Goal: Transaction & Acquisition: Book appointment/travel/reservation

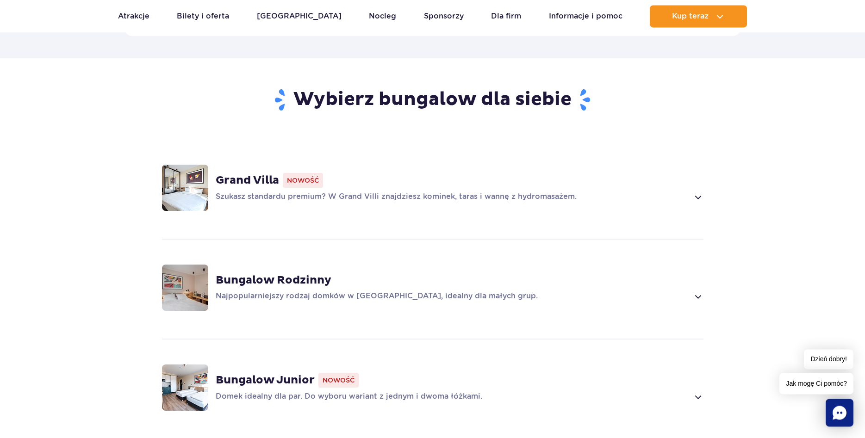
scroll to position [567, 0]
click at [176, 179] on img at bounding box center [185, 187] width 46 height 46
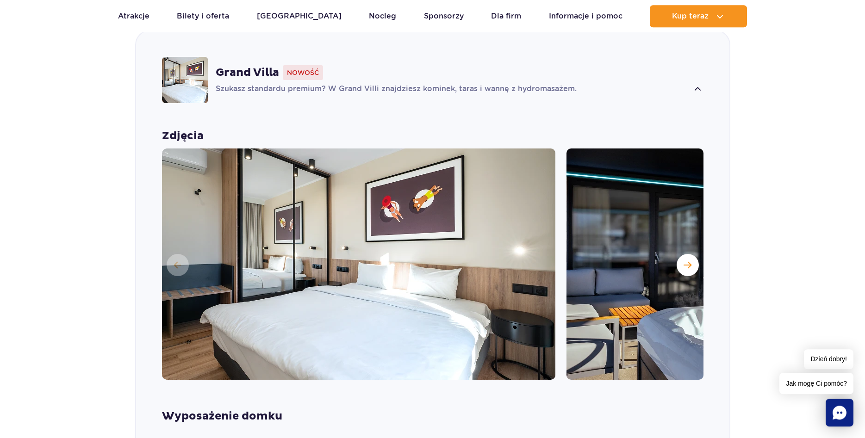
scroll to position [648, 0]
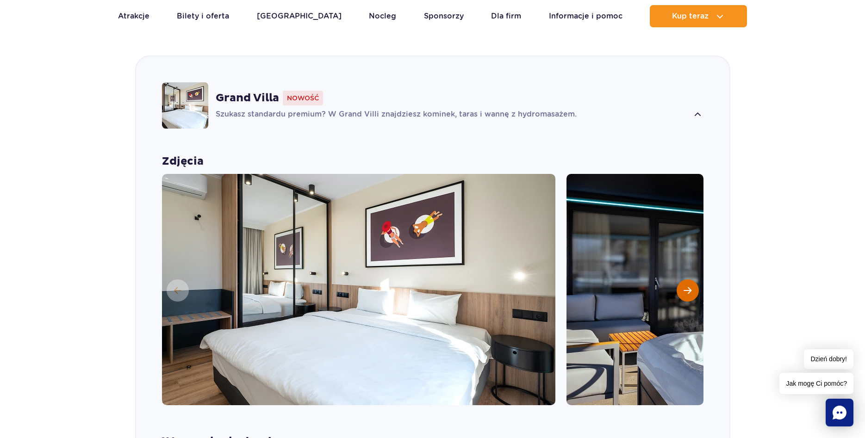
click at [689, 286] on span "Następny slajd" at bounding box center [688, 290] width 8 height 8
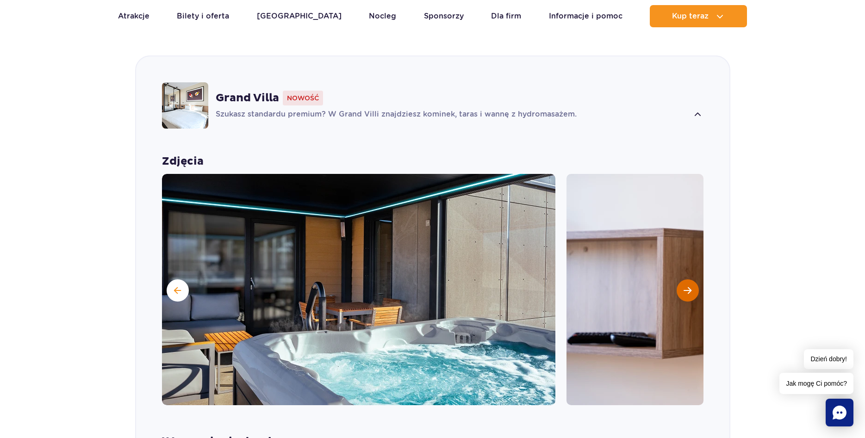
click at [689, 286] on span "Następny slajd" at bounding box center [688, 290] width 8 height 8
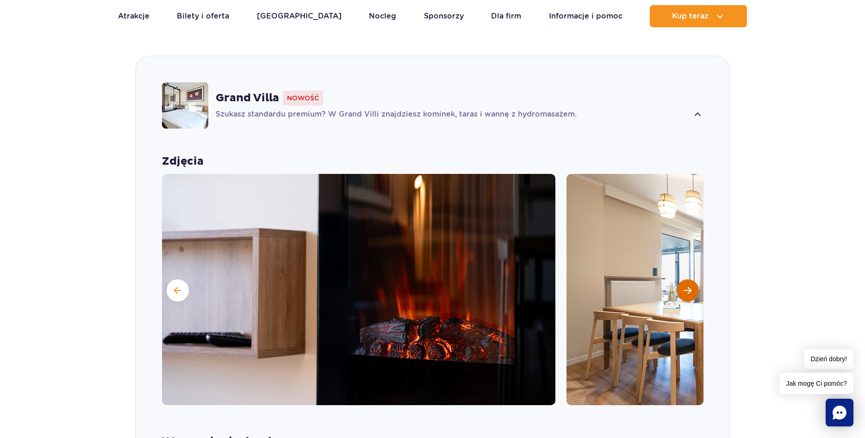
click at [689, 286] on span "Następny slajd" at bounding box center [688, 290] width 8 height 8
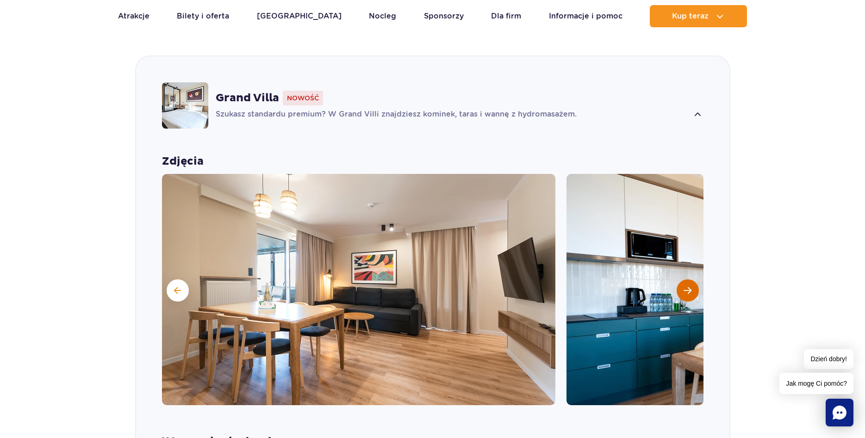
click at [689, 286] on span "Następny slajd" at bounding box center [688, 290] width 8 height 8
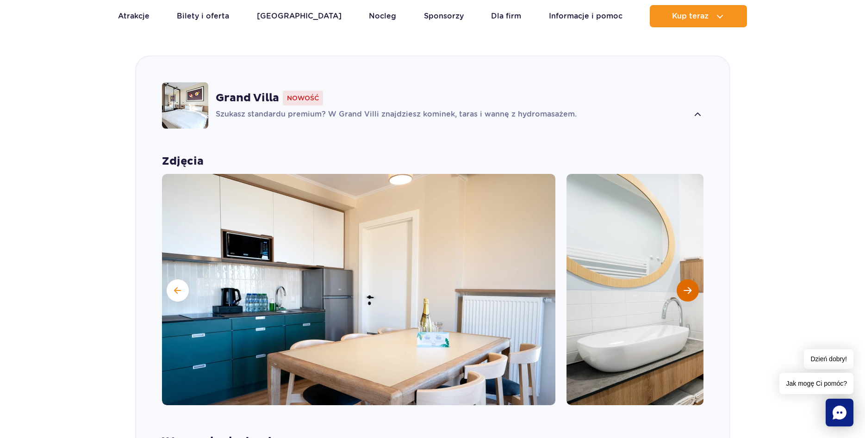
click at [689, 286] on span "Następny slajd" at bounding box center [688, 290] width 8 height 8
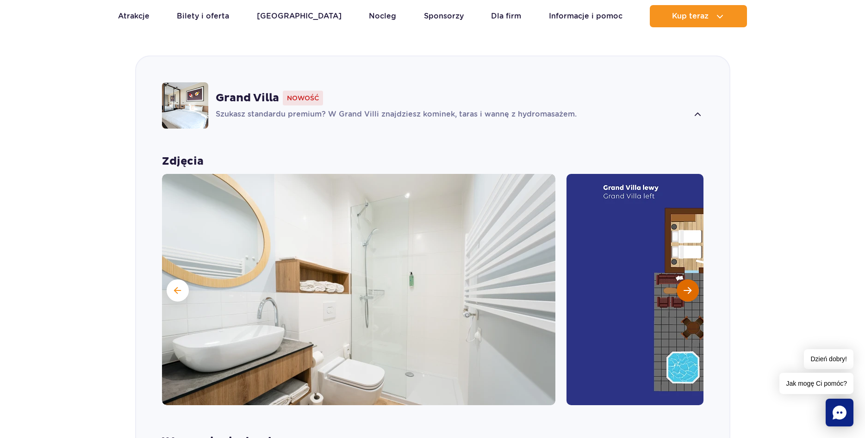
click at [689, 286] on span "Następny slajd" at bounding box center [688, 290] width 8 height 8
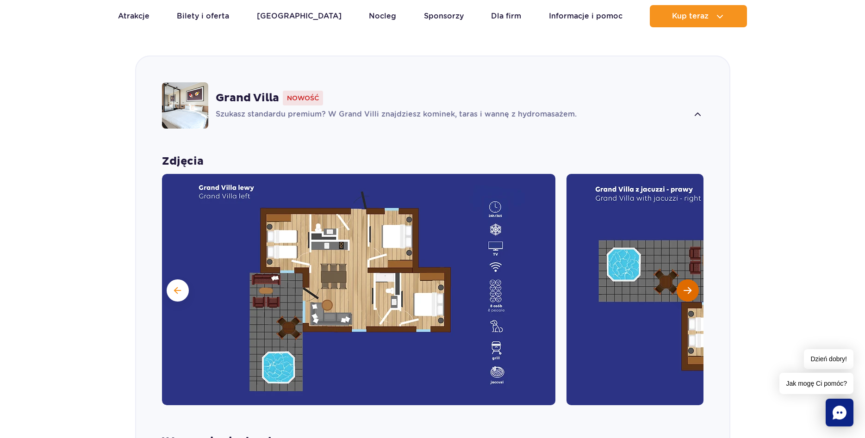
click at [689, 286] on span "Następny slajd" at bounding box center [688, 290] width 8 height 8
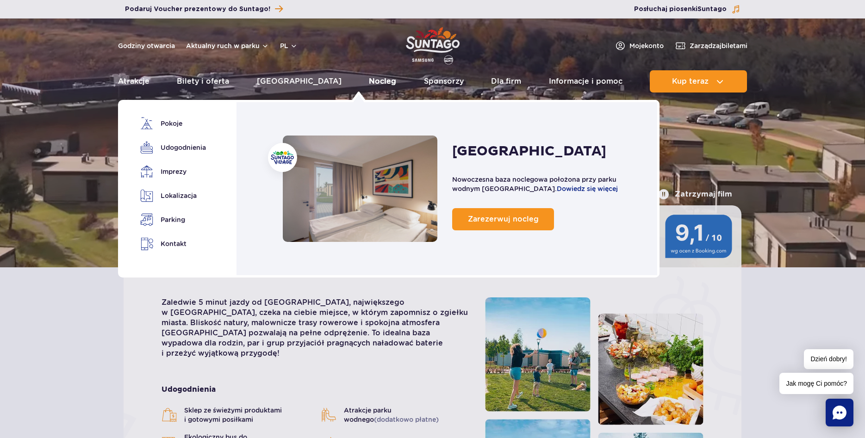
click at [369, 83] on link "Nocleg" at bounding box center [382, 81] width 27 height 22
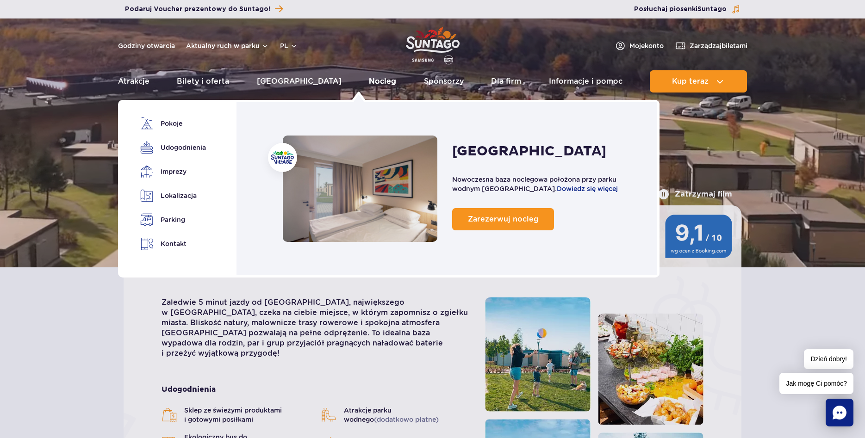
click at [369, 80] on link "Nocleg" at bounding box center [382, 81] width 27 height 22
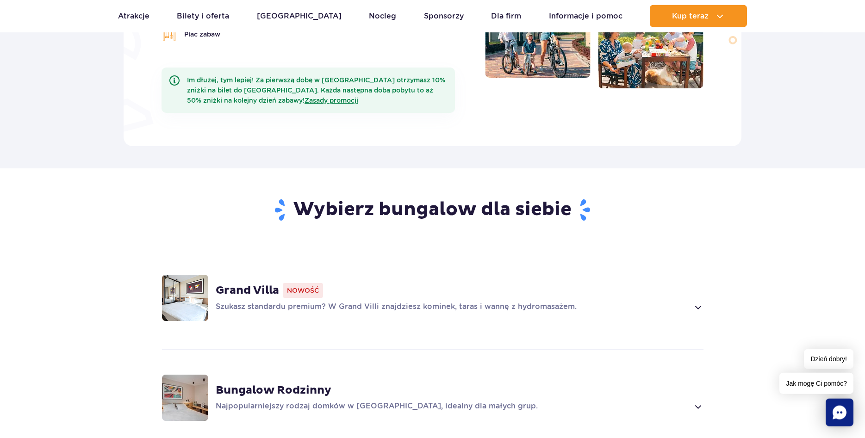
scroll to position [472, 0]
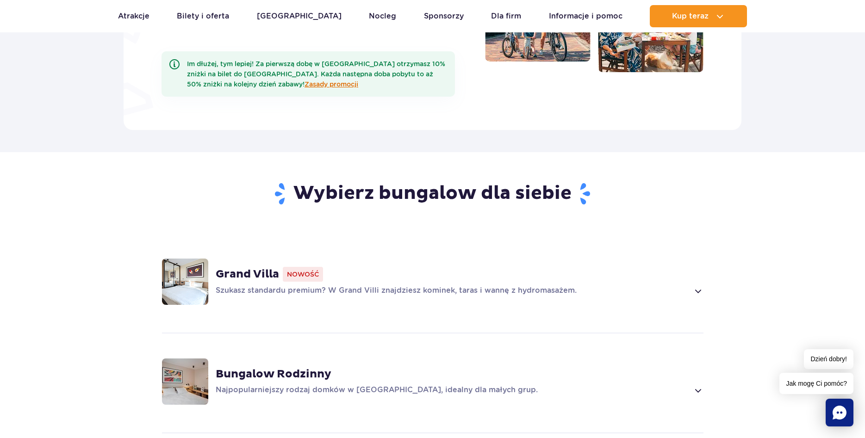
click at [305, 81] on link "Zasady promocji" at bounding box center [332, 84] width 54 height 7
click at [840, 416] on icon "Chat" at bounding box center [840, 413] width 14 height 14
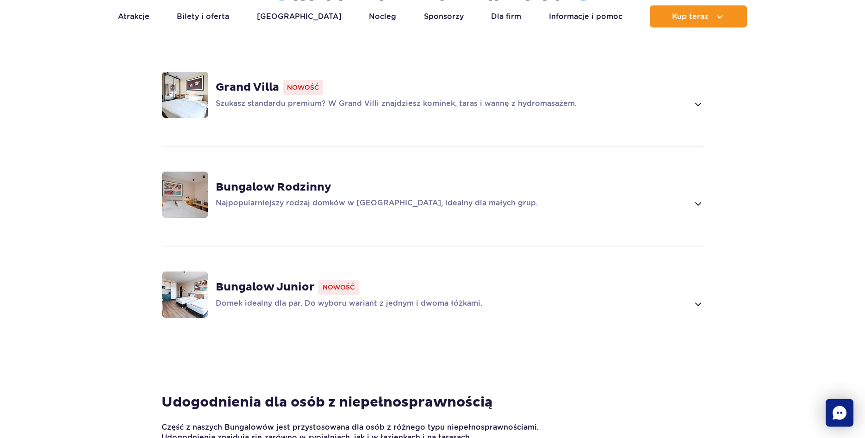
scroll to position [708, 0]
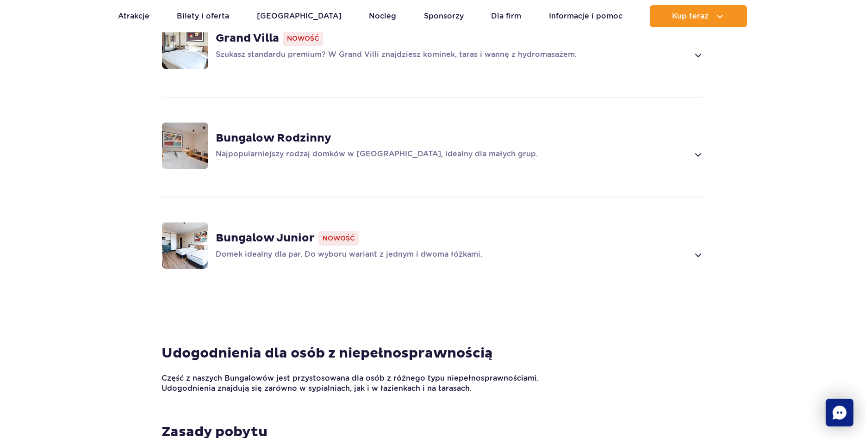
click at [261, 131] on strong "Bungalow Rodzinny" at bounding box center [274, 138] width 116 height 14
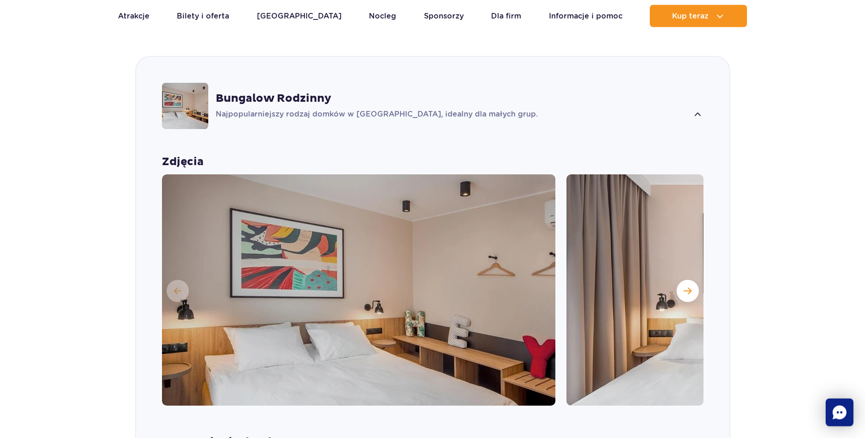
scroll to position [748, 0]
click at [692, 280] on button "Następny slajd" at bounding box center [688, 291] width 22 height 22
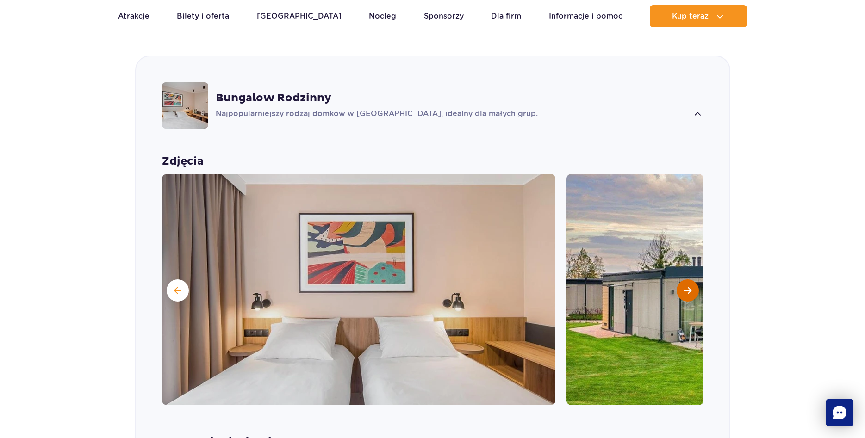
click at [692, 280] on button "Następny slajd" at bounding box center [688, 291] width 22 height 22
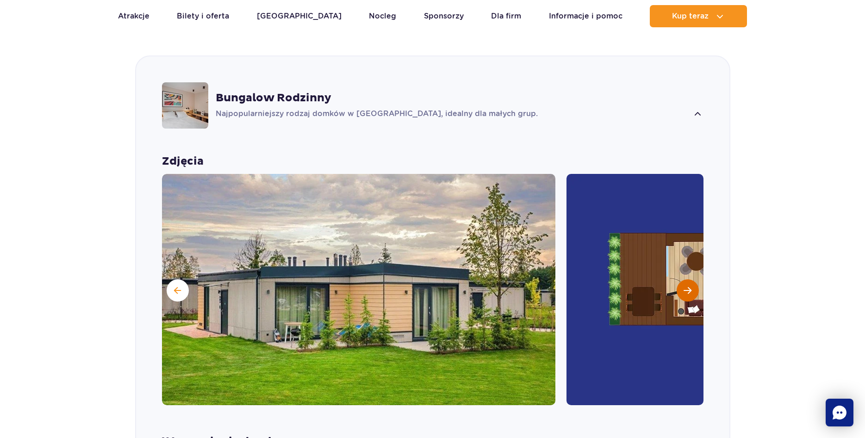
click at [692, 280] on button "Następny slajd" at bounding box center [688, 291] width 22 height 22
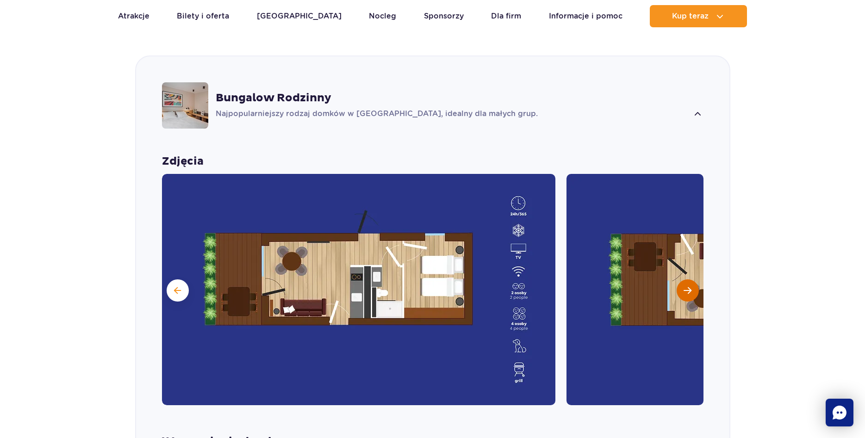
click at [692, 280] on button "Następny slajd" at bounding box center [688, 291] width 22 height 22
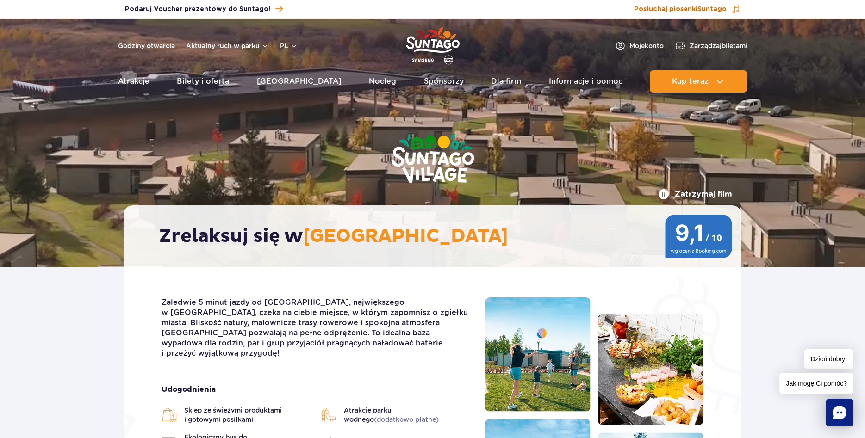
click at [736, 6] on span at bounding box center [735, 9] width 9 height 9
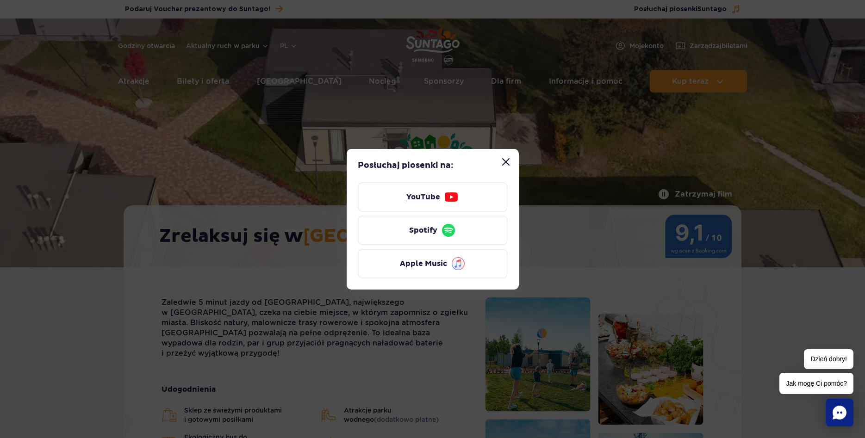
click at [440, 196] on link "YouTube" at bounding box center [433, 197] width 150 height 30
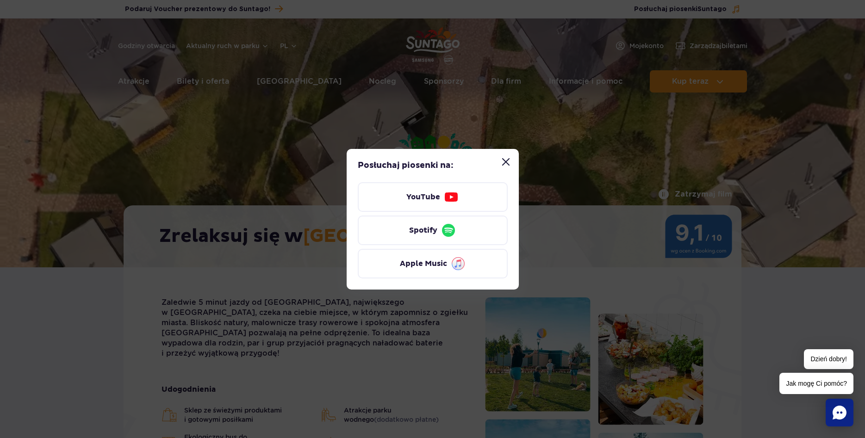
click at [509, 163] on button "Zamknij modal “Posłuchaj piosenki Suntago”" at bounding box center [506, 162] width 19 height 19
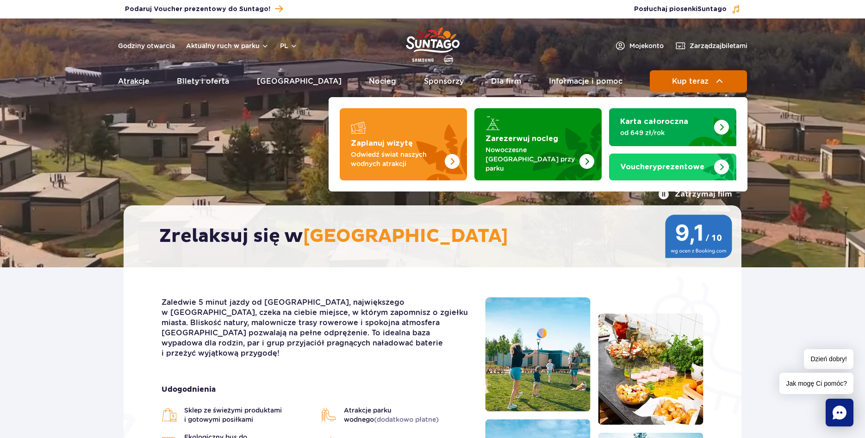
click at [724, 80] on img at bounding box center [719, 81] width 11 height 11
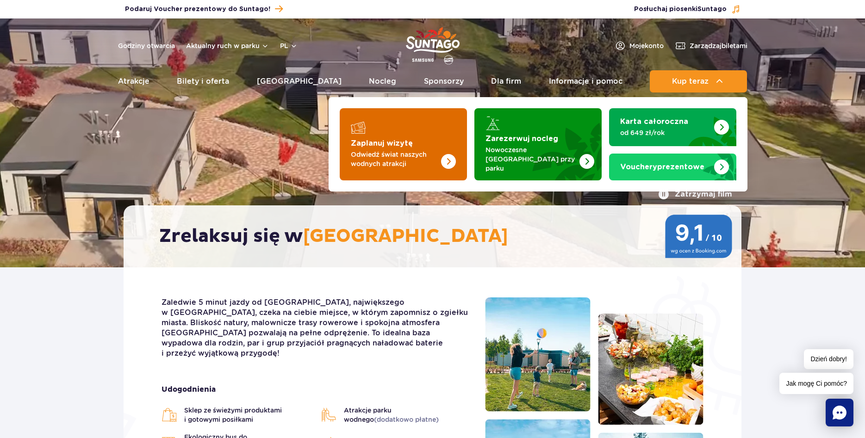
click at [453, 154] on img "Zaplanuj wizytę" at bounding box center [448, 161] width 15 height 15
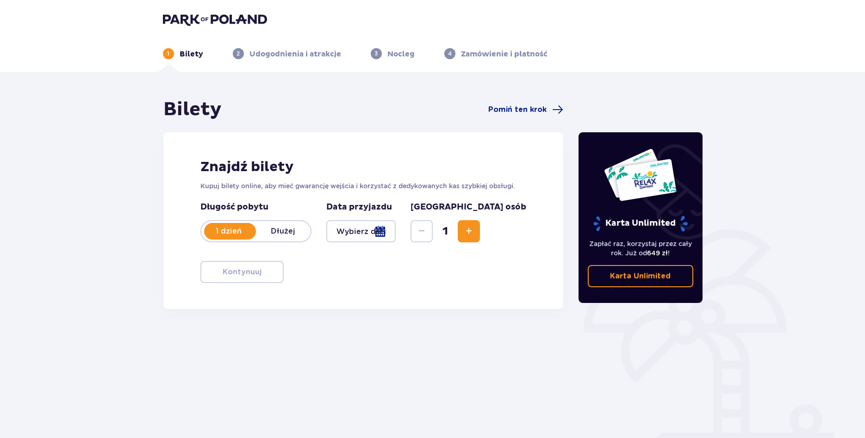
click at [281, 231] on p "Dłużej" at bounding box center [283, 231] width 55 height 10
click at [382, 232] on div at bounding box center [361, 231] width 70 height 22
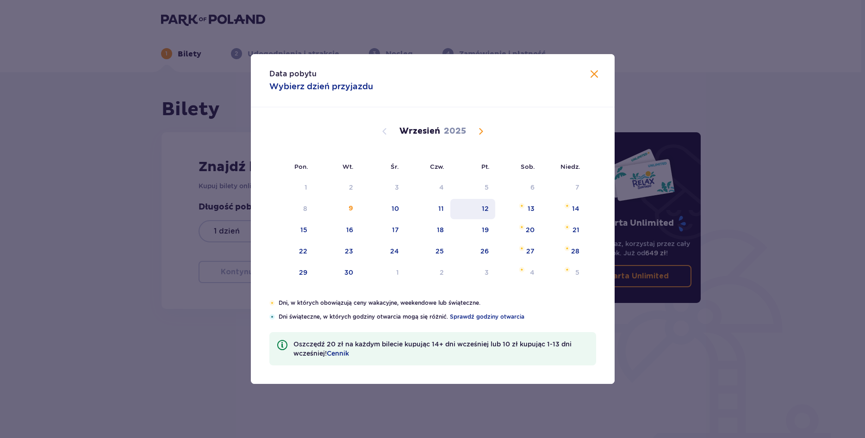
click at [484, 209] on div "12" at bounding box center [485, 208] width 7 height 9
click at [533, 208] on div "13" at bounding box center [531, 208] width 7 height 9
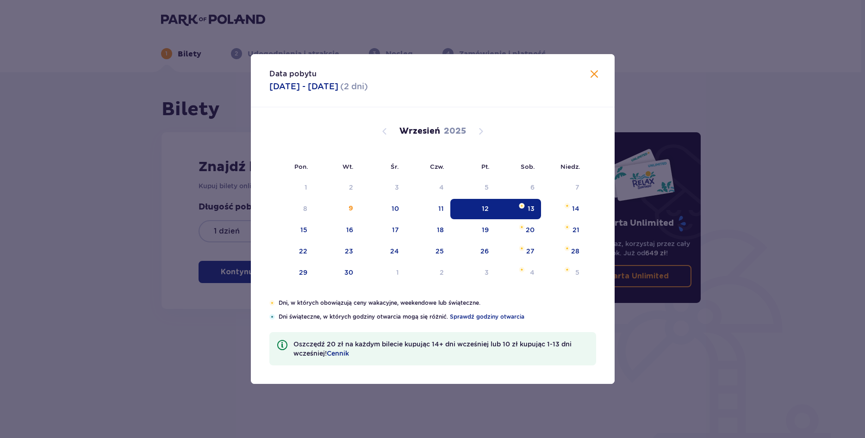
type input "12.09.25 - 13.09.25"
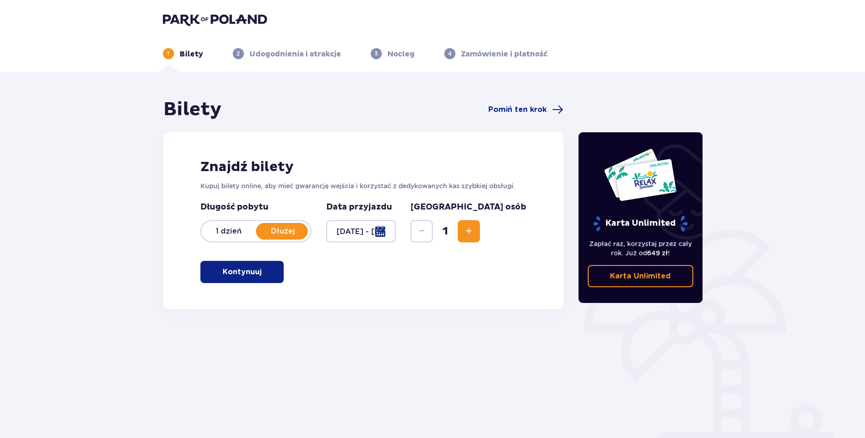
click at [474, 235] on span "Increase" at bounding box center [468, 231] width 11 height 11
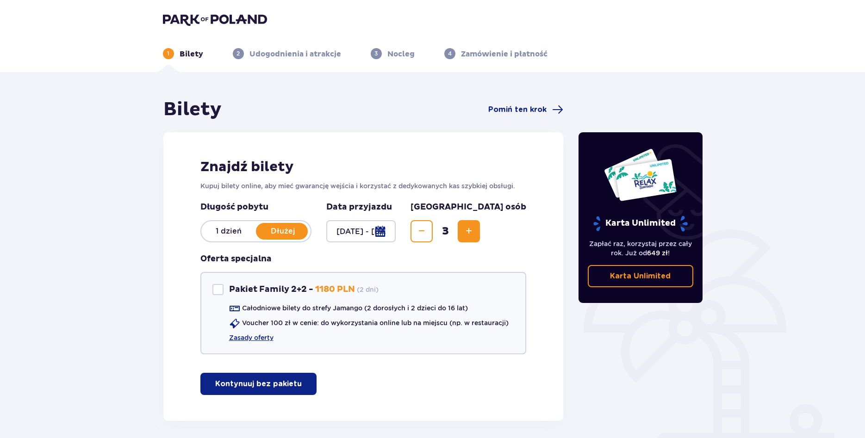
click at [474, 235] on span "Increase" at bounding box center [468, 231] width 11 height 11
click at [280, 386] on p "Kontynuuj bez pakietu" at bounding box center [258, 384] width 87 height 10
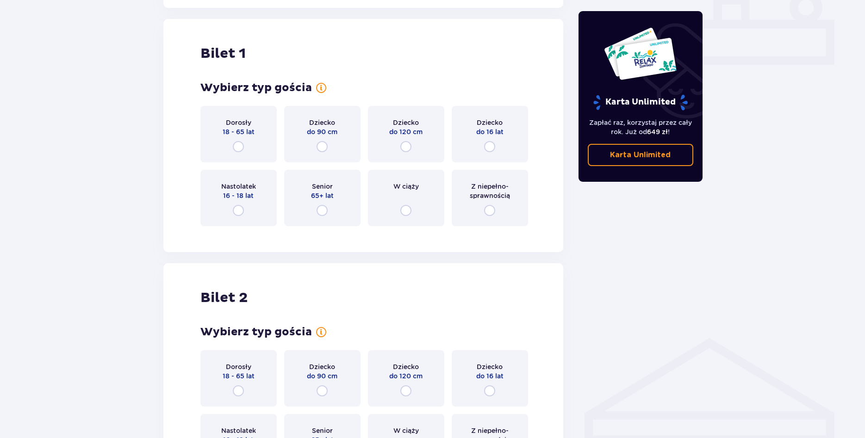
scroll to position [421, 0]
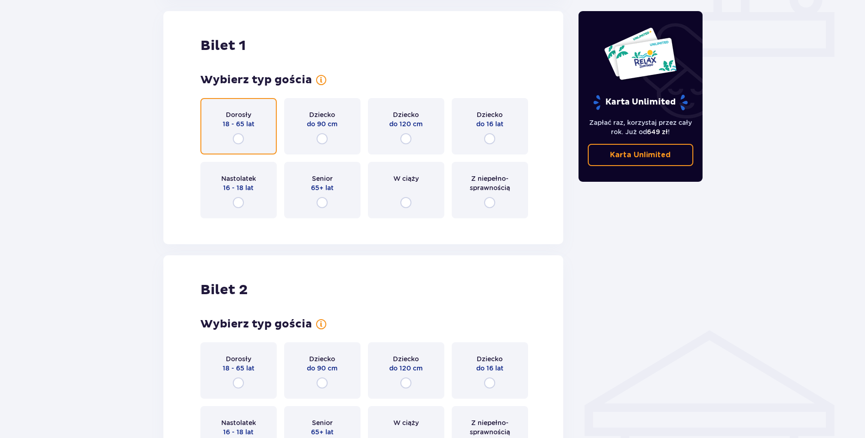
click at [238, 139] on input "radio" at bounding box center [238, 138] width 11 height 11
radio input "true"
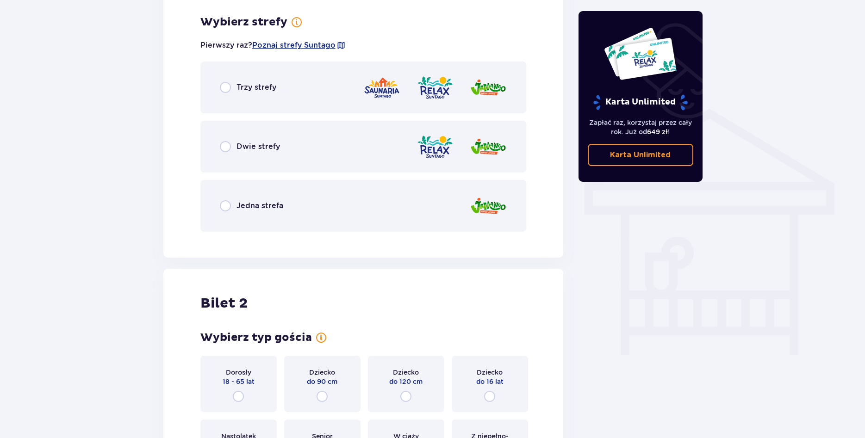
scroll to position [647, 0]
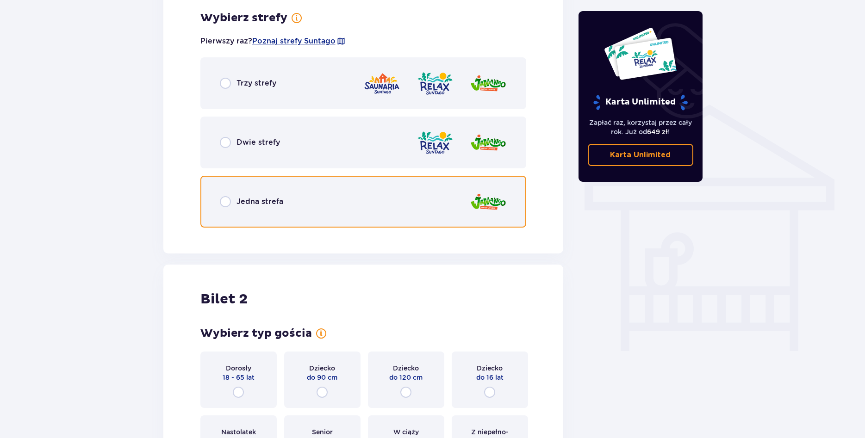
click at [224, 199] on input "radio" at bounding box center [225, 201] width 11 height 11
radio input "true"
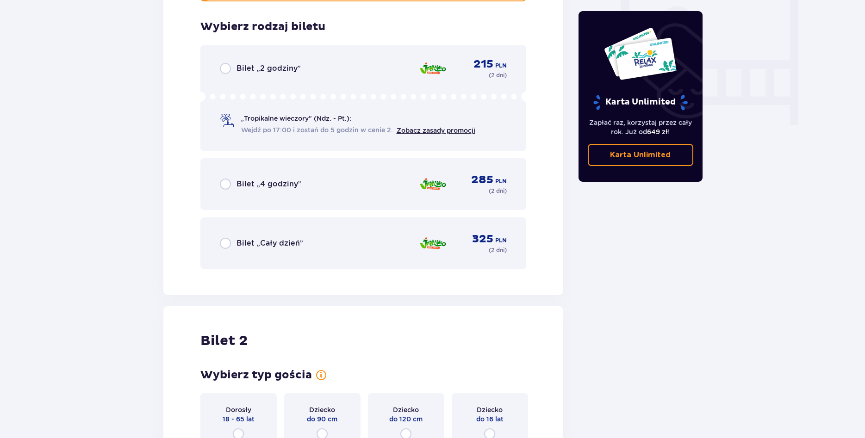
scroll to position [882, 0]
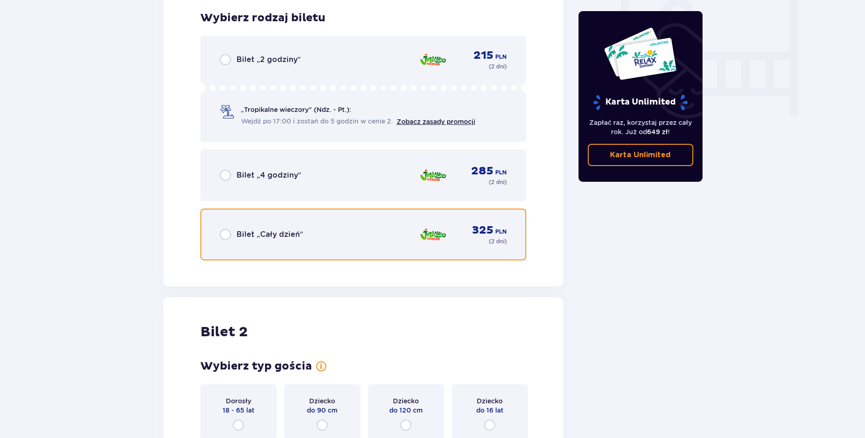
click at [228, 238] on input "radio" at bounding box center [225, 234] width 11 height 11
radio input "true"
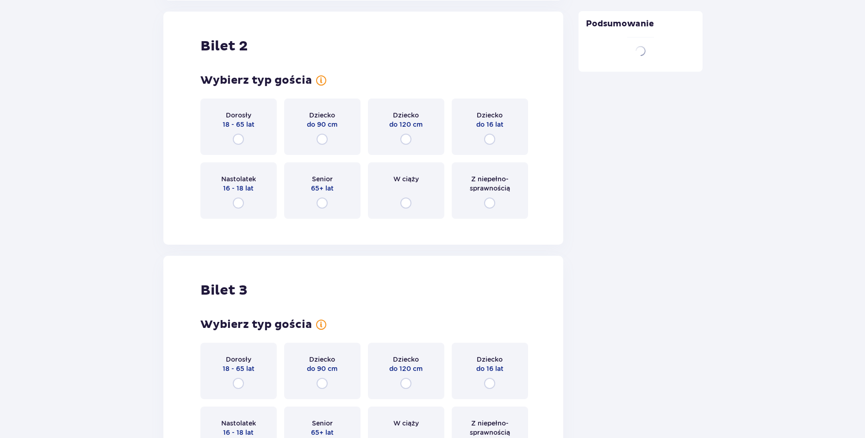
scroll to position [1169, 0]
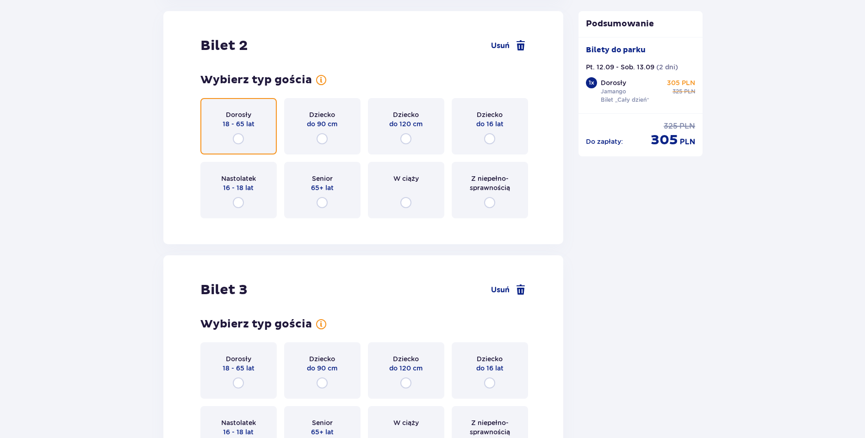
click at [238, 137] on input "radio" at bounding box center [238, 138] width 11 height 11
radio input "true"
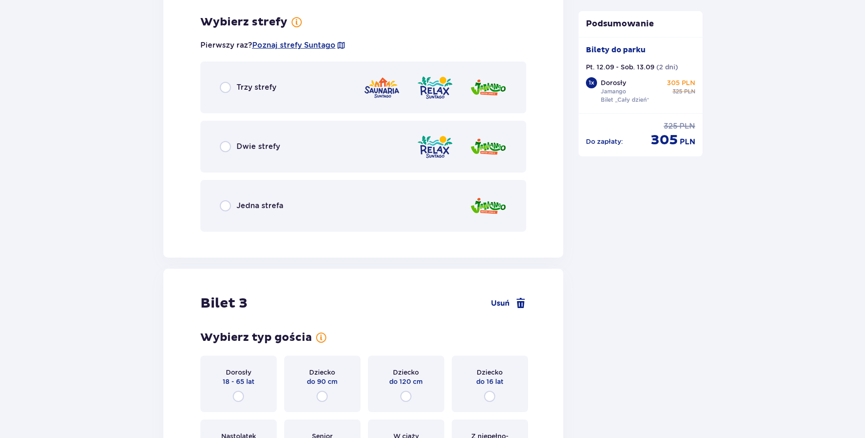
scroll to position [1395, 0]
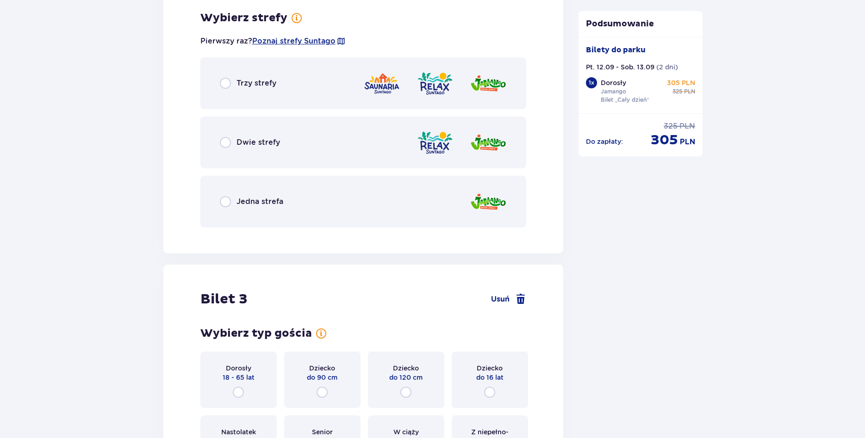
click at [226, 196] on div "Jedna strefa" at bounding box center [363, 202] width 326 height 52
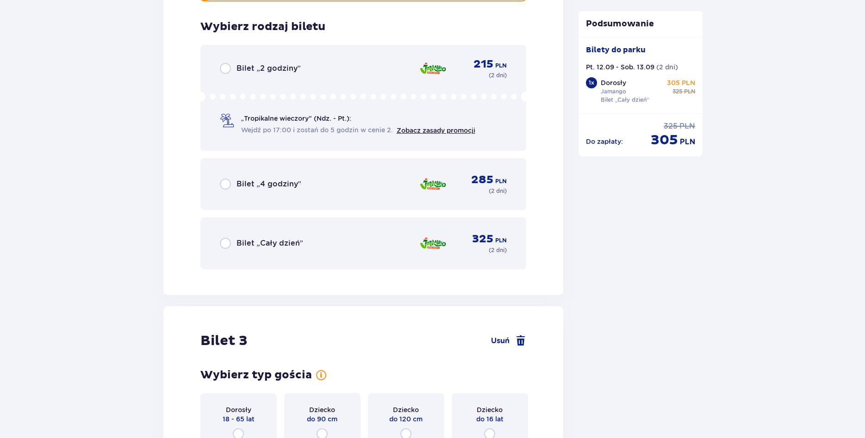
scroll to position [1630, 0]
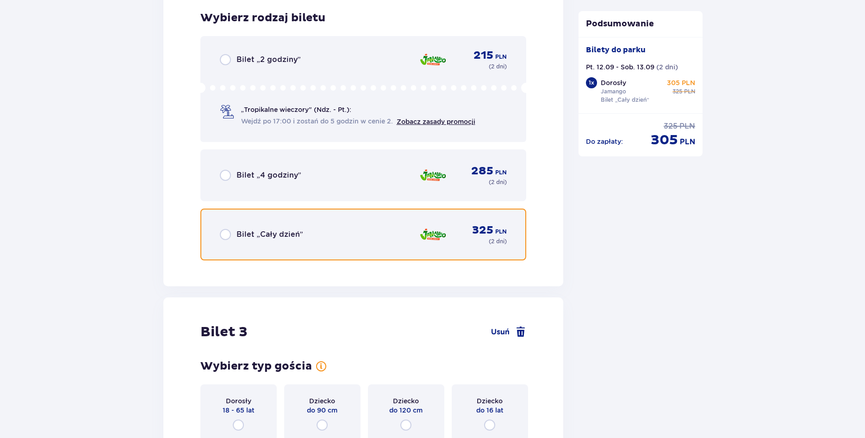
click at [230, 234] on input "radio" at bounding box center [225, 234] width 11 height 11
radio input "true"
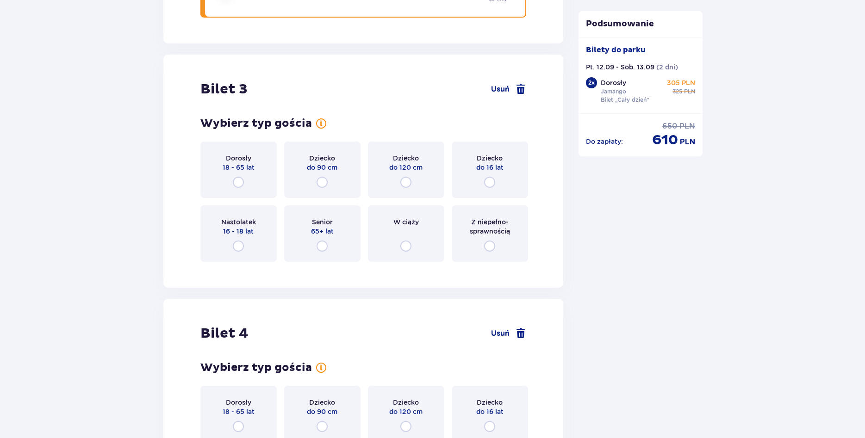
scroll to position [1916, 0]
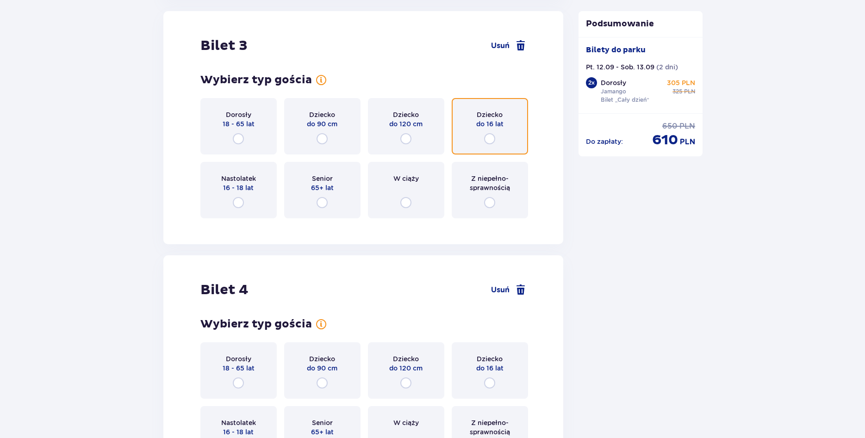
click at [492, 139] on input "radio" at bounding box center [489, 138] width 11 height 11
radio input "true"
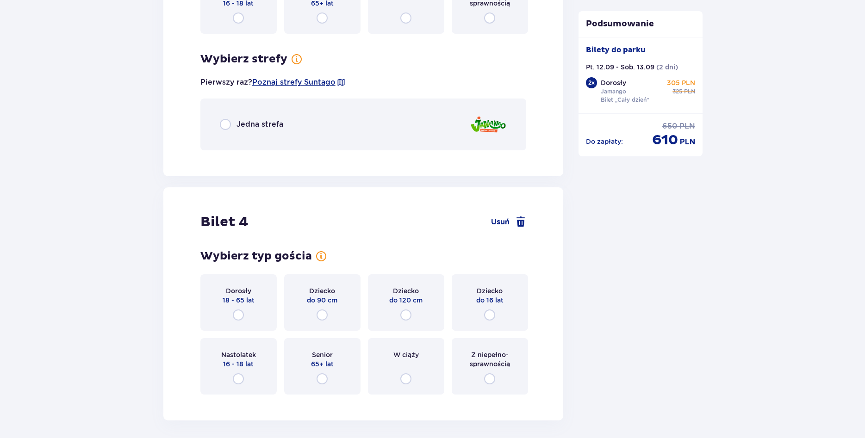
scroll to position [2142, 0]
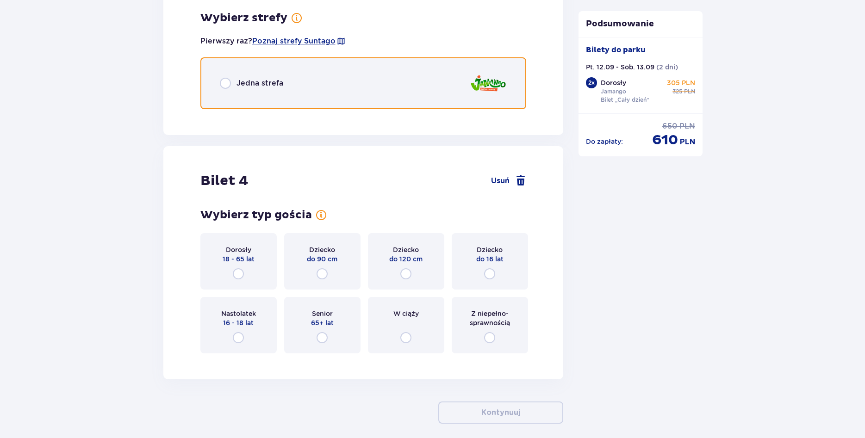
click at [225, 85] on input "radio" at bounding box center [225, 83] width 11 height 11
radio input "true"
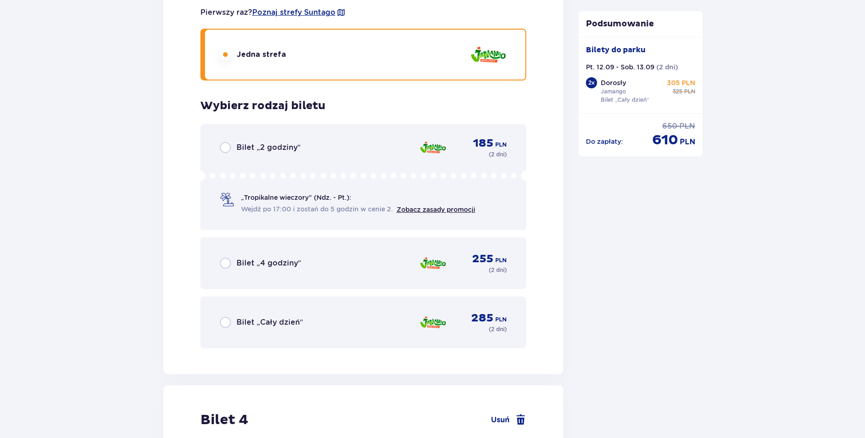
scroll to position [2164, 0]
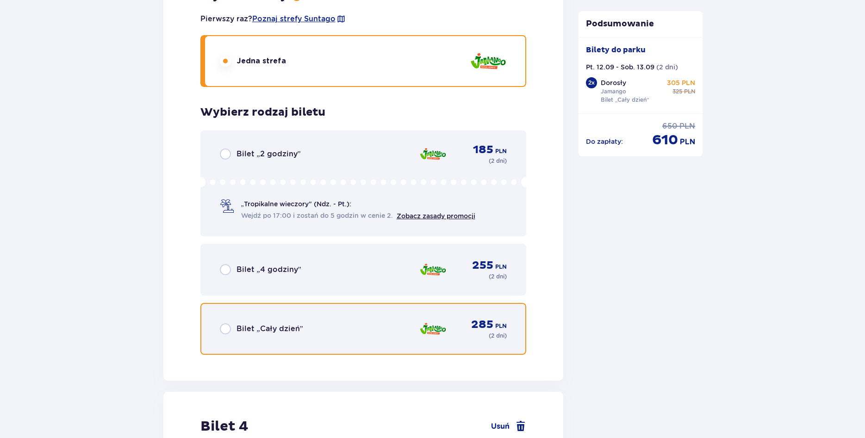
click at [227, 332] on input "radio" at bounding box center [225, 329] width 11 height 11
radio input "true"
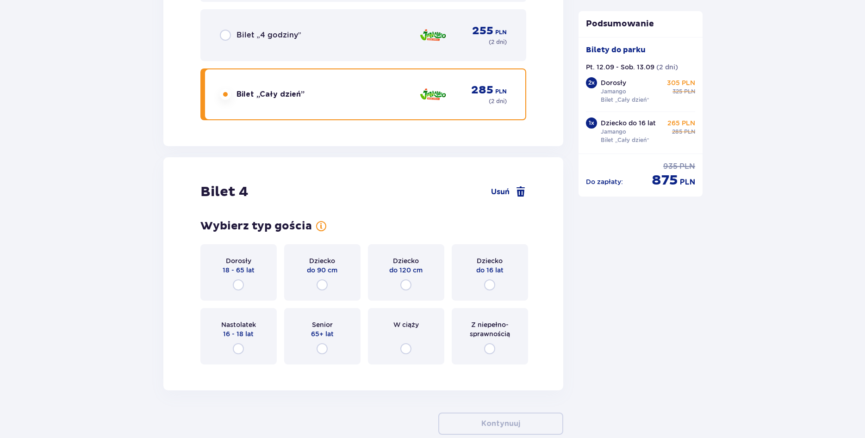
scroll to position [2451, 0]
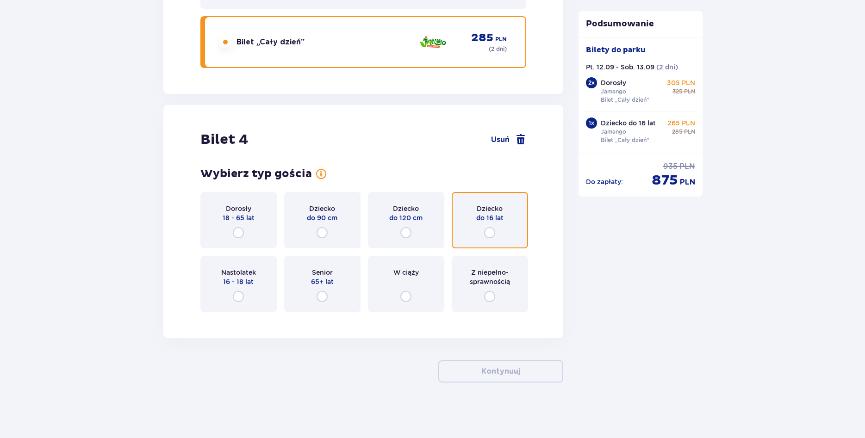
click at [492, 229] on input "radio" at bounding box center [489, 232] width 11 height 11
radio input "true"
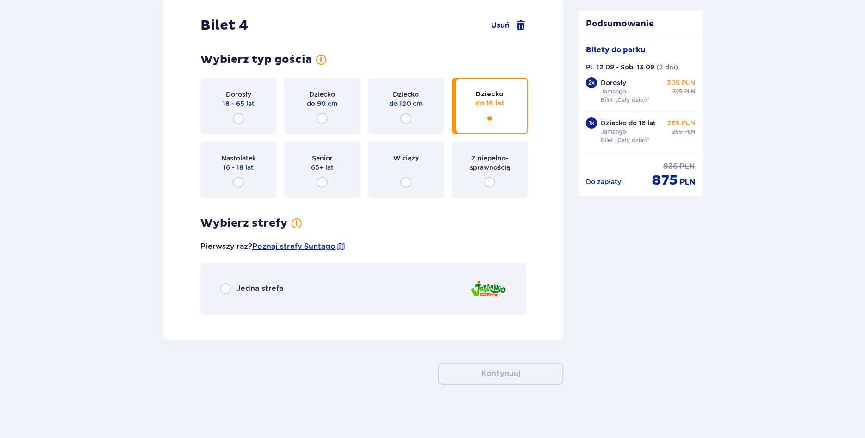
scroll to position [2568, 0]
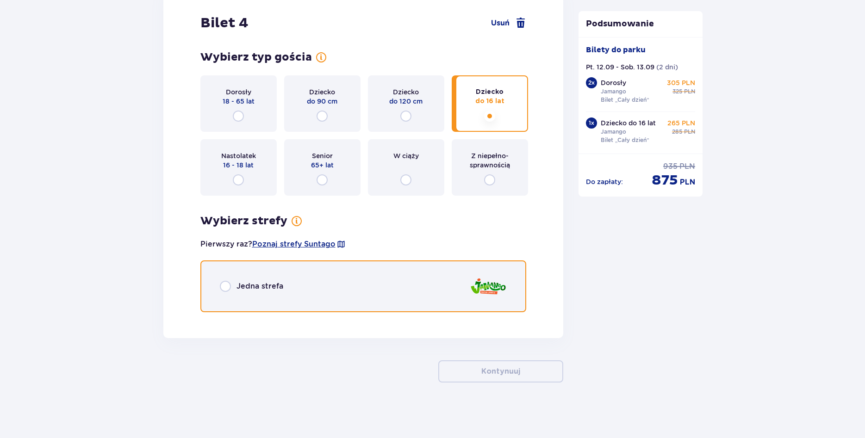
click at [224, 288] on input "radio" at bounding box center [225, 286] width 11 height 11
radio input "true"
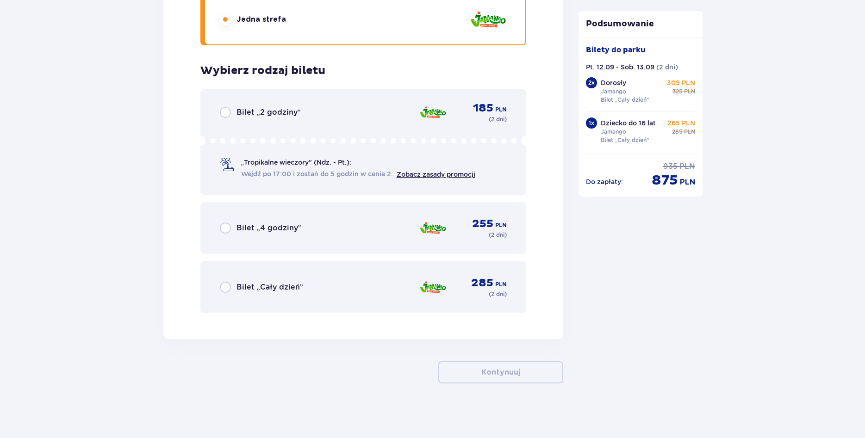
scroll to position [2836, 0]
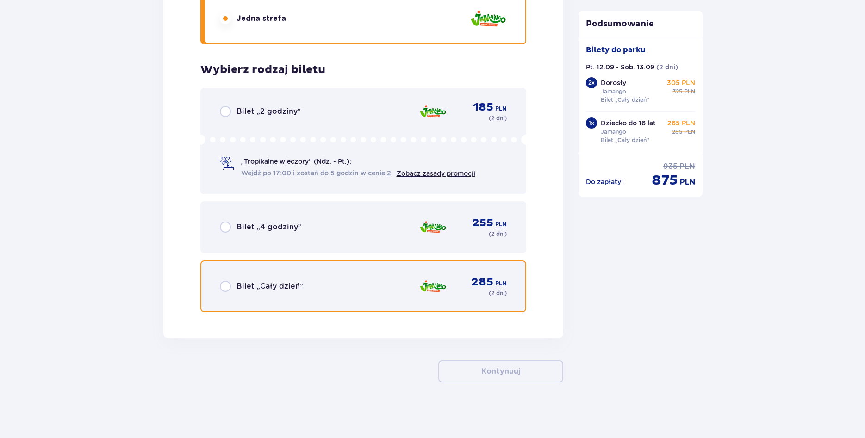
click at [224, 288] on input "radio" at bounding box center [225, 286] width 11 height 11
radio input "true"
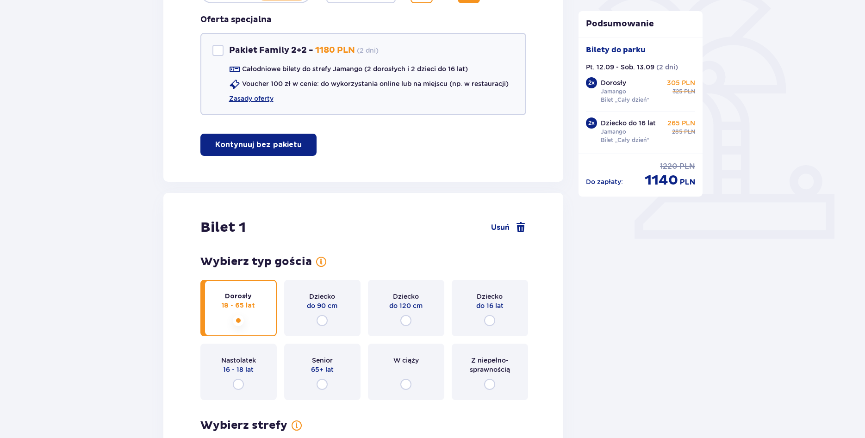
scroll to position [0, 0]
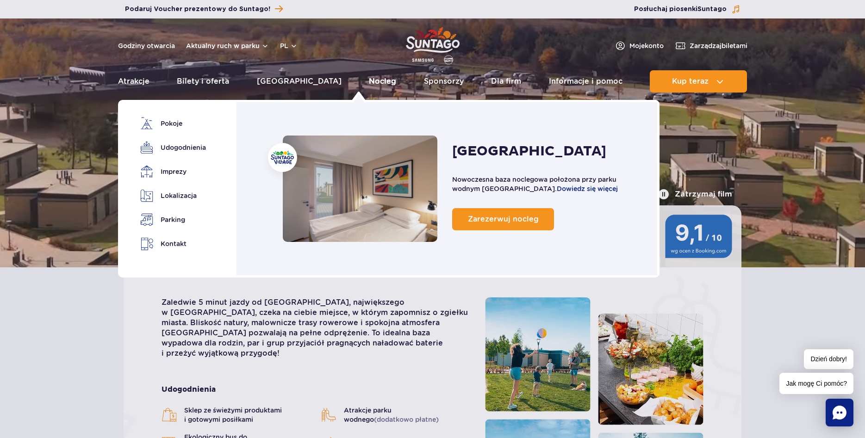
click at [369, 81] on link "Nocleg" at bounding box center [382, 81] width 27 height 22
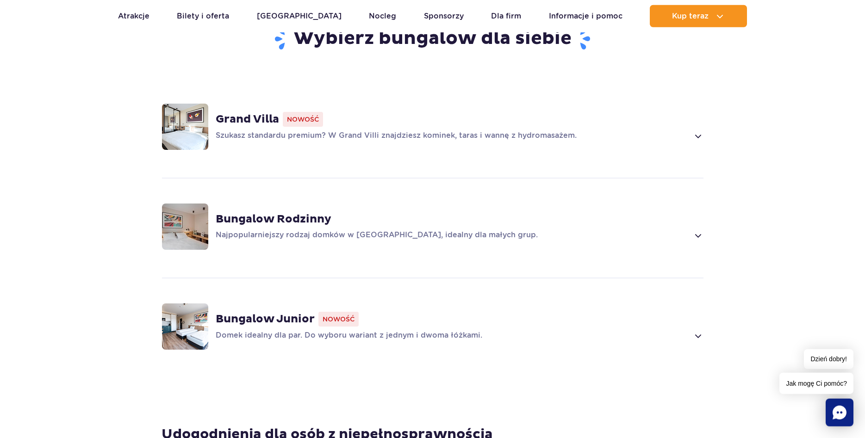
scroll to position [614, 0]
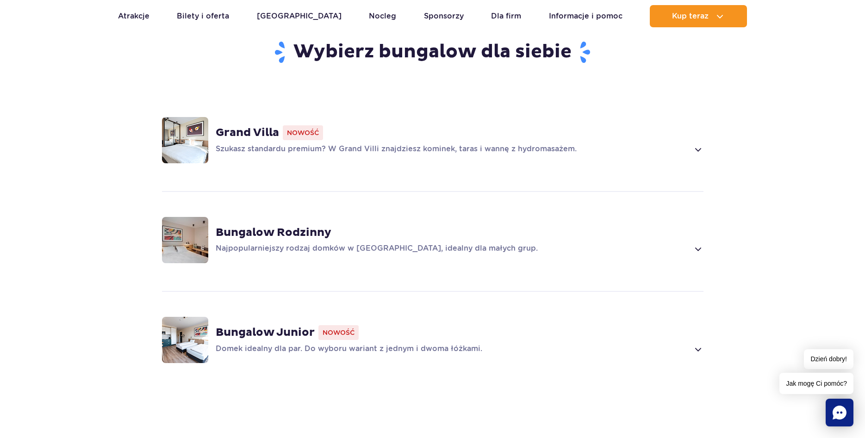
click at [303, 326] on strong "Bungalow Junior" at bounding box center [265, 333] width 99 height 14
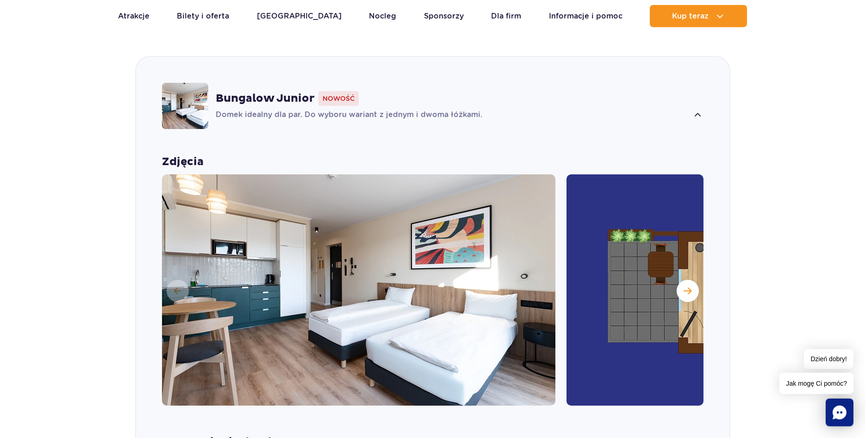
scroll to position [848, 0]
click at [687, 286] on span "Następny slajd" at bounding box center [688, 290] width 8 height 8
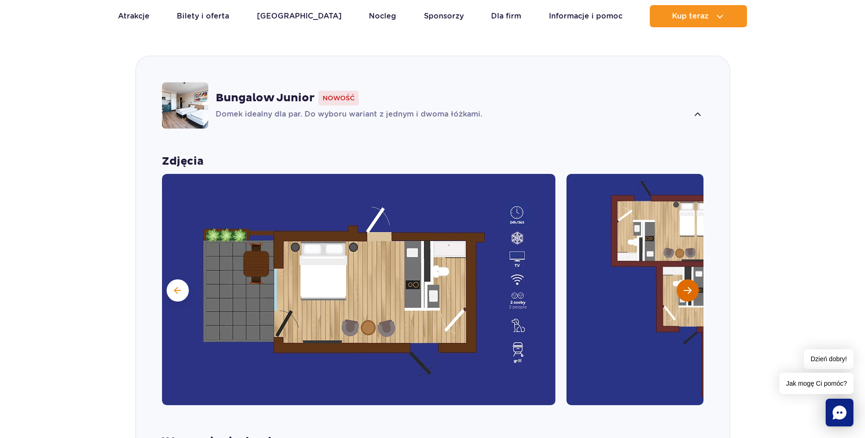
click at [687, 286] on span "Następny slajd" at bounding box center [688, 290] width 8 height 8
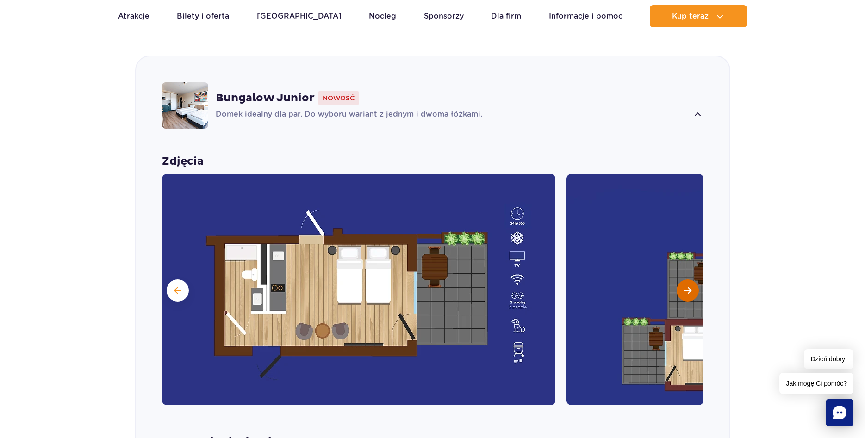
click at [687, 286] on span "Następny slajd" at bounding box center [688, 290] width 8 height 8
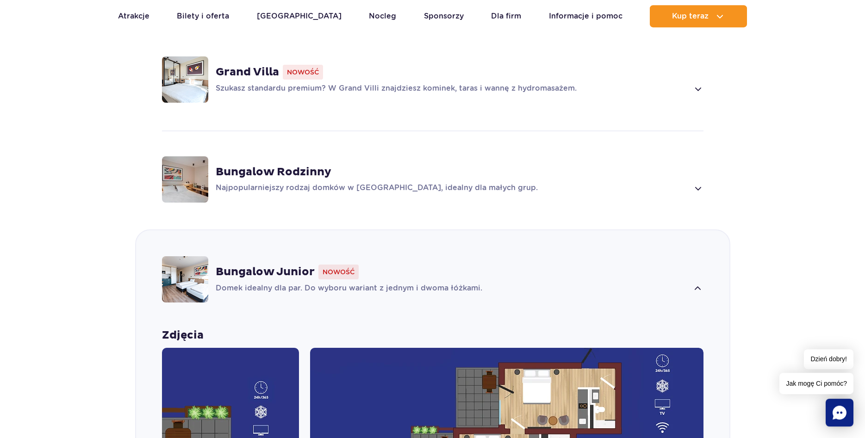
scroll to position [612, 0]
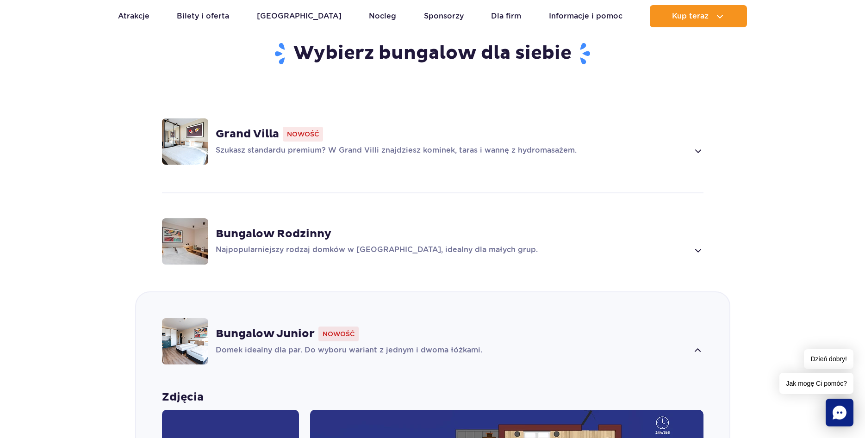
click at [242, 127] on strong "Grand Villa" at bounding box center [247, 134] width 63 height 14
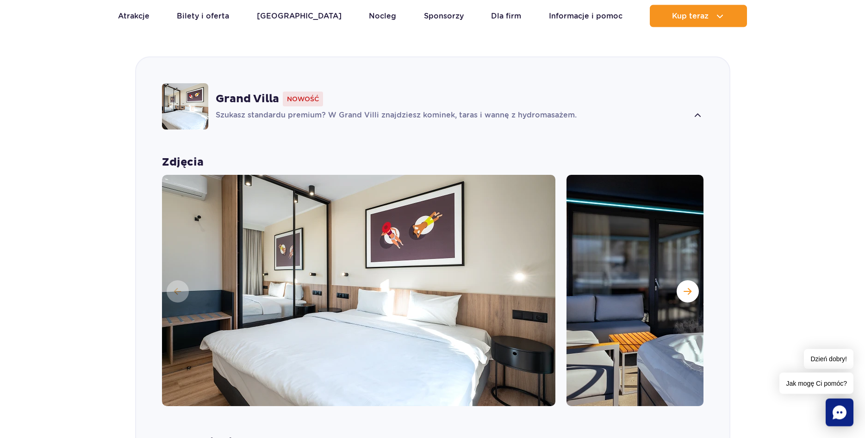
scroll to position [648, 0]
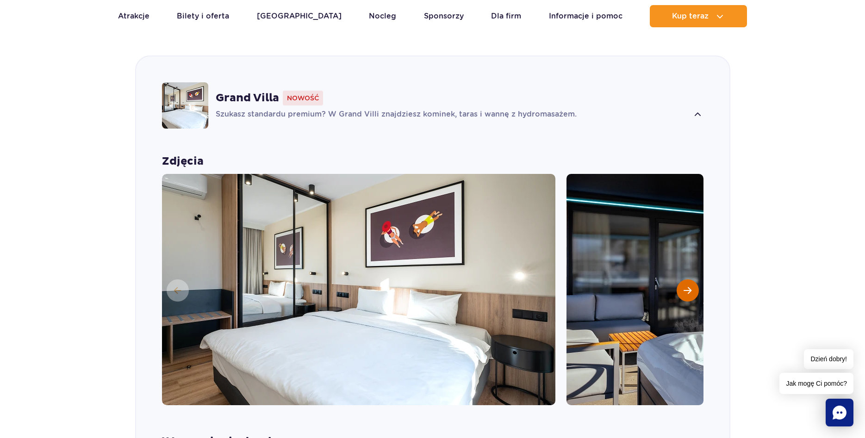
click at [692, 280] on button "Następny slajd" at bounding box center [688, 291] width 22 height 22
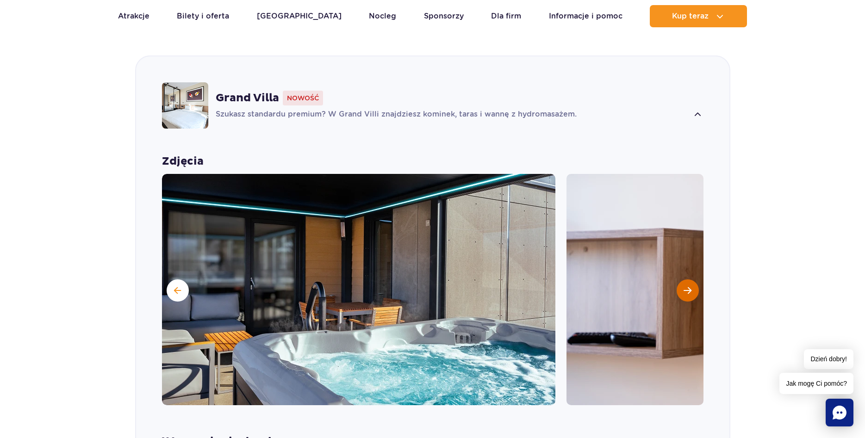
click at [692, 280] on button "Następny slajd" at bounding box center [688, 291] width 22 height 22
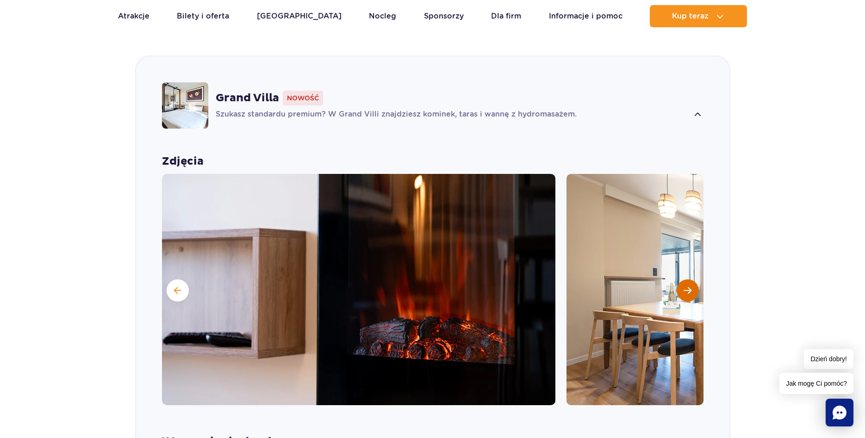
click at [692, 280] on button "Następny slajd" at bounding box center [688, 291] width 22 height 22
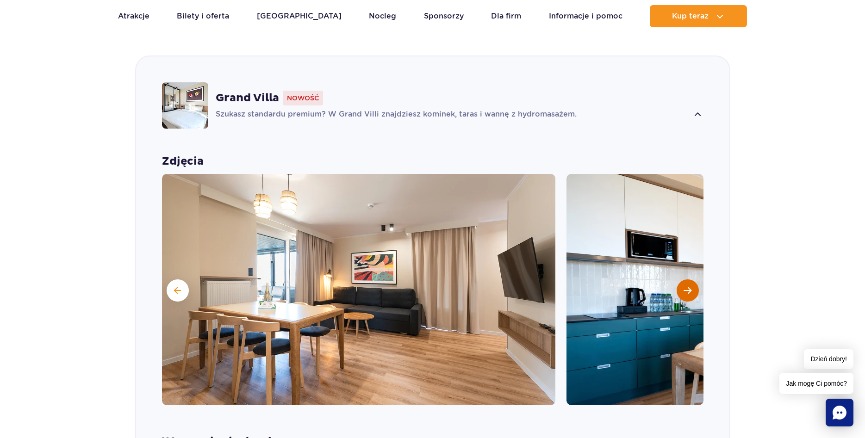
click at [692, 280] on button "Następny slajd" at bounding box center [688, 291] width 22 height 22
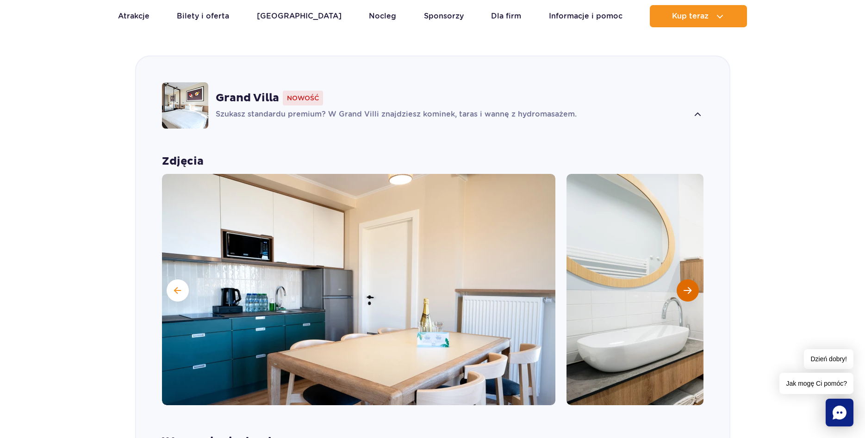
click at [692, 280] on button "Następny slajd" at bounding box center [688, 291] width 22 height 22
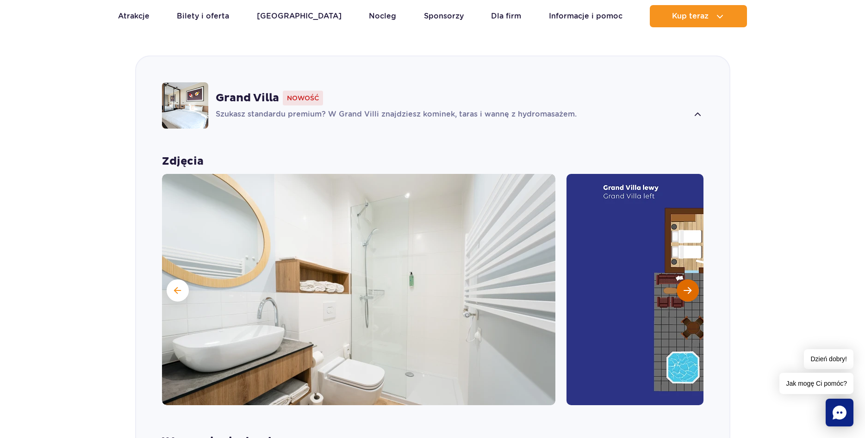
click at [692, 280] on button "Następny slajd" at bounding box center [688, 291] width 22 height 22
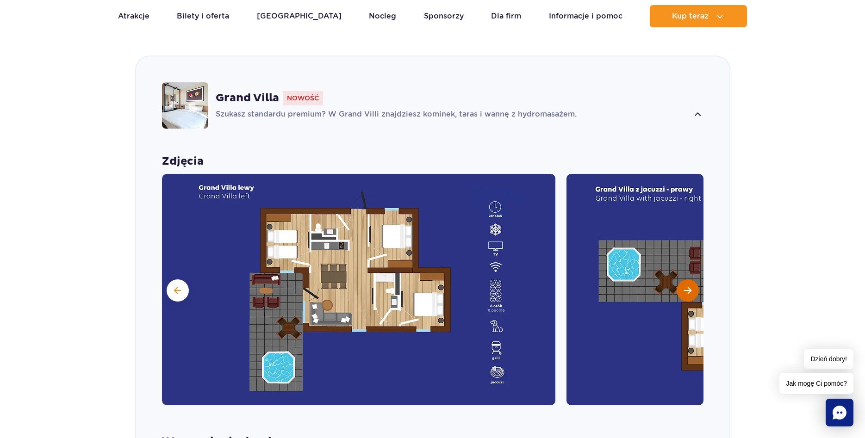
click at [692, 280] on button "Następny slajd" at bounding box center [688, 291] width 22 height 22
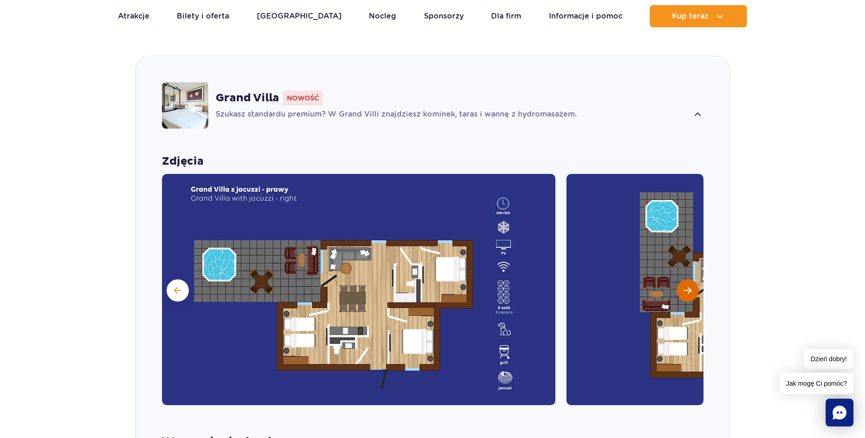
click at [692, 280] on button "Następny slajd" at bounding box center [688, 291] width 22 height 22
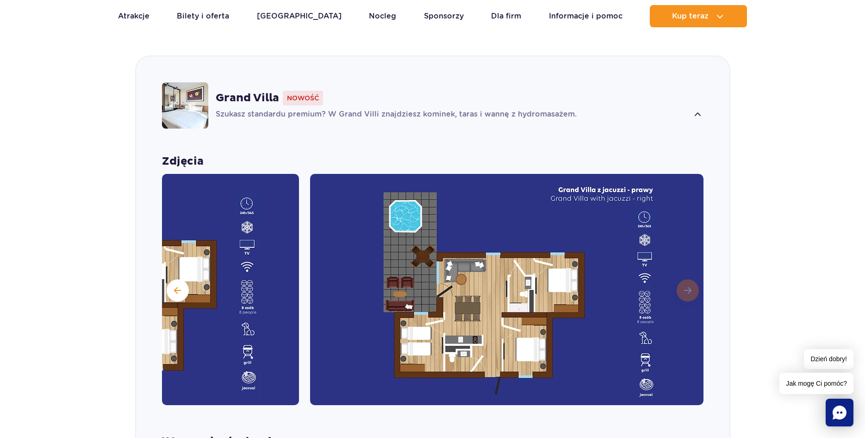
click at [692, 277] on img at bounding box center [506, 289] width 393 height 231
click at [175, 280] on button at bounding box center [178, 291] width 22 height 22
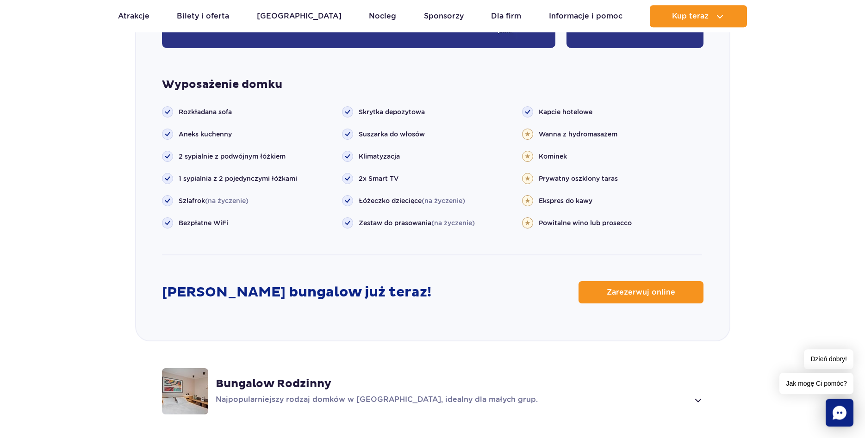
scroll to position [1133, 0]
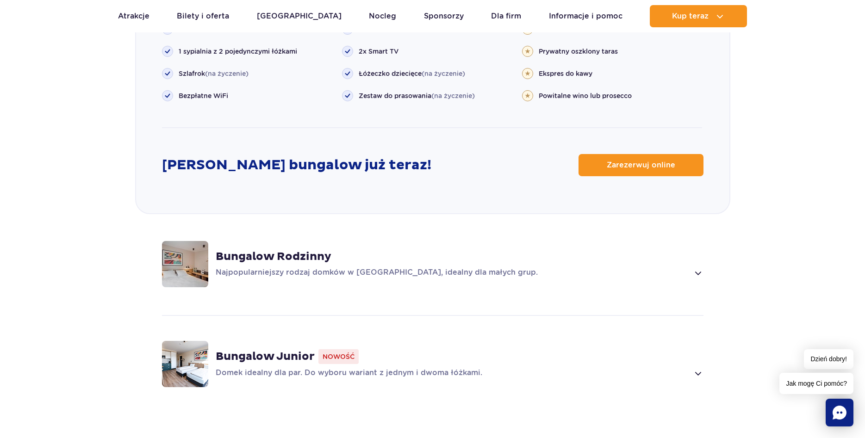
click at [244, 250] on strong "Bungalow Rodzinny" at bounding box center [274, 257] width 116 height 14
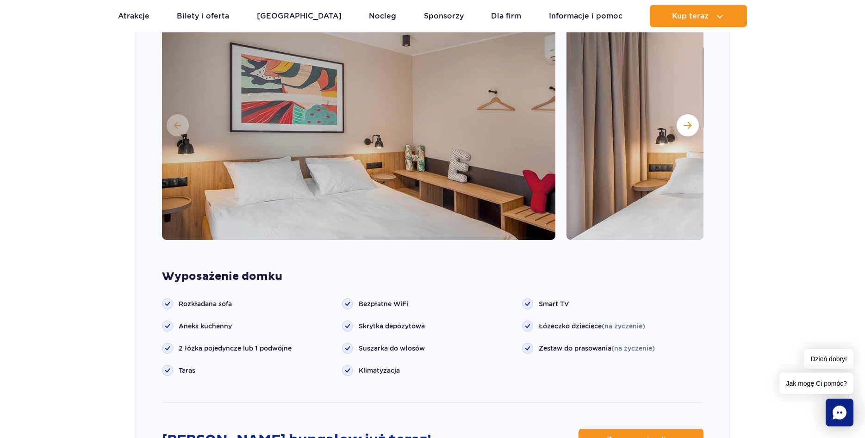
scroll to position [843, 0]
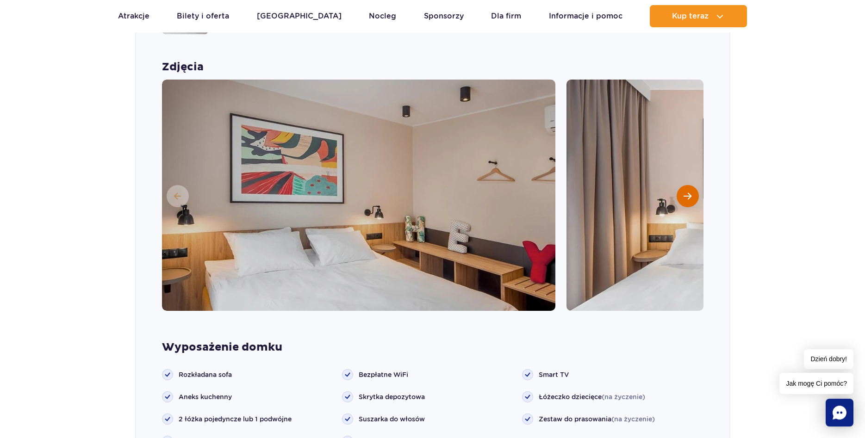
click at [687, 192] on span "Następny slajd" at bounding box center [688, 196] width 8 height 8
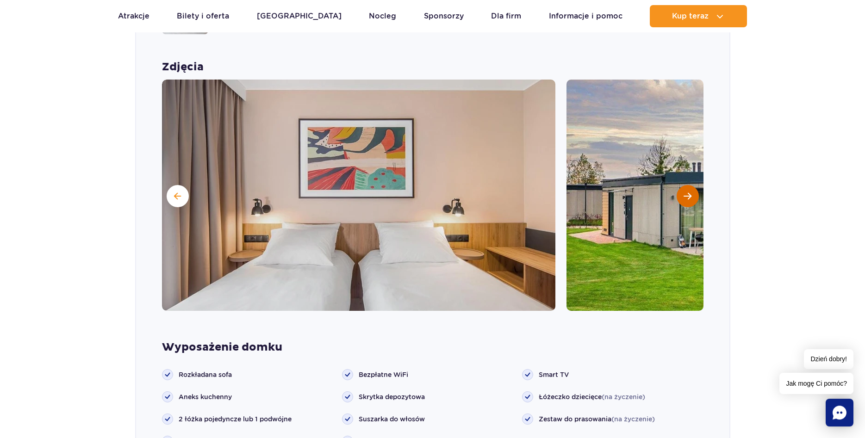
click at [687, 192] on span "Następny slajd" at bounding box center [688, 196] width 8 height 8
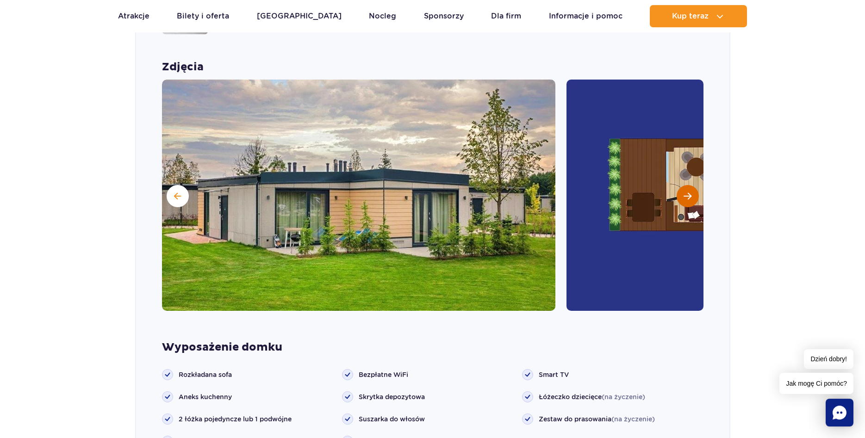
click at [687, 192] on span "Następny slajd" at bounding box center [688, 196] width 8 height 8
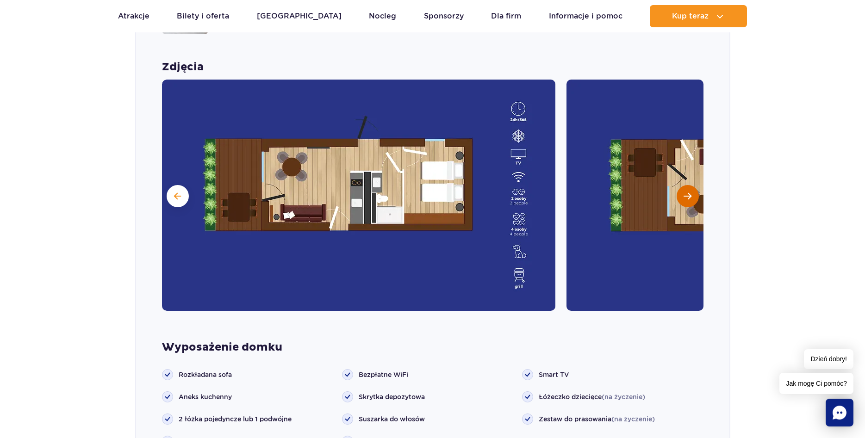
click at [689, 192] on span "Następny slajd" at bounding box center [688, 196] width 8 height 8
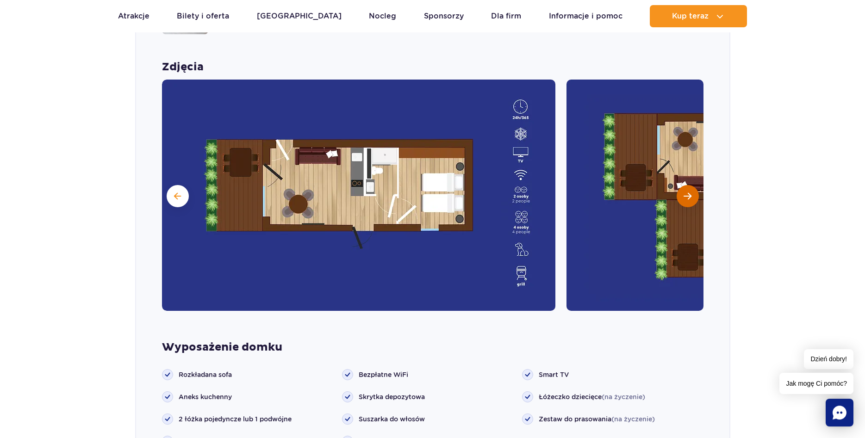
click at [689, 192] on span "Następny slajd" at bounding box center [688, 196] width 8 height 8
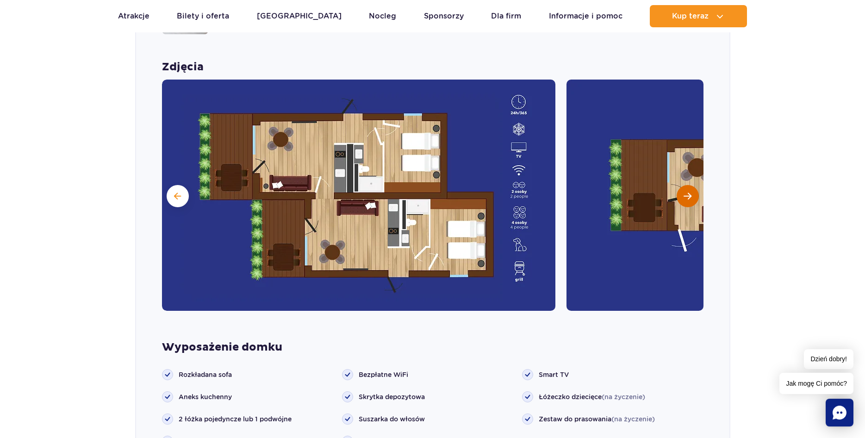
click at [690, 192] on span "Następny slajd" at bounding box center [688, 196] width 8 height 8
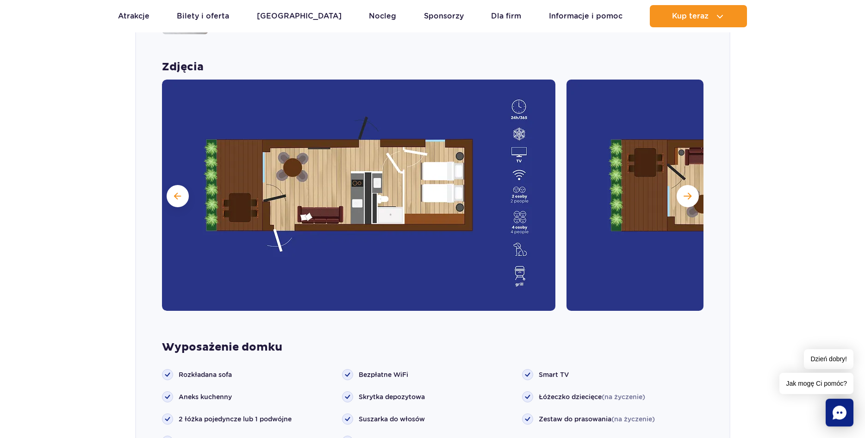
click at [166, 183] on img at bounding box center [358, 195] width 393 height 231
click at [177, 192] on span at bounding box center [177, 196] width 7 height 8
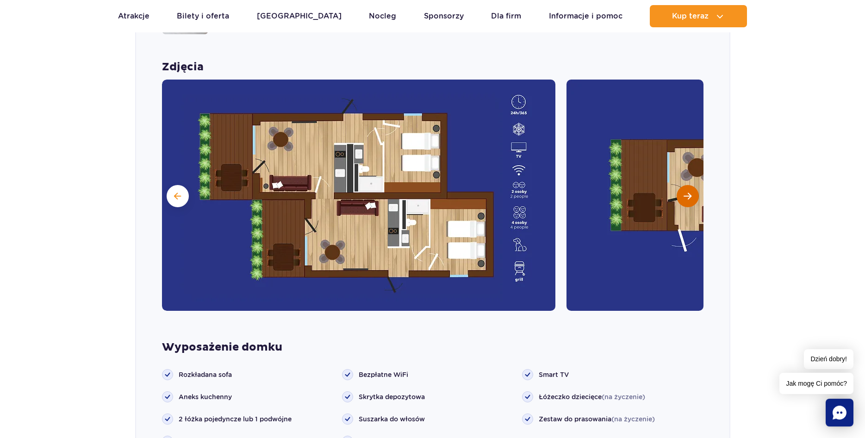
click at [687, 192] on span "Następny slajd" at bounding box center [688, 196] width 8 height 8
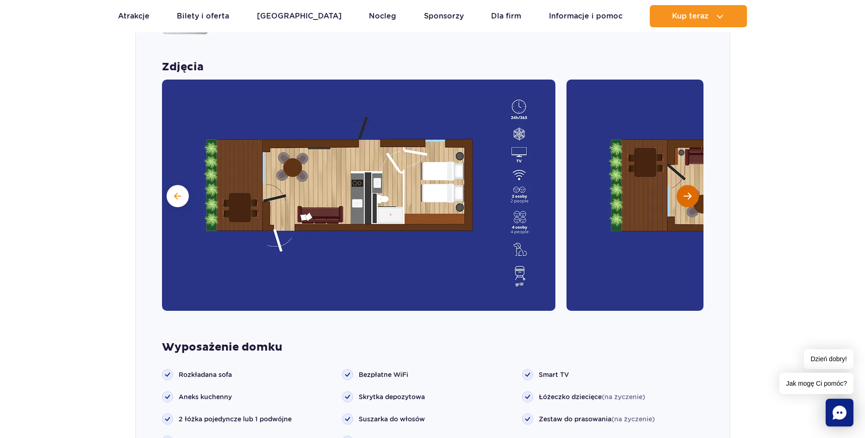
click at [686, 192] on span "Następny slajd" at bounding box center [688, 196] width 8 height 8
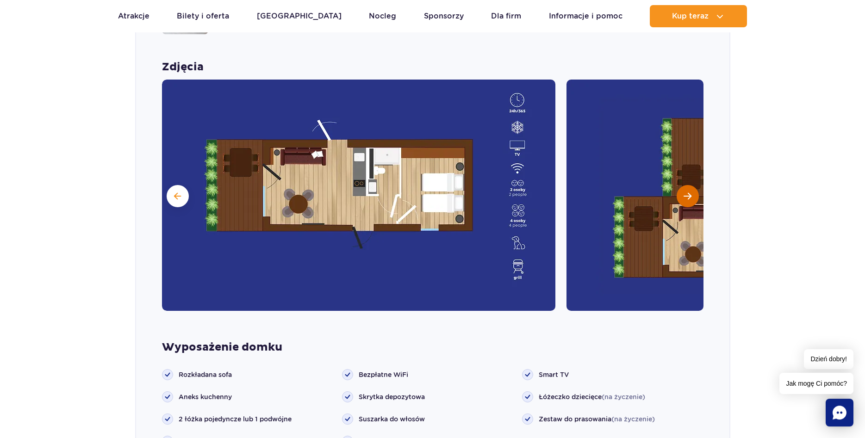
click at [686, 192] on span "Następny slajd" at bounding box center [688, 196] width 8 height 8
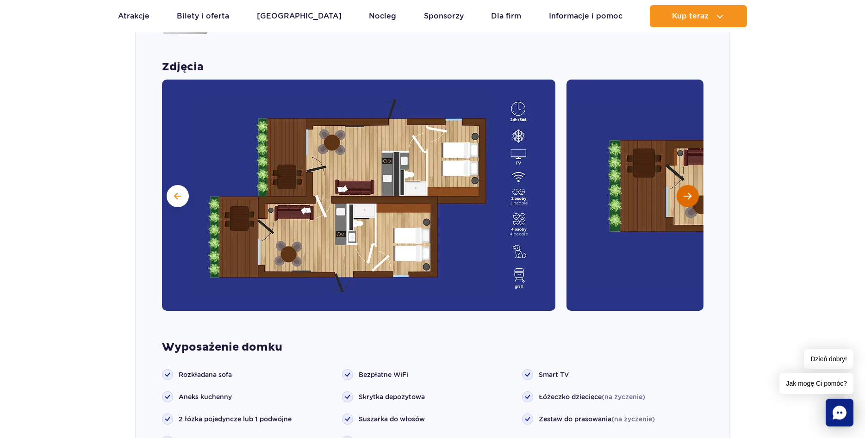
click at [686, 189] on button "Następny slajd" at bounding box center [688, 196] width 22 height 22
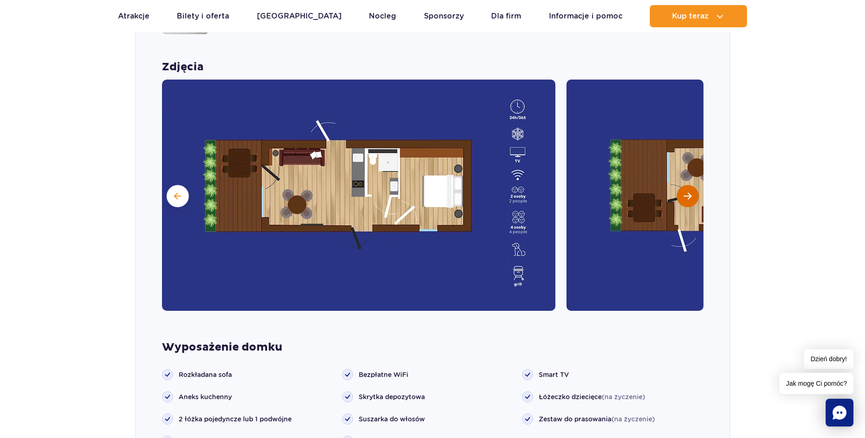
click at [686, 189] on button "Następny slajd" at bounding box center [688, 196] width 22 height 22
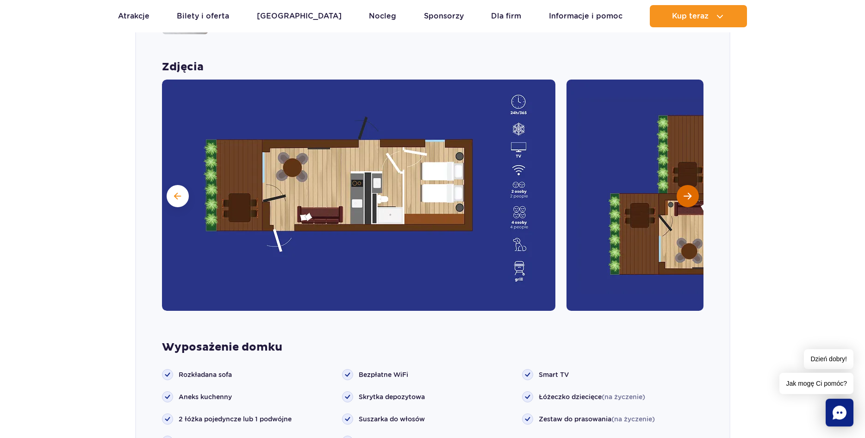
click at [686, 189] on button "Następny slajd" at bounding box center [688, 196] width 22 height 22
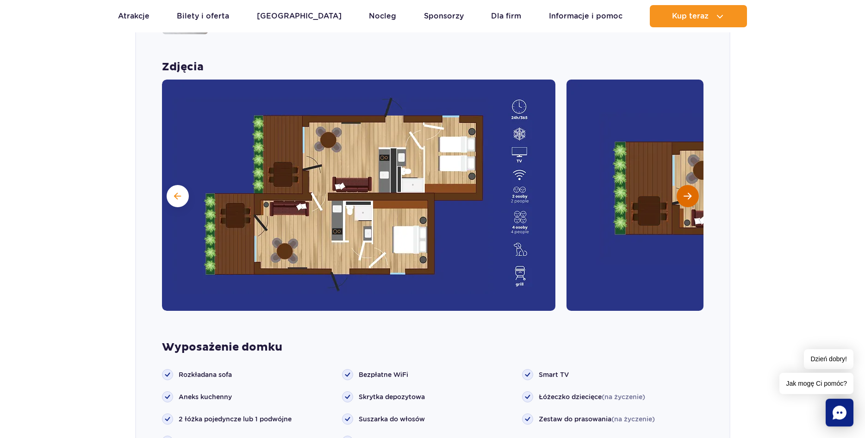
click at [686, 189] on button "Następny slajd" at bounding box center [688, 196] width 22 height 22
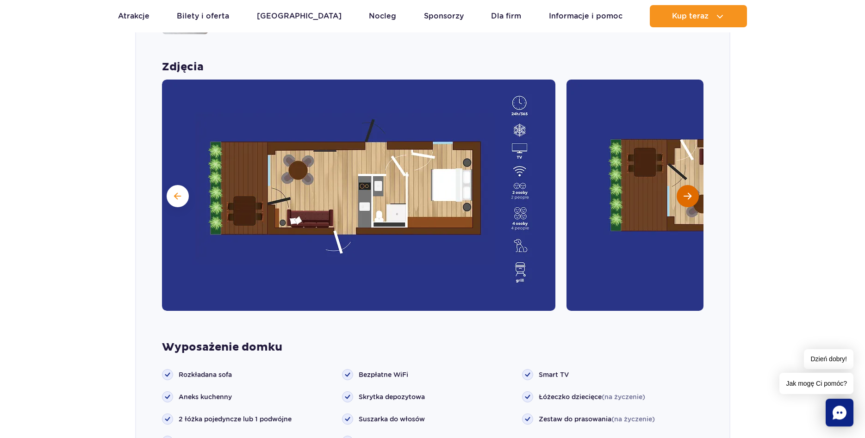
click at [686, 189] on button "Następny slajd" at bounding box center [688, 196] width 22 height 22
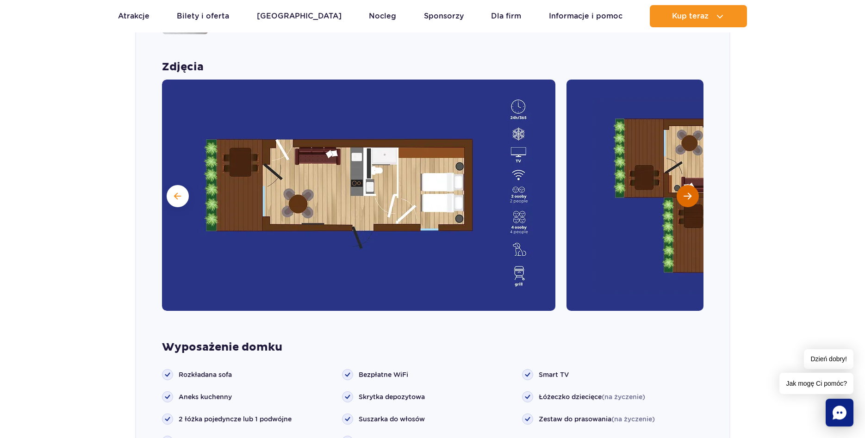
click at [686, 189] on button "Następny slajd" at bounding box center [688, 196] width 22 height 22
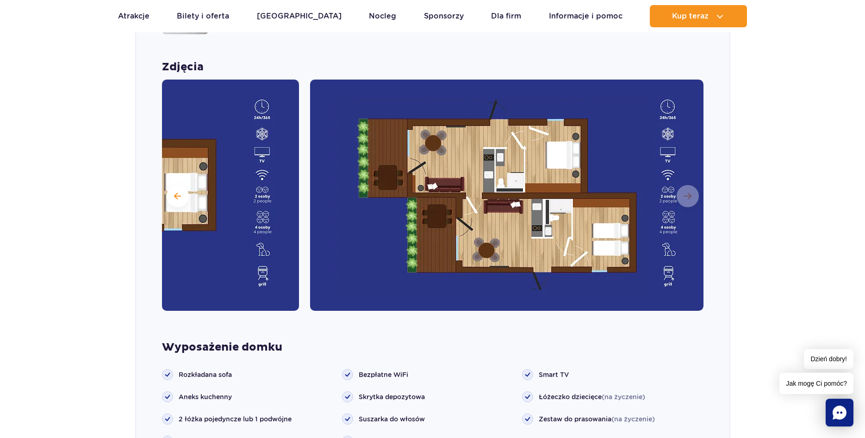
scroll to position [654, 0]
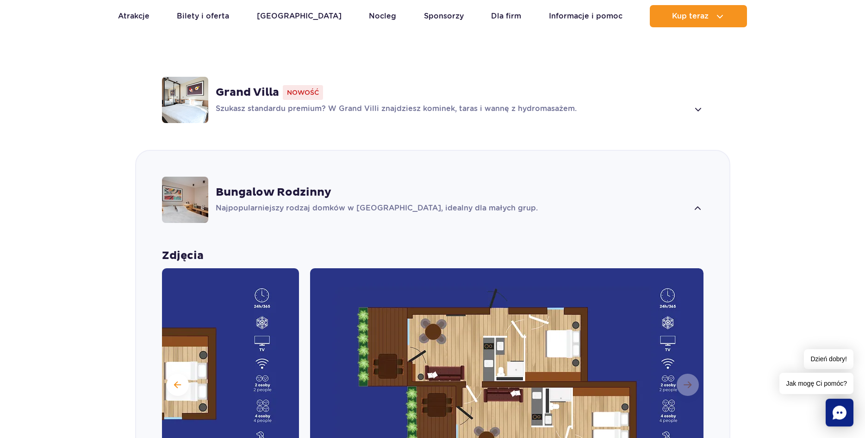
click at [243, 186] on strong "Bungalow Rodzinny" at bounding box center [274, 193] width 116 height 14
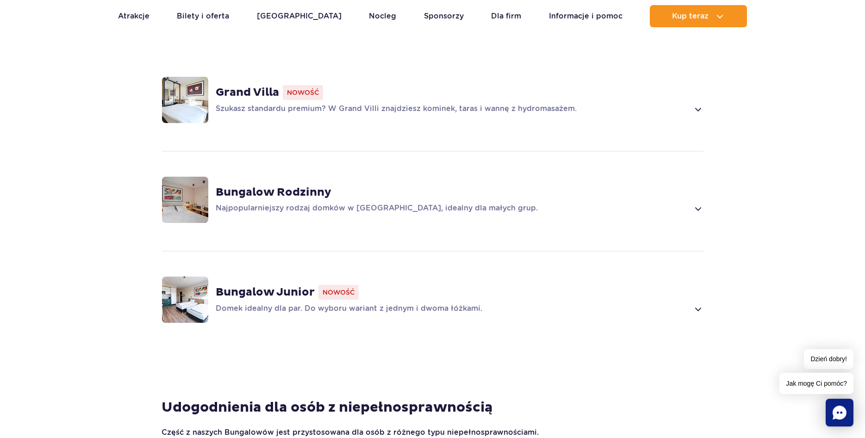
click at [699, 203] on span at bounding box center [697, 208] width 11 height 11
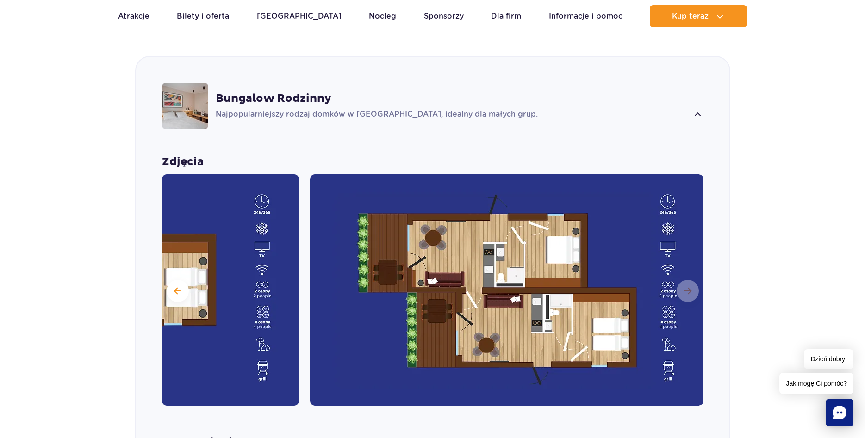
scroll to position [748, 0]
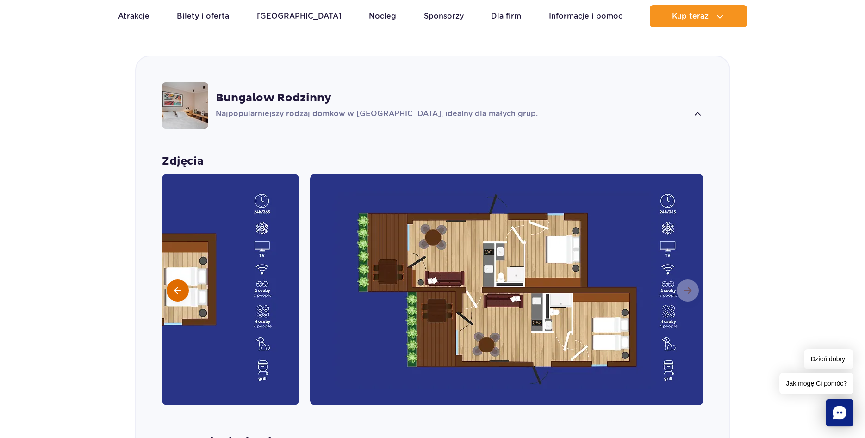
click at [174, 280] on button at bounding box center [178, 291] width 22 height 22
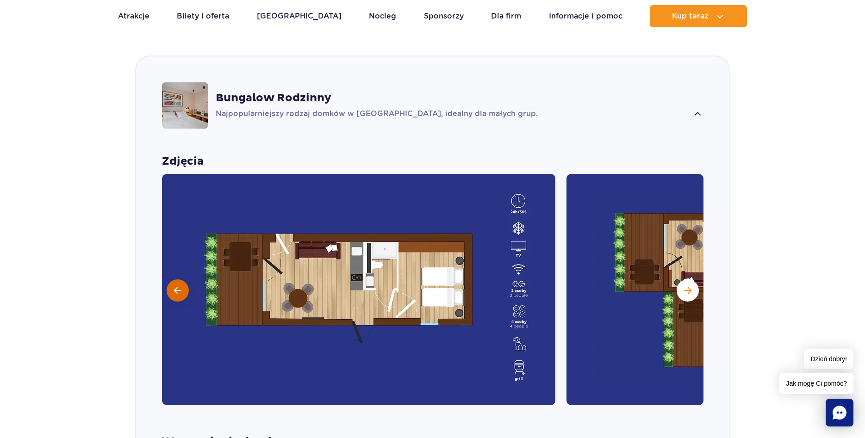
click at [174, 280] on button at bounding box center [178, 291] width 22 height 22
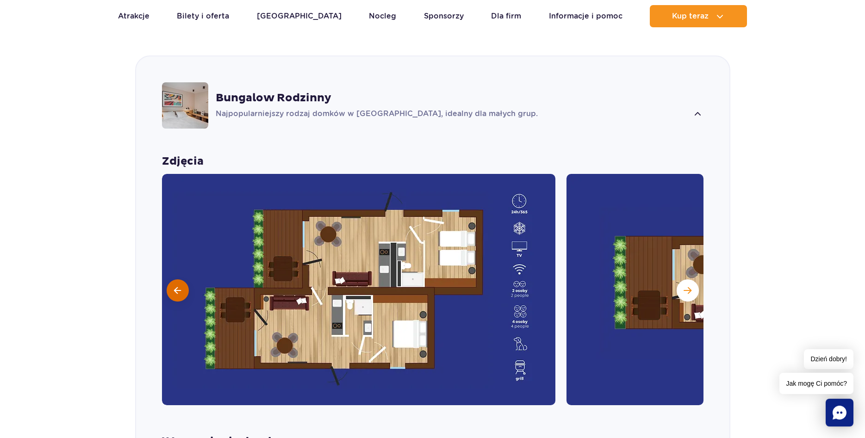
click at [174, 286] on span at bounding box center [177, 290] width 7 height 8
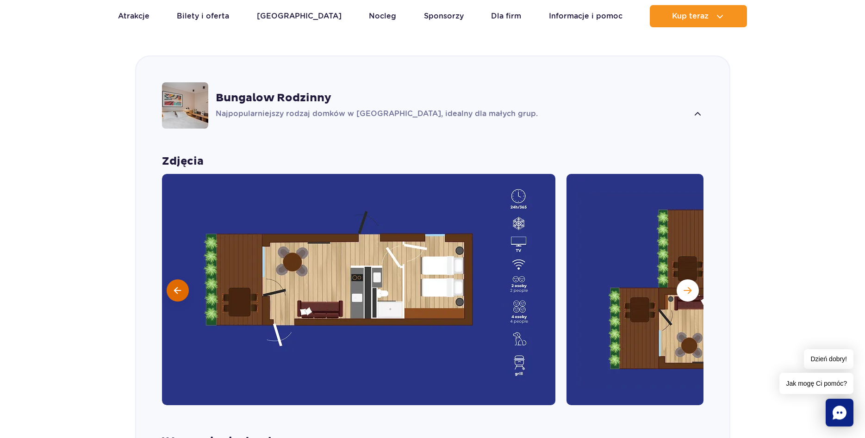
click at [174, 286] on span at bounding box center [177, 290] width 7 height 8
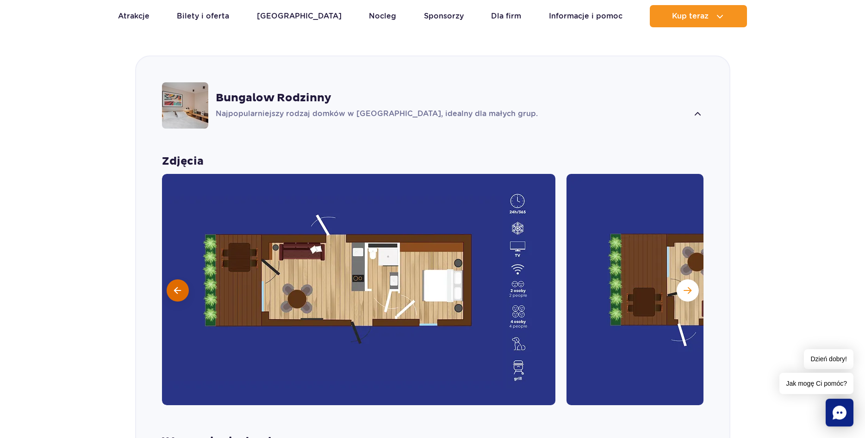
click at [174, 286] on span at bounding box center [177, 290] width 7 height 8
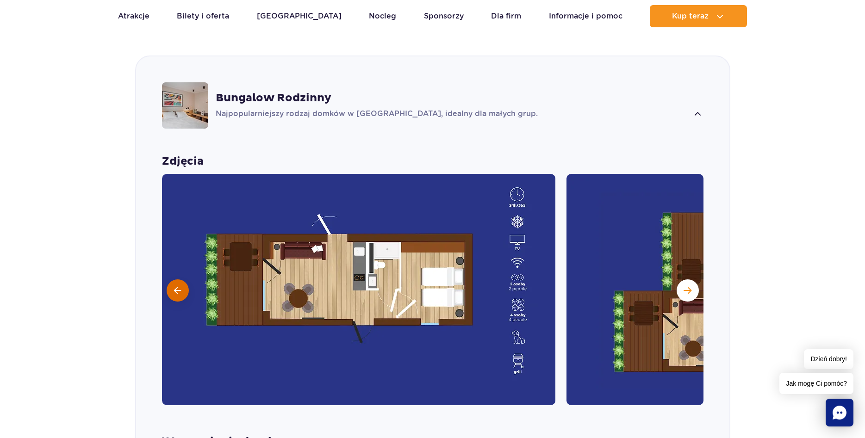
click at [174, 286] on span at bounding box center [177, 290] width 7 height 8
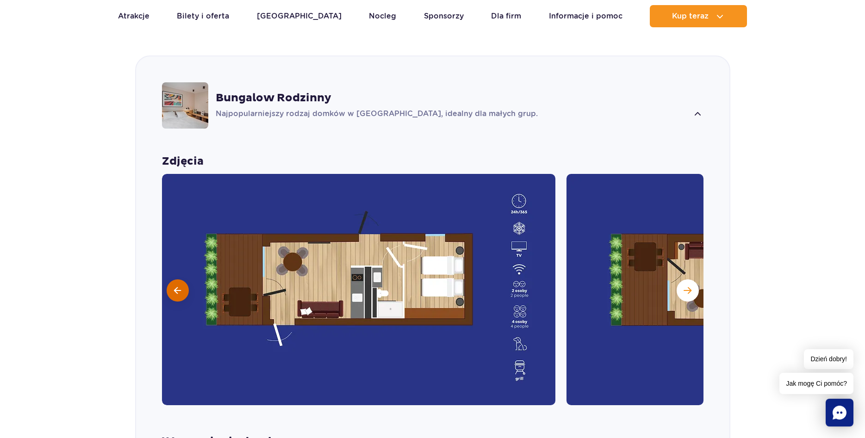
click at [174, 286] on span at bounding box center [177, 290] width 7 height 8
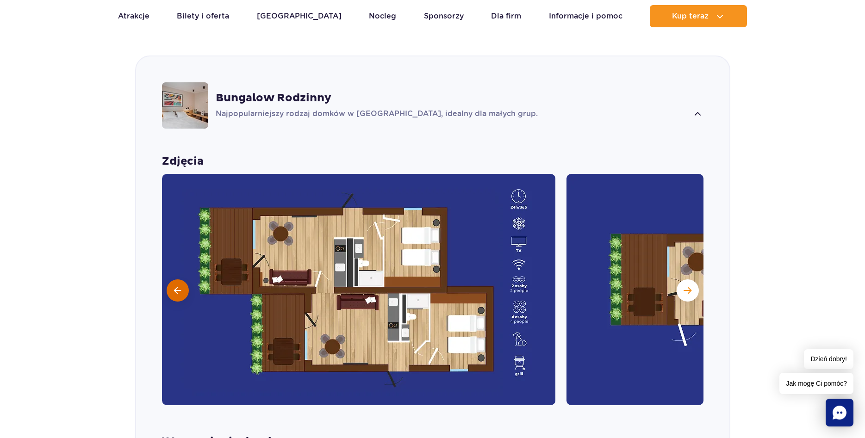
click at [174, 286] on span at bounding box center [177, 290] width 7 height 8
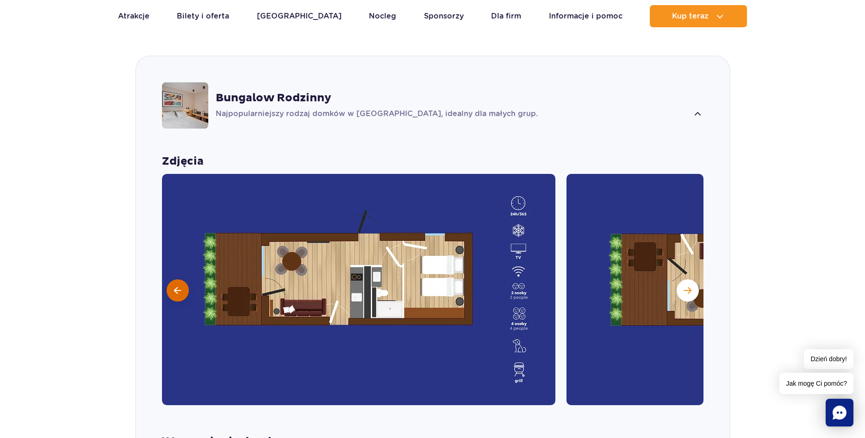
click at [174, 286] on span at bounding box center [177, 290] width 7 height 8
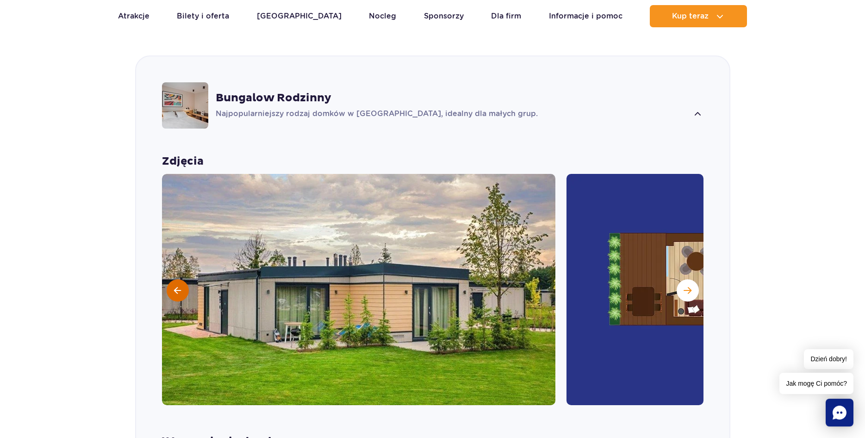
click at [174, 286] on span at bounding box center [177, 290] width 7 height 8
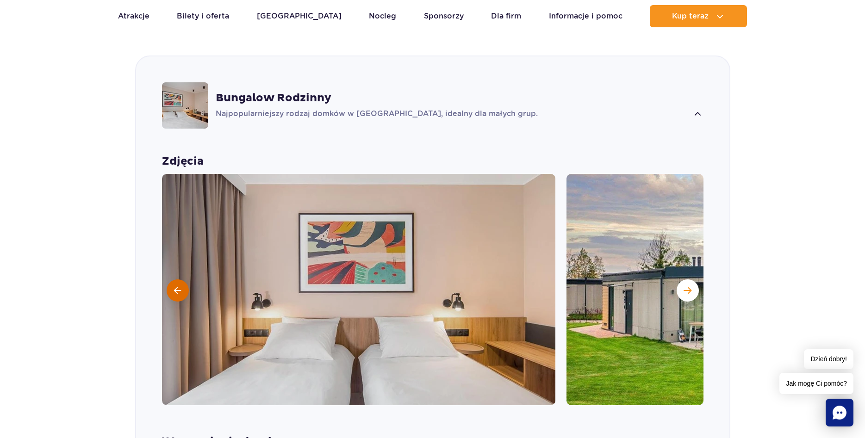
click at [174, 286] on span at bounding box center [177, 290] width 7 height 8
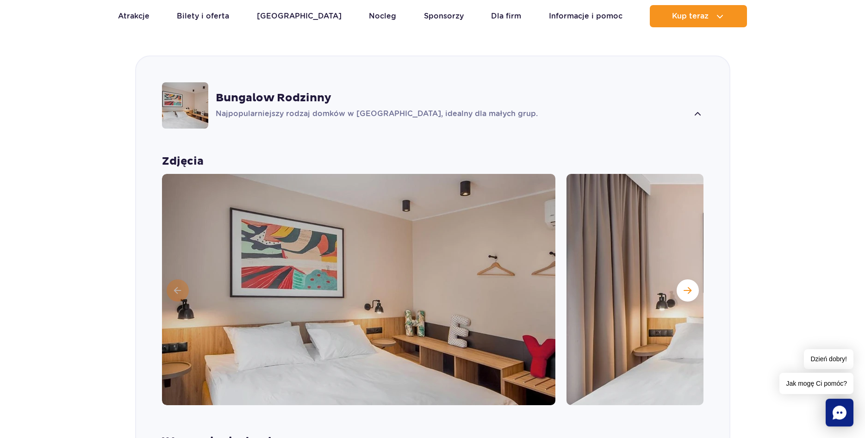
click at [174, 280] on img at bounding box center [358, 289] width 393 height 231
click at [688, 286] on span "Następny slajd" at bounding box center [688, 290] width 8 height 8
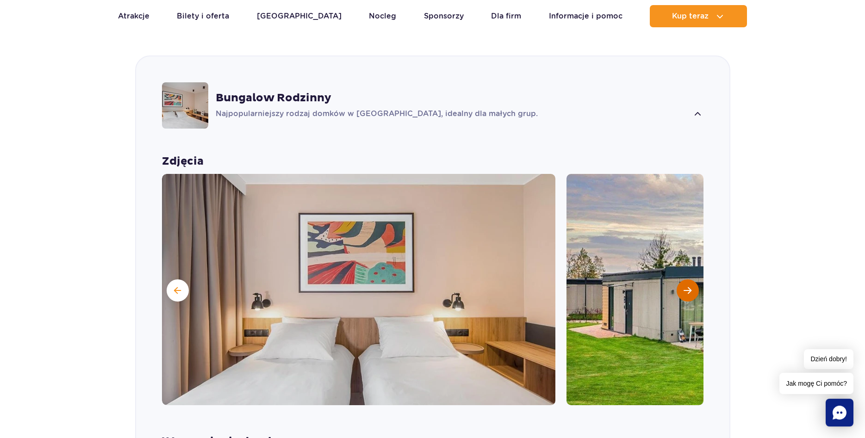
click at [691, 280] on button "Następny slajd" at bounding box center [688, 291] width 22 height 22
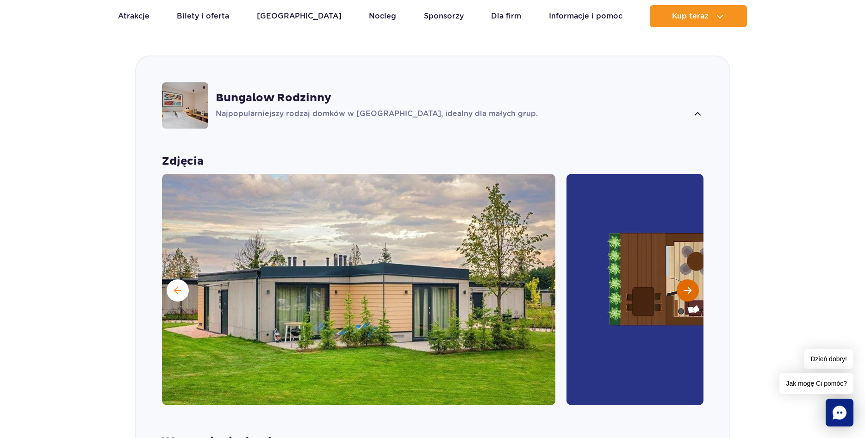
click at [691, 280] on button "Następny slajd" at bounding box center [688, 291] width 22 height 22
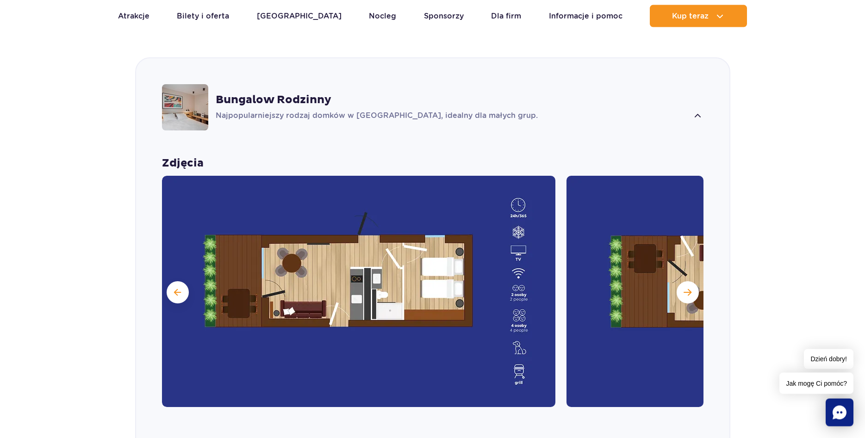
scroll to position [701, 0]
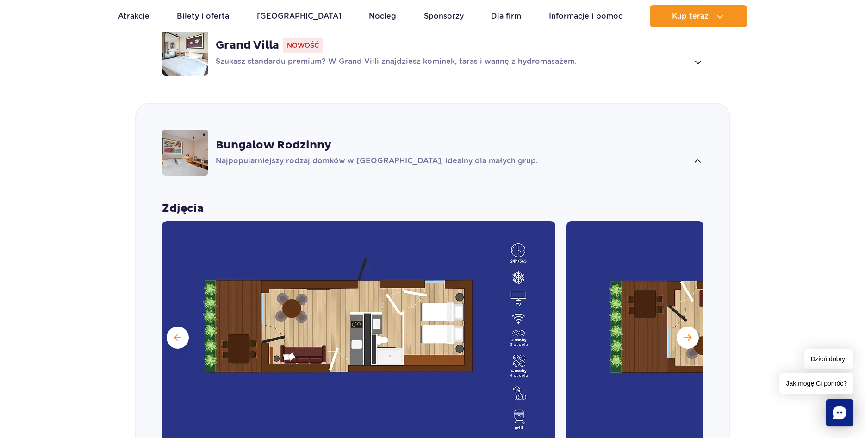
click at [274, 138] on strong "Bungalow Rodzinny" at bounding box center [274, 145] width 116 height 14
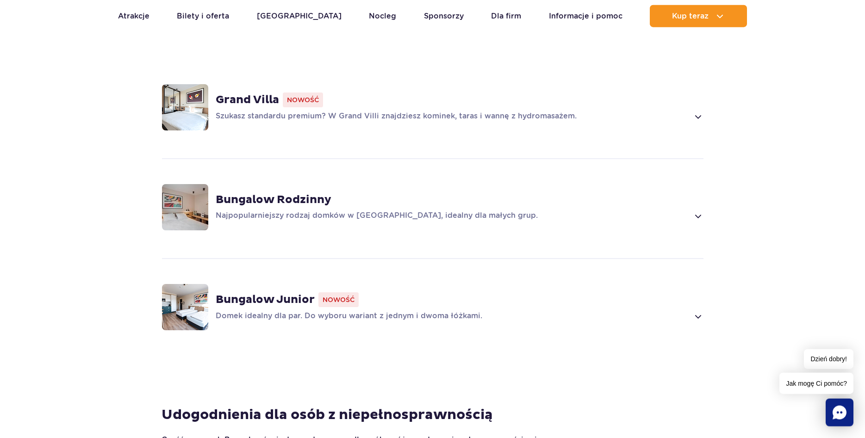
scroll to position [607, 0]
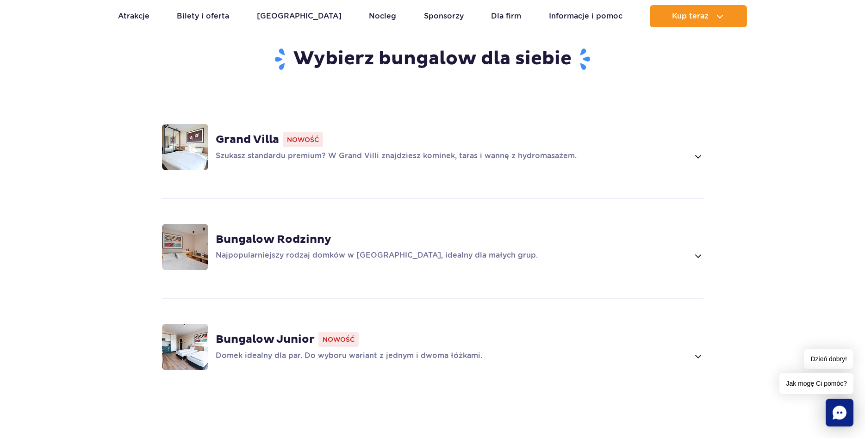
click at [310, 233] on strong "Bungalow Rodzinny" at bounding box center [274, 240] width 116 height 14
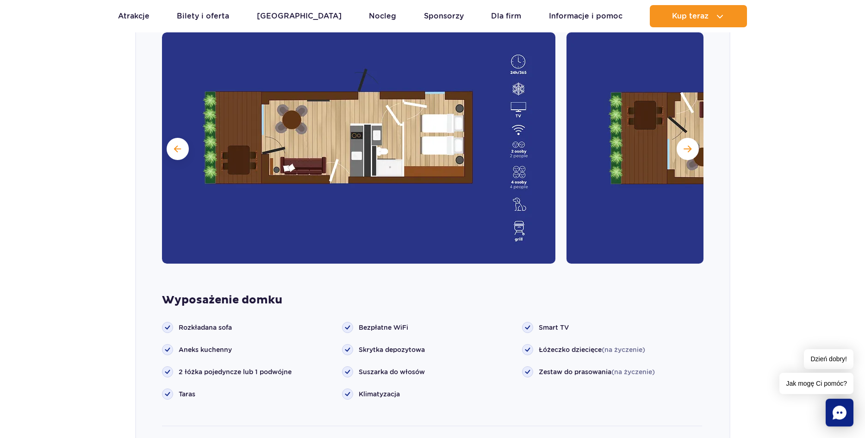
scroll to position [1079, 0]
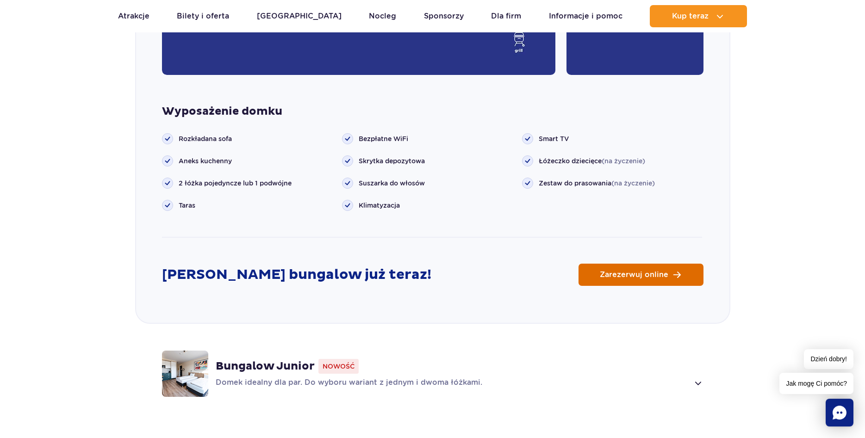
click at [657, 271] on span "Zarezerwuj online" at bounding box center [634, 274] width 69 height 7
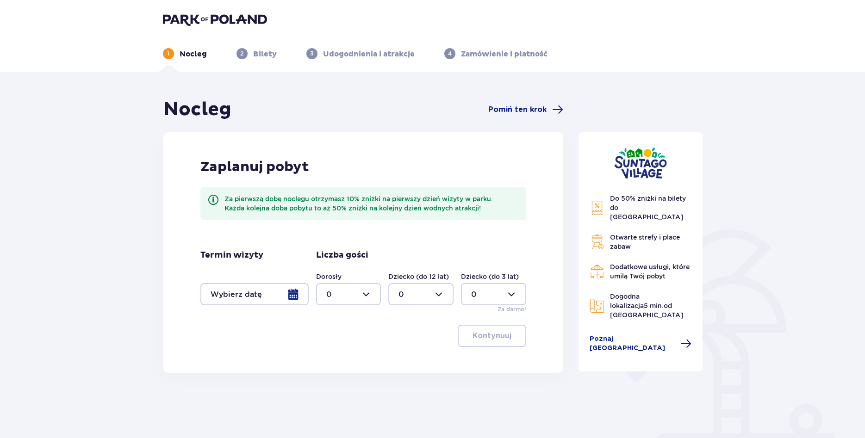
click at [285, 295] on div at bounding box center [254, 294] width 108 height 22
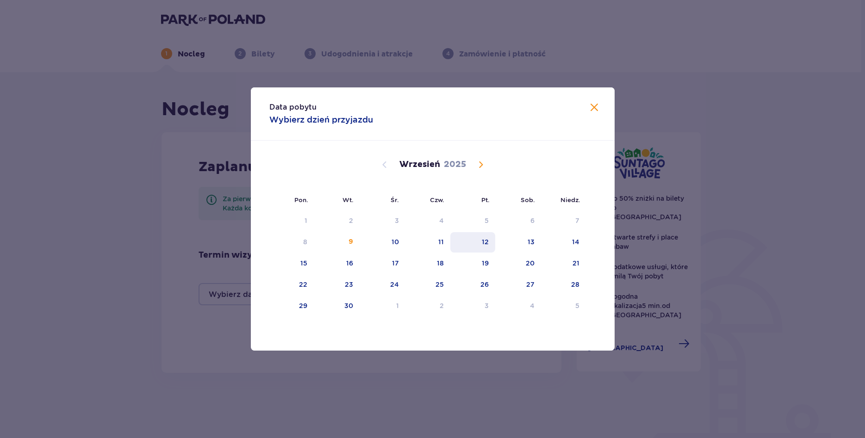
click at [484, 246] on div "12" at bounding box center [485, 241] width 7 height 9
click at [574, 244] on div "14" at bounding box center [575, 241] width 7 height 9
type input "[DATE] - [DATE]"
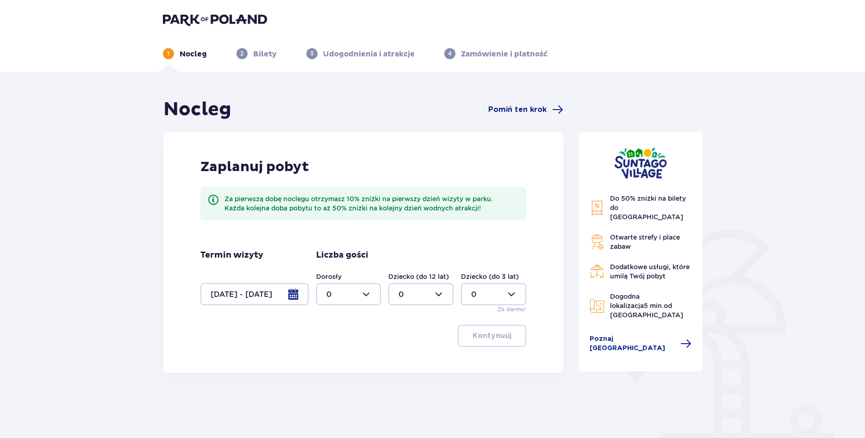
click at [365, 294] on div at bounding box center [348, 294] width 65 height 22
click at [326, 358] on span "2" at bounding box center [348, 361] width 63 height 19
type input "2"
click at [441, 296] on div at bounding box center [420, 294] width 65 height 22
click at [400, 364] on p "2" at bounding box center [401, 361] width 5 height 10
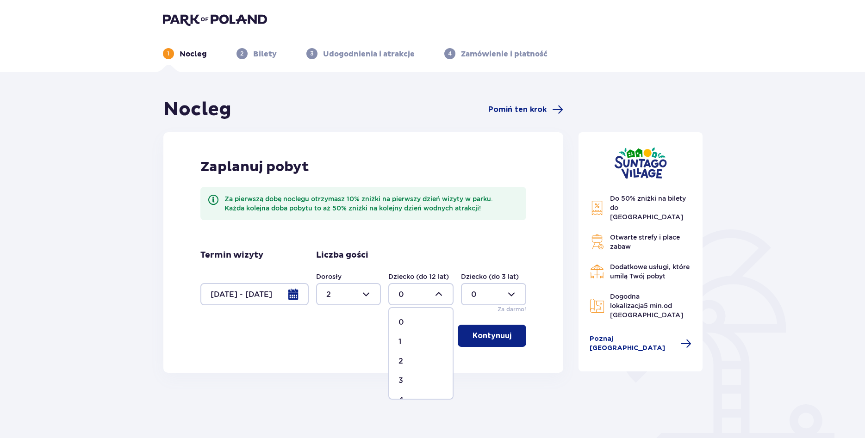
type input "2"
click at [493, 339] on p "Kontynuuj" at bounding box center [492, 336] width 39 height 10
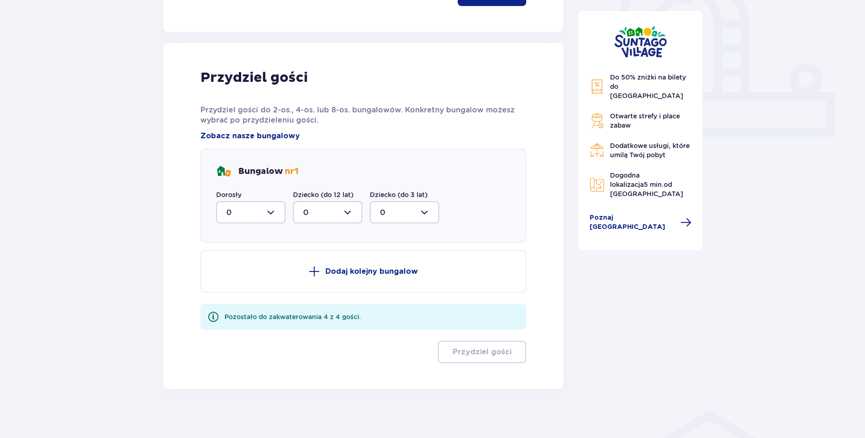
scroll to position [348, 0]
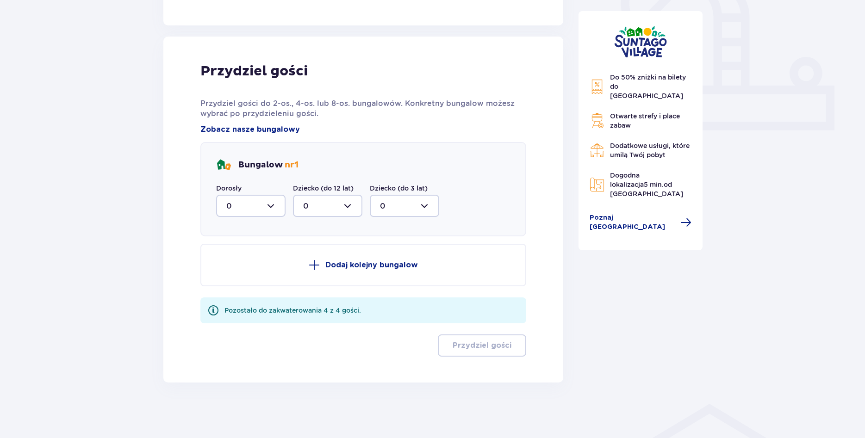
click at [274, 206] on div at bounding box center [250, 206] width 69 height 22
click at [230, 273] on p "2" at bounding box center [228, 273] width 5 height 10
type input "2"
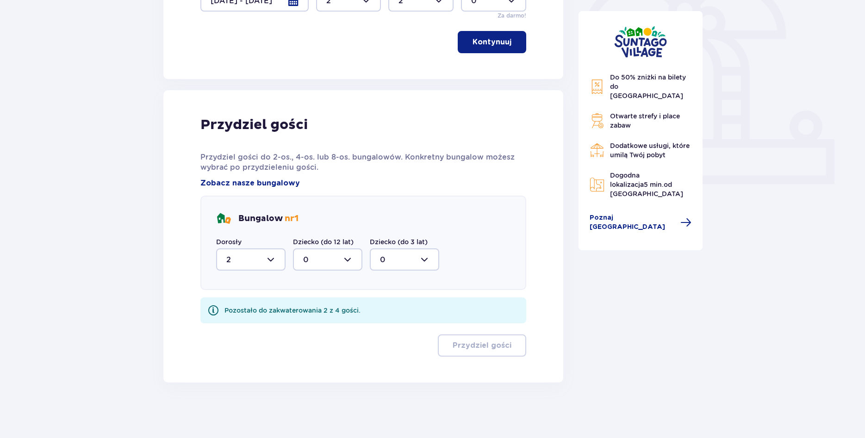
click at [349, 258] on div at bounding box center [327, 260] width 69 height 22
click at [309, 330] on div "2" at bounding box center [327, 327] width 49 height 10
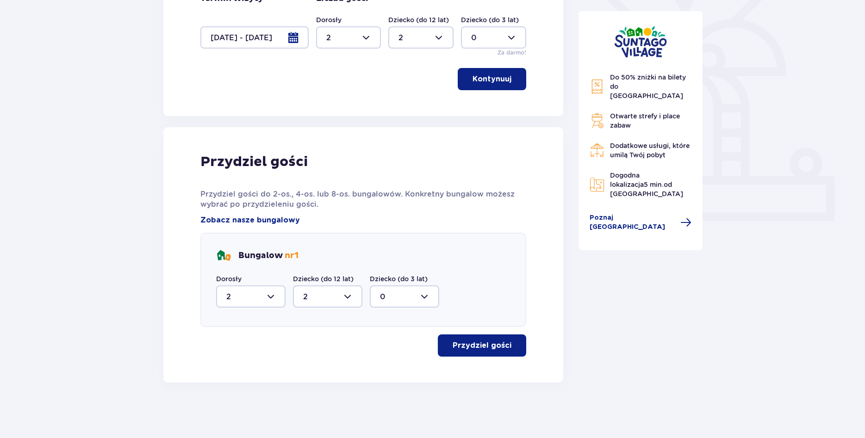
type input "2"
click at [502, 349] on p "Przydziel gości" at bounding box center [482, 346] width 59 height 10
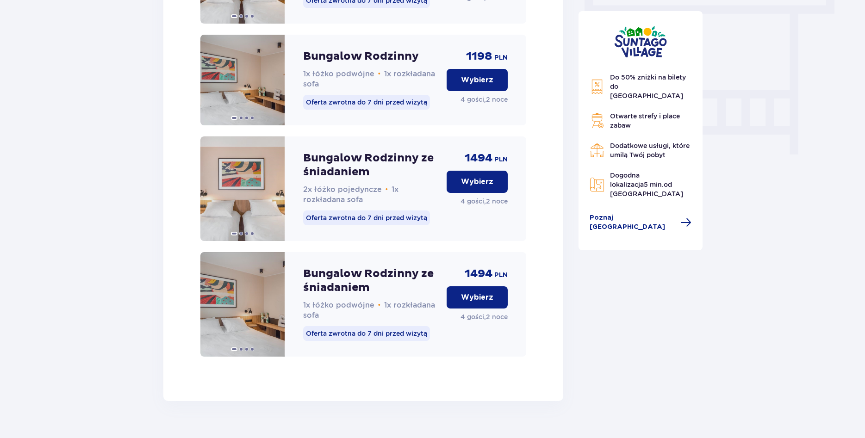
scroll to position [872, 0]
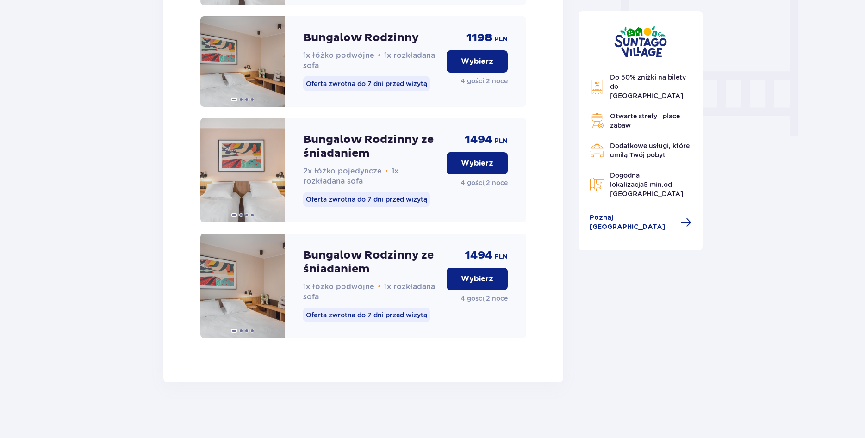
click at [485, 280] on p "Wybierz" at bounding box center [477, 279] width 32 height 10
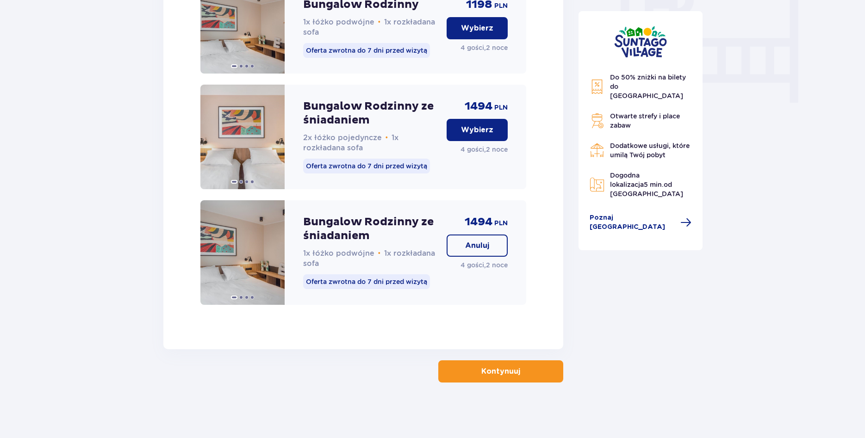
scroll to position [906, 0]
click at [503, 376] on p "Kontynuuj" at bounding box center [500, 372] width 39 height 10
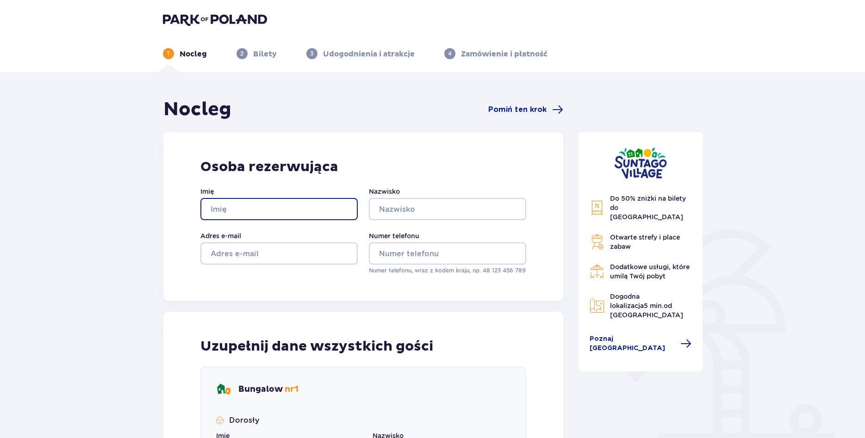
click at [255, 210] on input "Imię" at bounding box center [278, 209] width 157 height 22
type input "Łukasz"
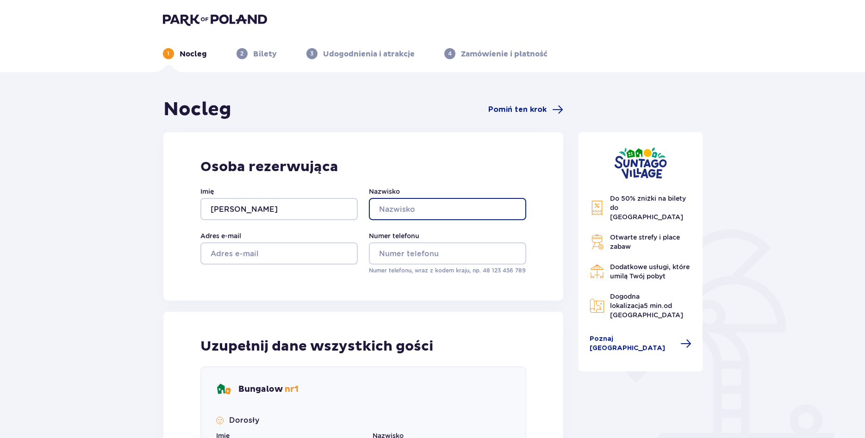
click at [407, 206] on input "Nazwisko" at bounding box center [447, 209] width 157 height 22
type input "Grzyb"
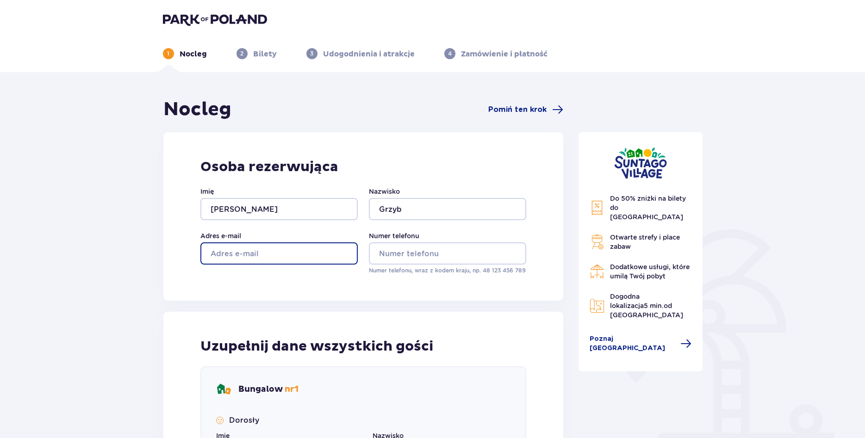
click at [232, 249] on input "Adres e-mail" at bounding box center [278, 254] width 157 height 22
type input "lukasgrzyb@o2.pl"
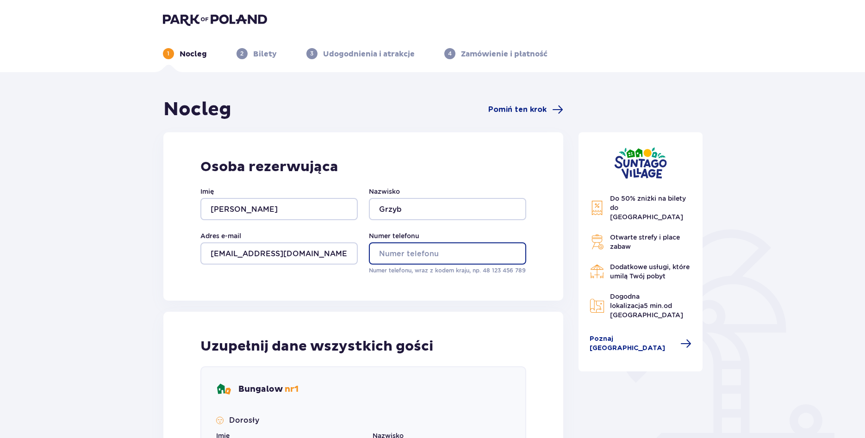
click at [401, 253] on input "Numer telefonu" at bounding box center [447, 254] width 157 height 22
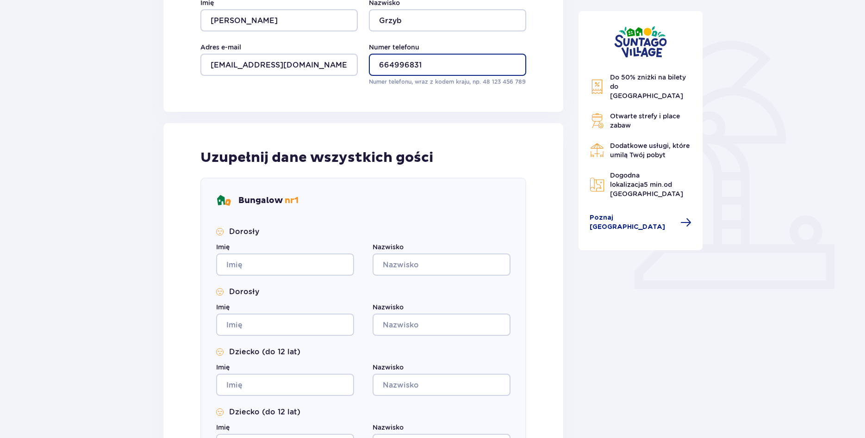
type input "664996831"
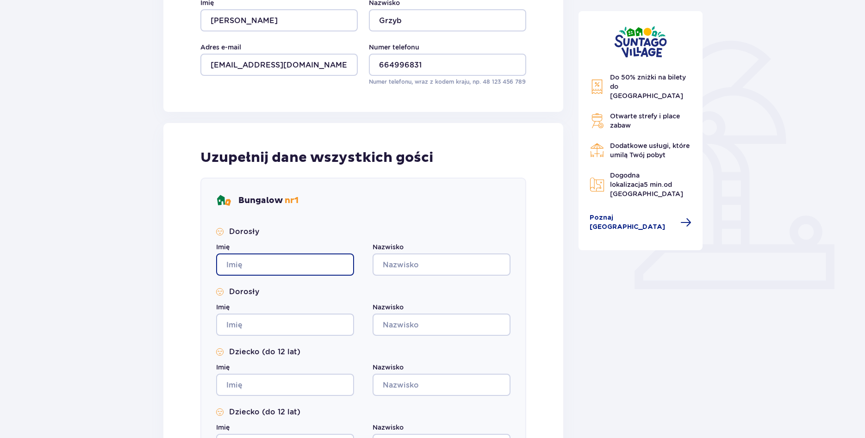
click at [256, 263] on input "Imię" at bounding box center [285, 265] width 138 height 22
type input "Barbara"
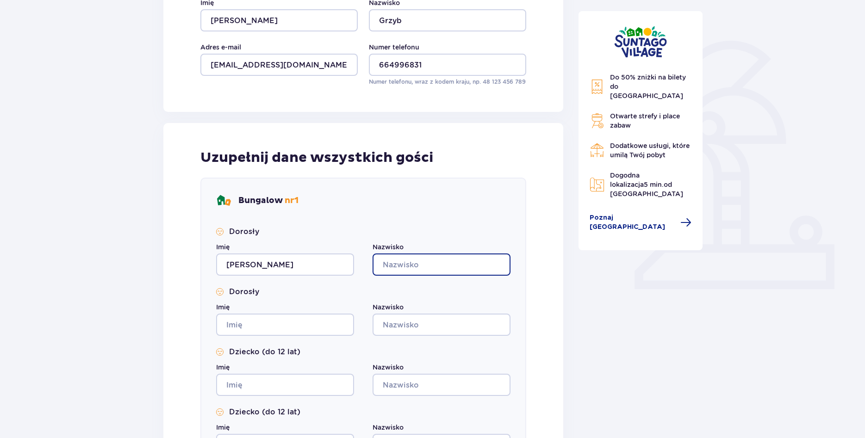
click at [411, 266] on input "Nazwisko" at bounding box center [442, 265] width 138 height 22
type input "Grzyb"
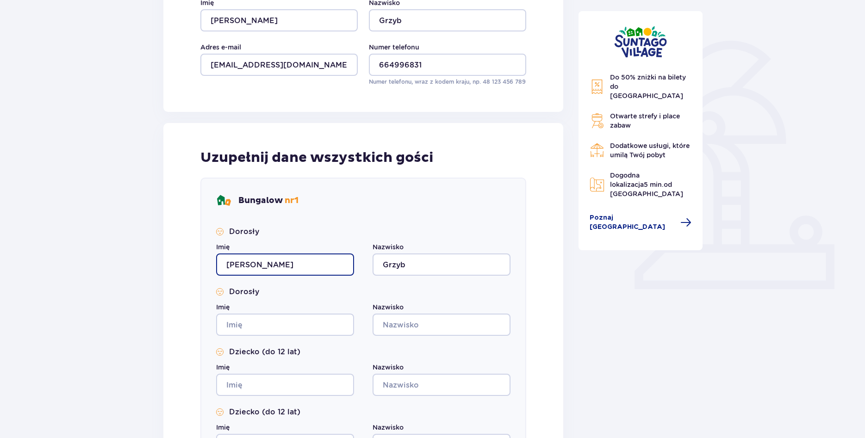
click at [279, 265] on input "Barbara" at bounding box center [285, 265] width 138 height 22
type input "B"
type input "Łukasz"
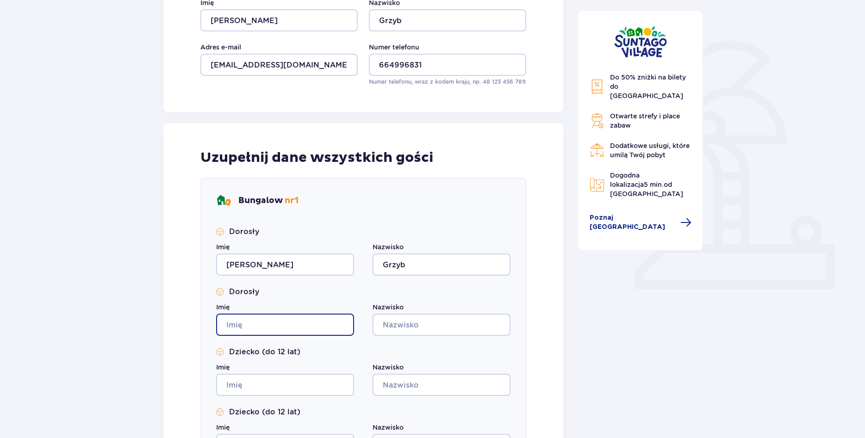
click at [258, 323] on input "Imię" at bounding box center [285, 325] width 138 height 22
type input "Barbara"
click at [414, 327] on input "Nazwisko" at bounding box center [442, 325] width 138 height 22
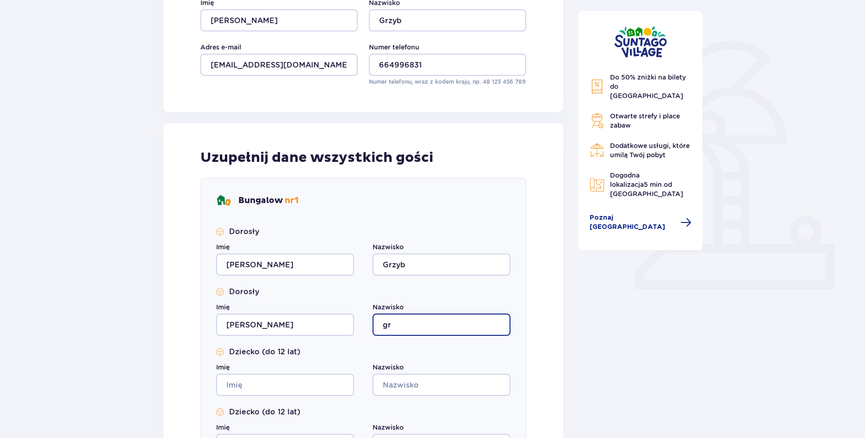
type input "g"
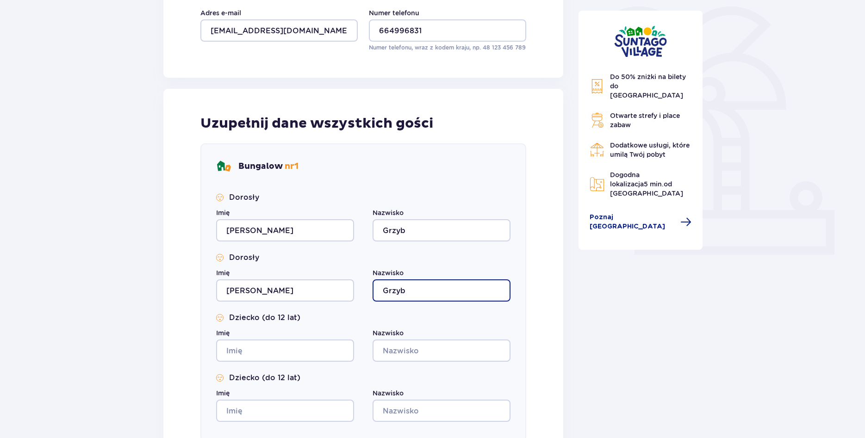
scroll to position [283, 0]
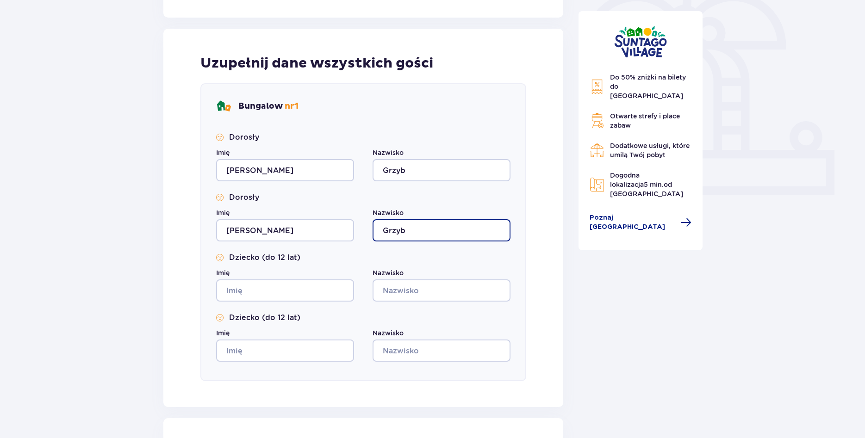
type input "Grzyb"
click at [255, 293] on input "Imię" at bounding box center [285, 291] width 138 height 22
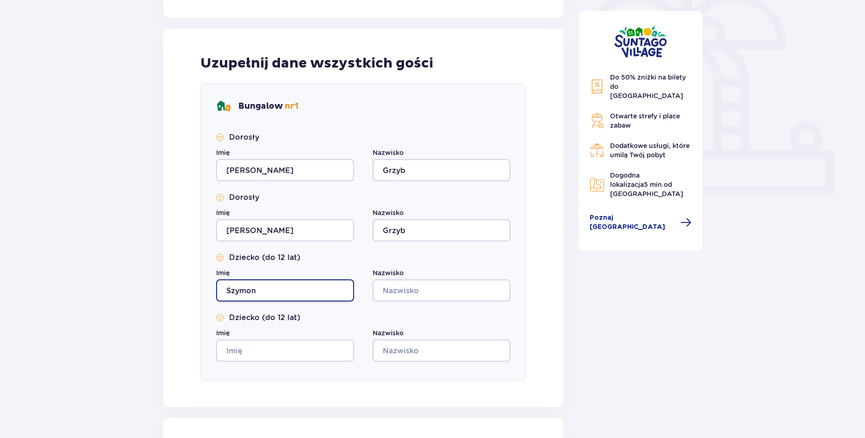
type input "Szymon"
click at [402, 293] on input "Nazwisko" at bounding box center [442, 291] width 138 height 22
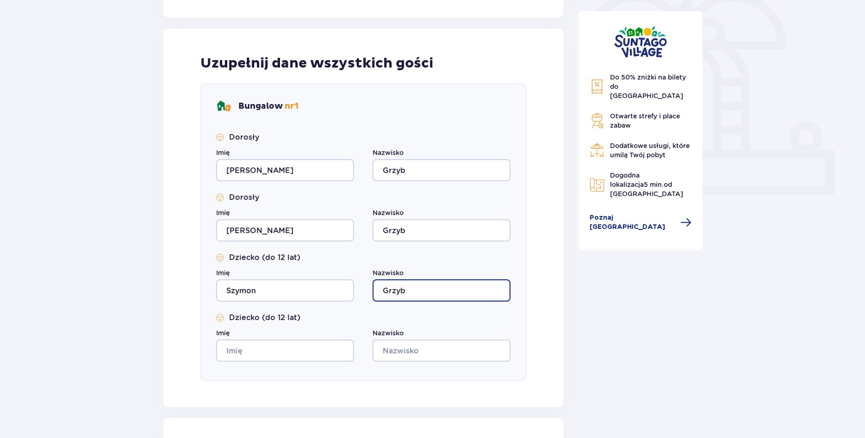
type input "Grzyb"
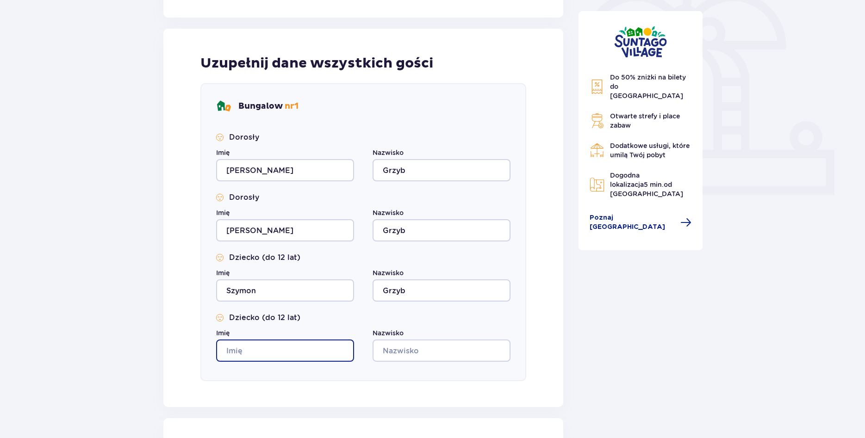
click at [241, 352] on input "Imię" at bounding box center [285, 351] width 138 height 22
type input "Liliana"
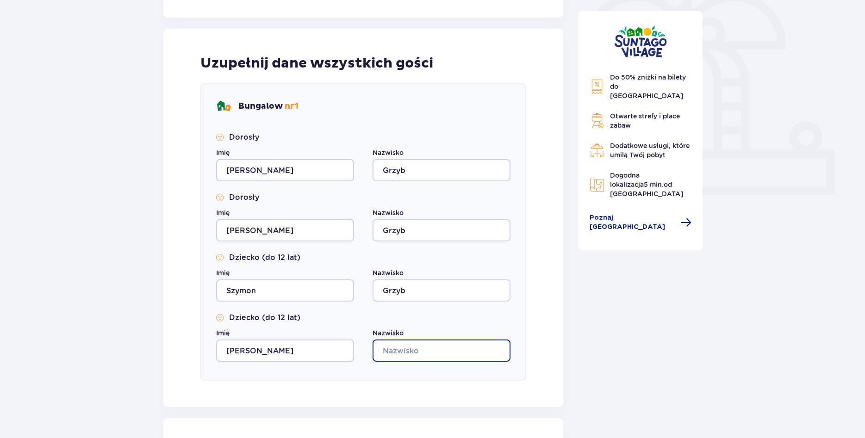
click at [404, 353] on input "Nazwisko" at bounding box center [442, 351] width 138 height 22
type input "B"
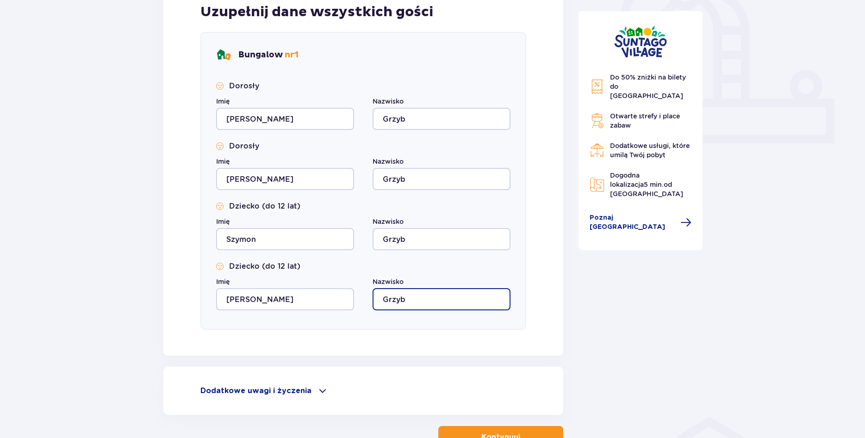
scroll to position [400, 0]
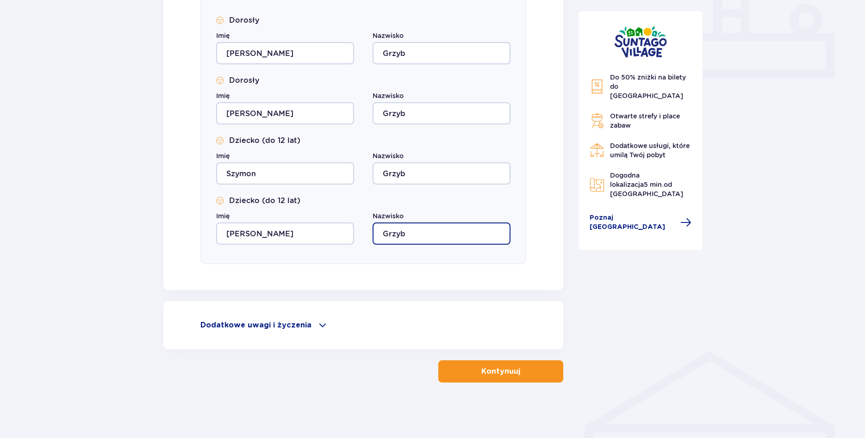
type input "Grzyb"
click at [318, 327] on span at bounding box center [322, 325] width 11 height 11
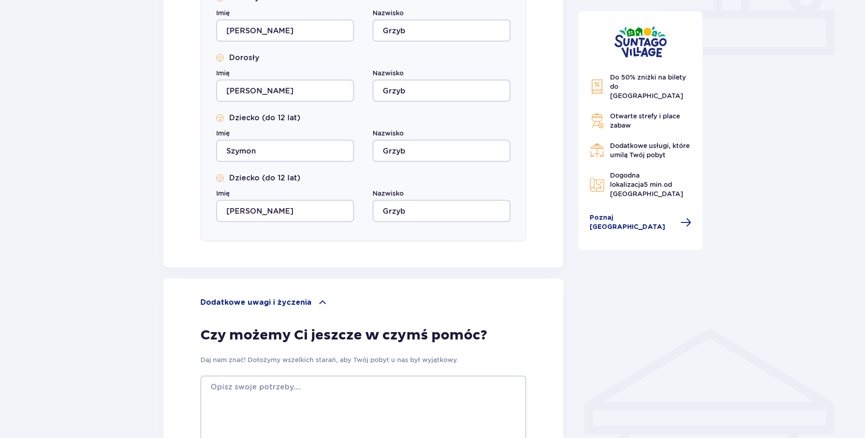
scroll to position [448, 0]
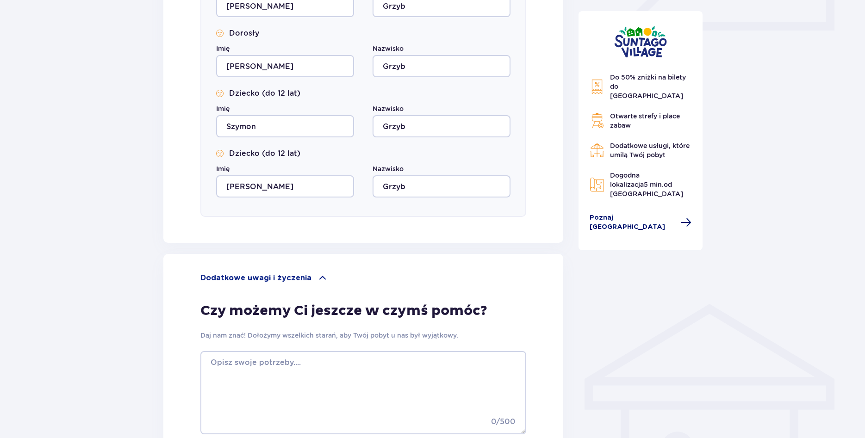
click at [680, 217] on span at bounding box center [685, 222] width 11 height 11
click at [643, 213] on span "Poznaj Suntago Village" at bounding box center [632, 222] width 85 height 19
click at [631, 213] on span "Poznaj Suntago Village" at bounding box center [632, 222] width 85 height 19
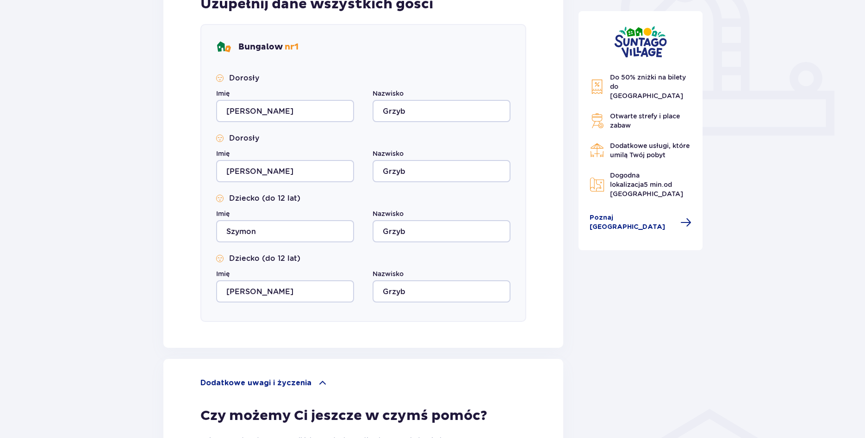
scroll to position [315, 0]
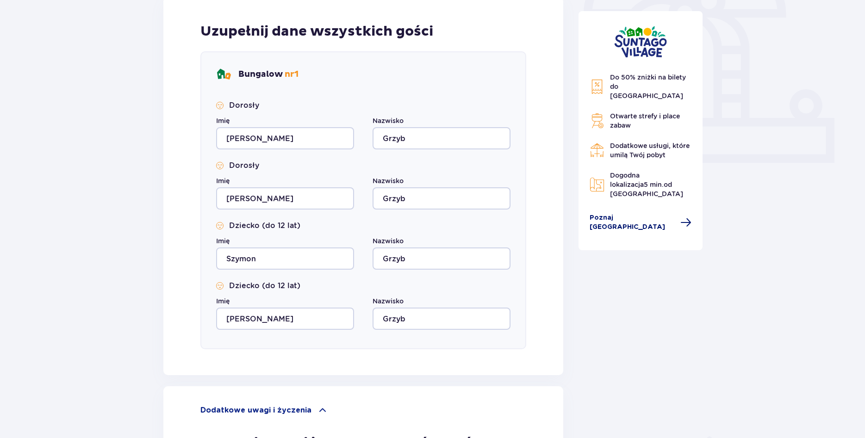
click at [643, 213] on span "Poznaj Suntago Village" at bounding box center [632, 222] width 85 height 19
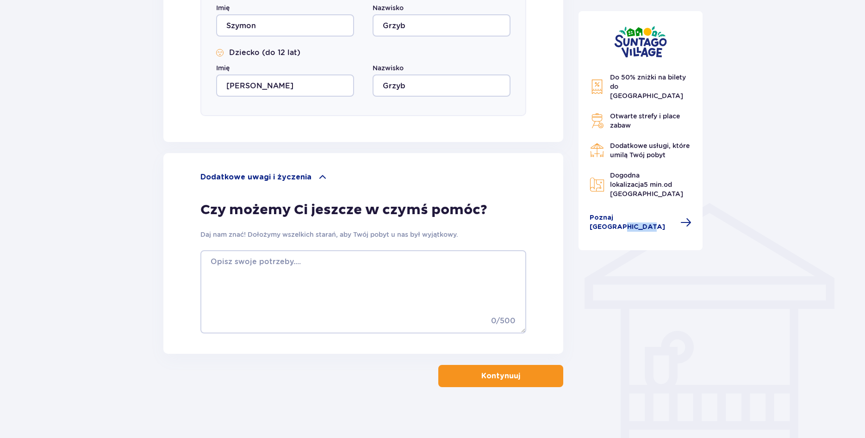
scroll to position [551, 0]
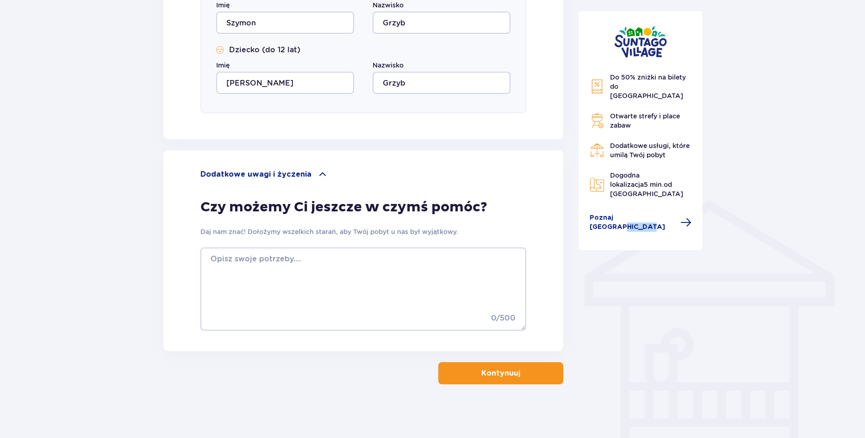
click at [500, 371] on p "Kontynuuj" at bounding box center [500, 373] width 39 height 10
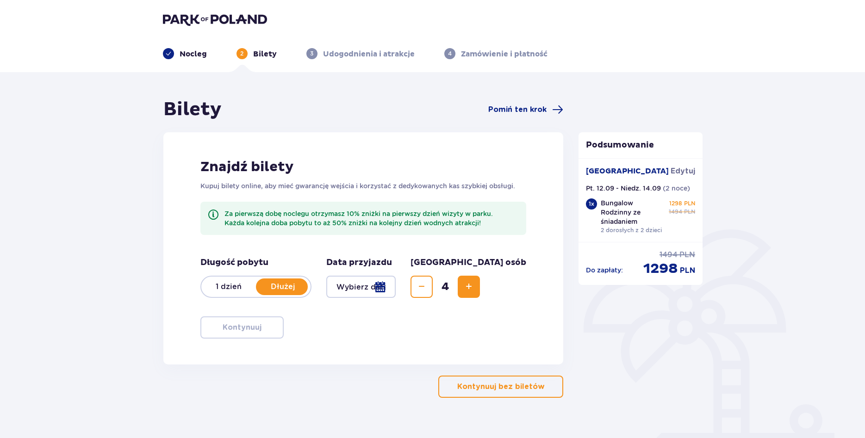
click at [212, 216] on span at bounding box center [213, 214] width 11 height 11
click at [278, 286] on p "Dłużej" at bounding box center [283, 287] width 55 height 10
click at [396, 290] on div at bounding box center [361, 287] width 70 height 22
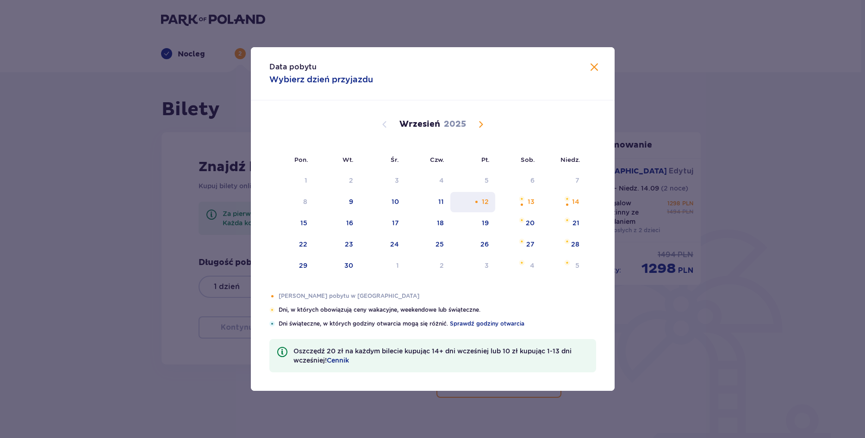
click at [485, 201] on div "12" at bounding box center [485, 201] width 7 height 9
click at [532, 203] on div "13" at bounding box center [531, 201] width 7 height 9
type input "12.09.25 - 13.09.25"
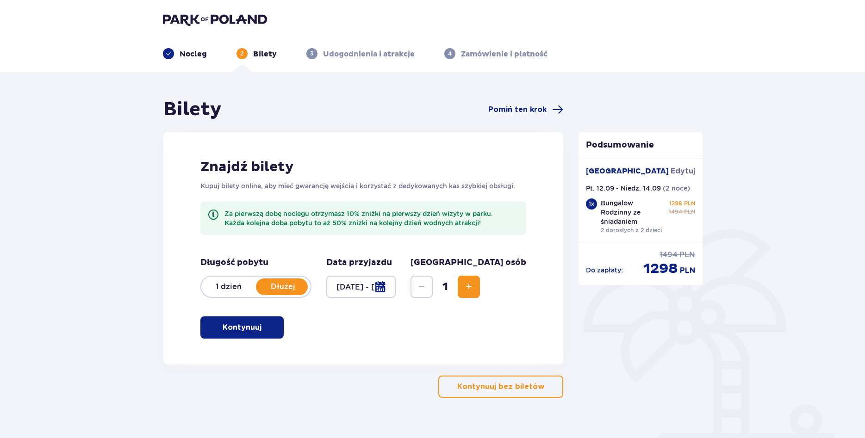
click at [474, 288] on span "Increase" at bounding box center [468, 286] width 11 height 11
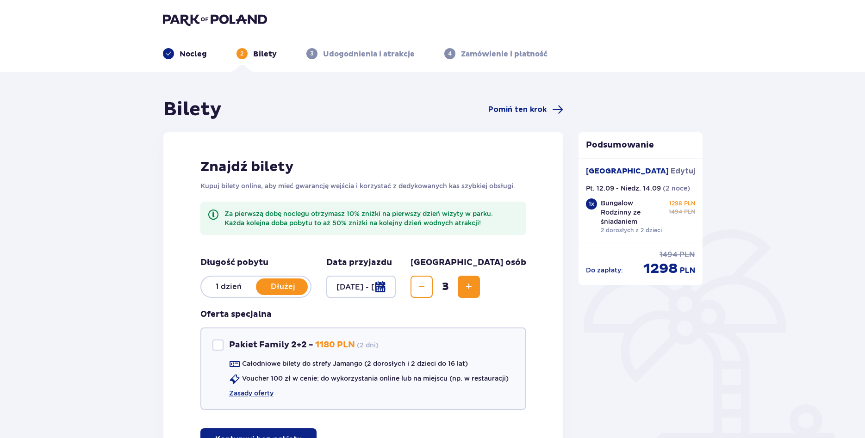
click at [474, 288] on span "Increase" at bounding box center [468, 286] width 11 height 11
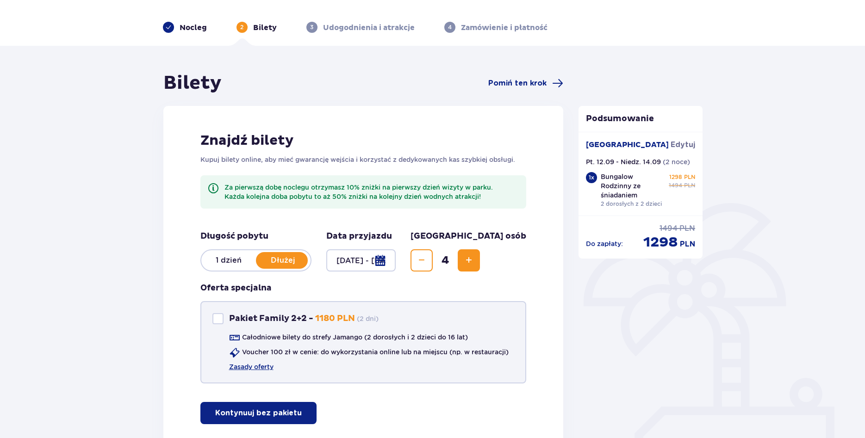
scroll to position [94, 0]
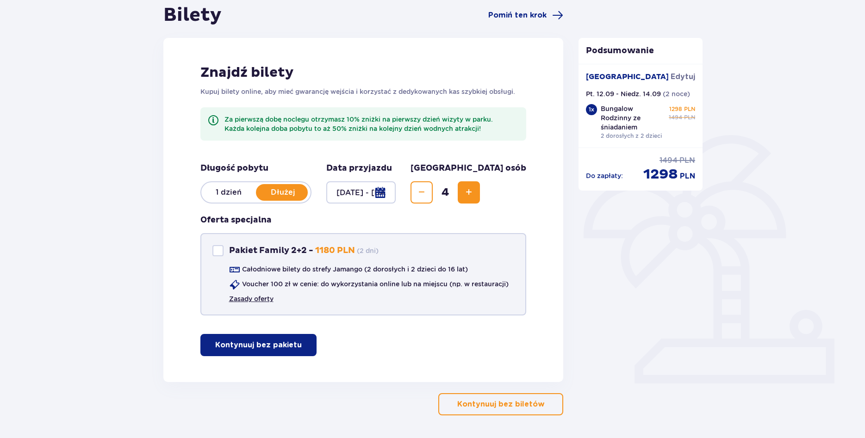
click at [263, 299] on link "Zasady oferty" at bounding box center [251, 298] width 44 height 9
click at [259, 346] on p "Kontynuuj bez pakietu" at bounding box center [258, 345] width 87 height 10
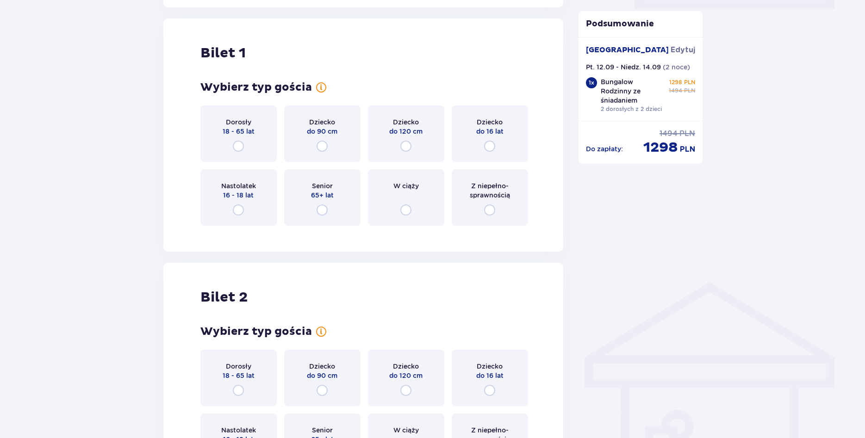
scroll to position [477, 0]
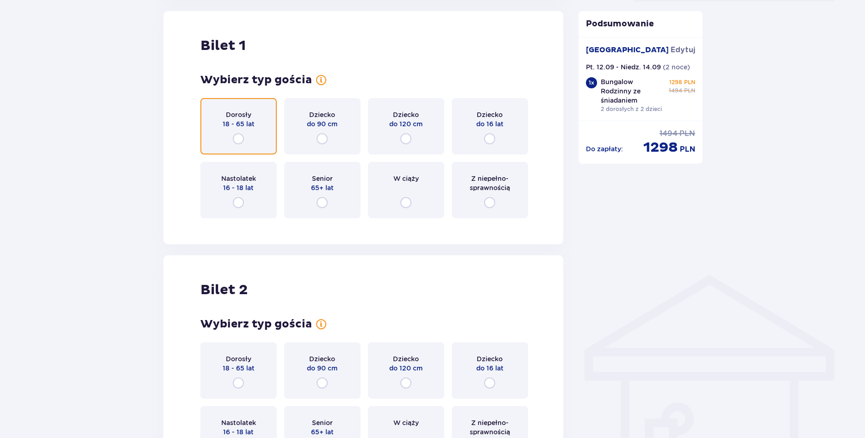
click at [237, 139] on input "radio" at bounding box center [238, 138] width 11 height 11
radio input "true"
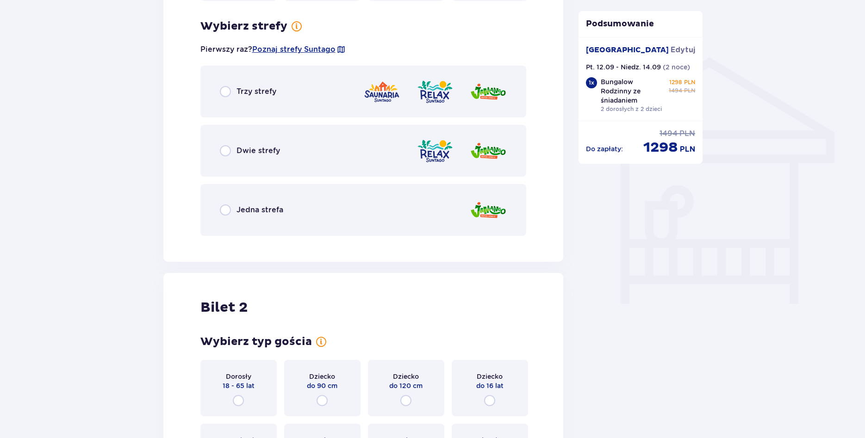
scroll to position [703, 0]
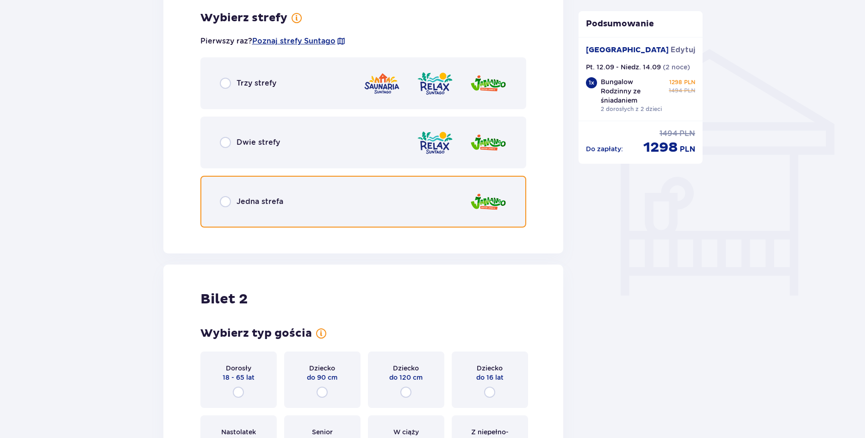
click at [226, 202] on input "radio" at bounding box center [225, 201] width 11 height 11
radio input "true"
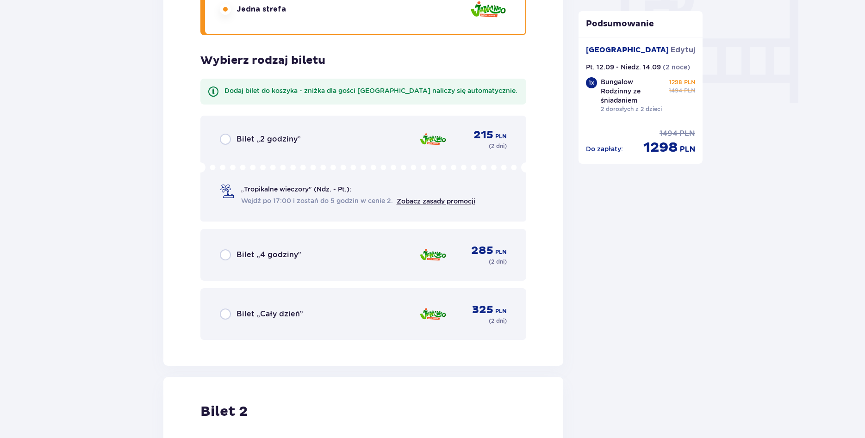
scroll to position [938, 0]
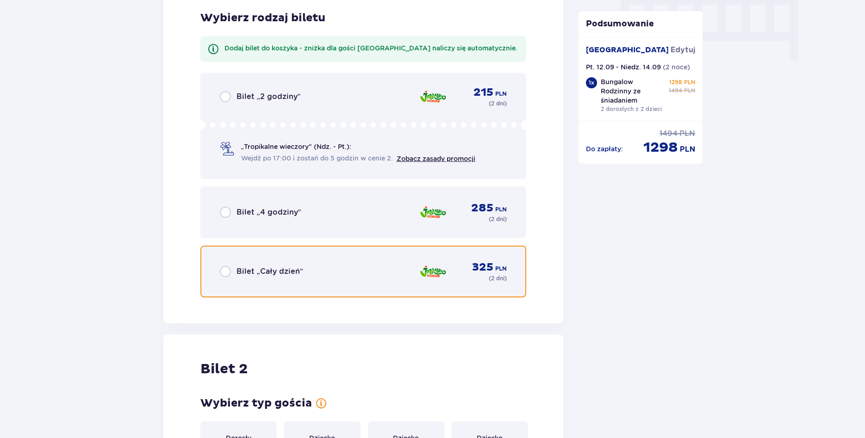
click at [227, 271] on input "radio" at bounding box center [225, 271] width 11 height 11
radio input "true"
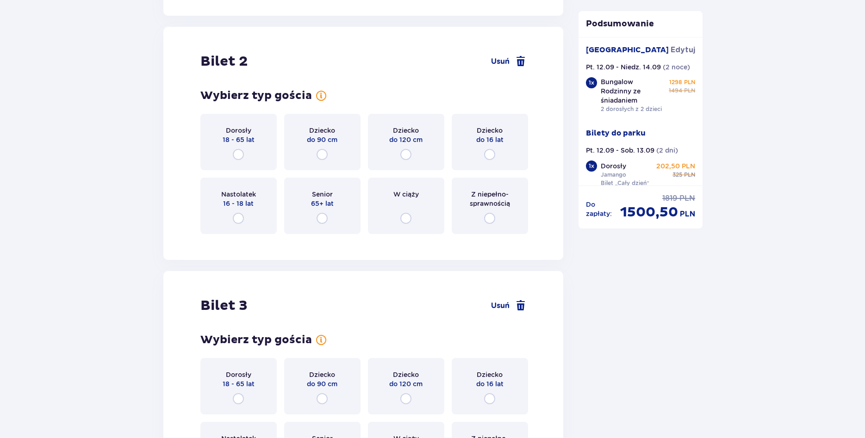
scroll to position [1261, 0]
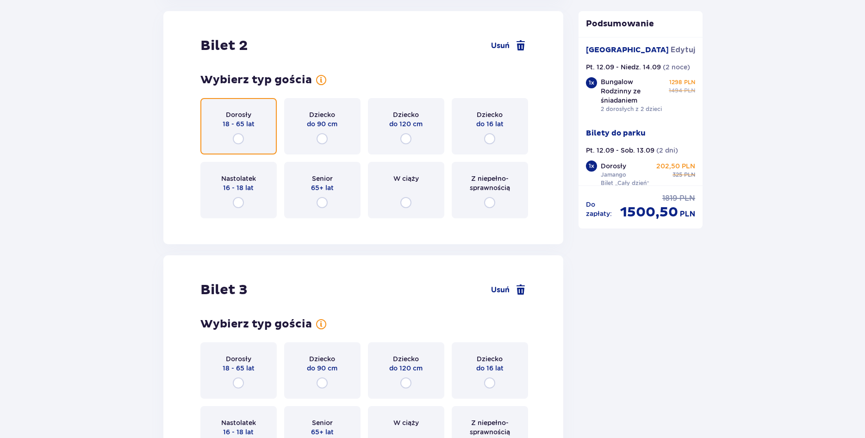
click at [240, 139] on input "radio" at bounding box center [238, 138] width 11 height 11
radio input "true"
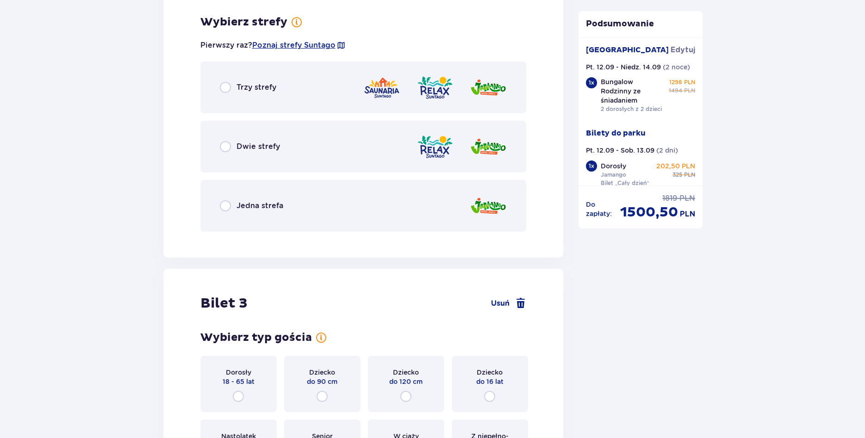
scroll to position [1487, 0]
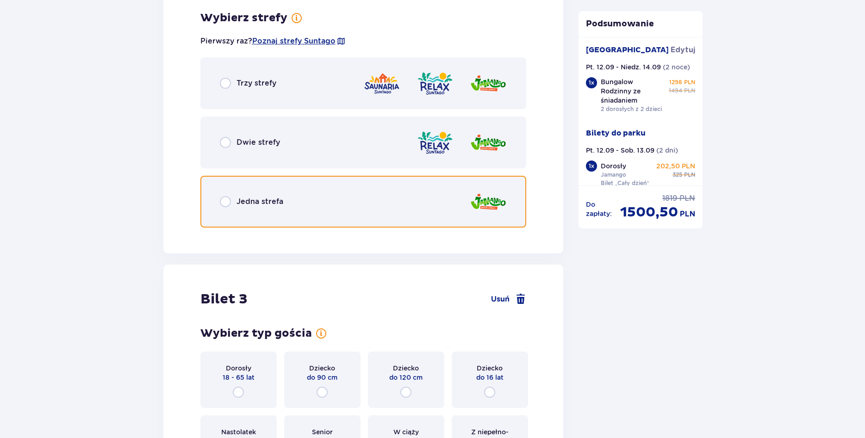
click at [226, 203] on input "radio" at bounding box center [225, 201] width 11 height 11
radio input "true"
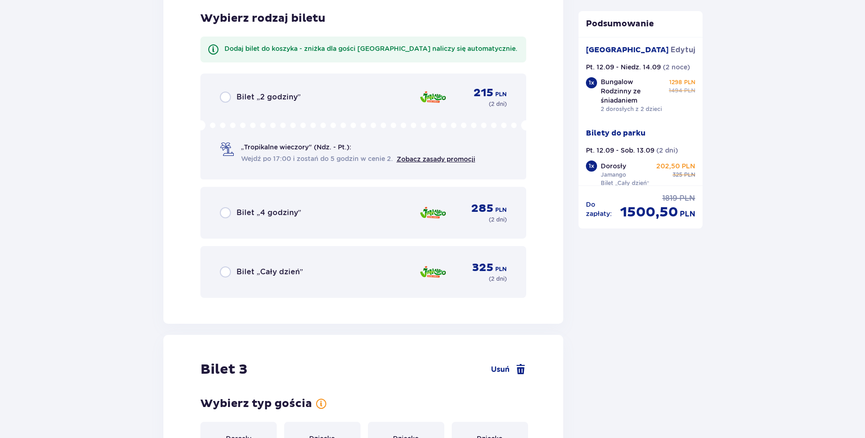
scroll to position [1722, 0]
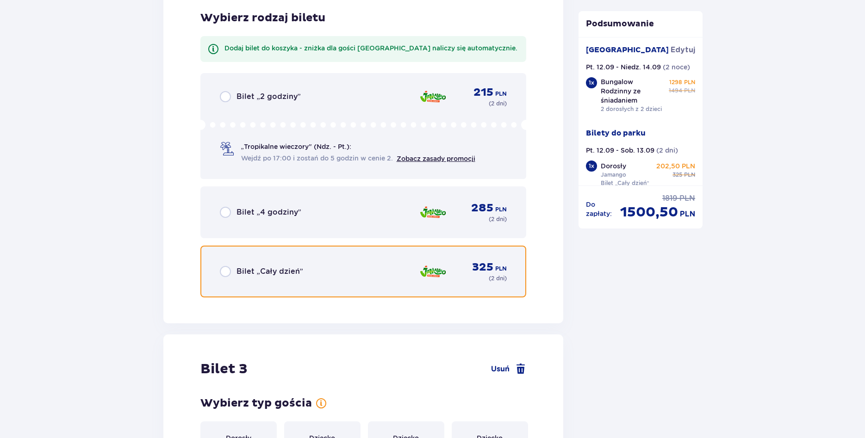
click at [228, 272] on input "radio" at bounding box center [225, 271] width 11 height 11
radio input "true"
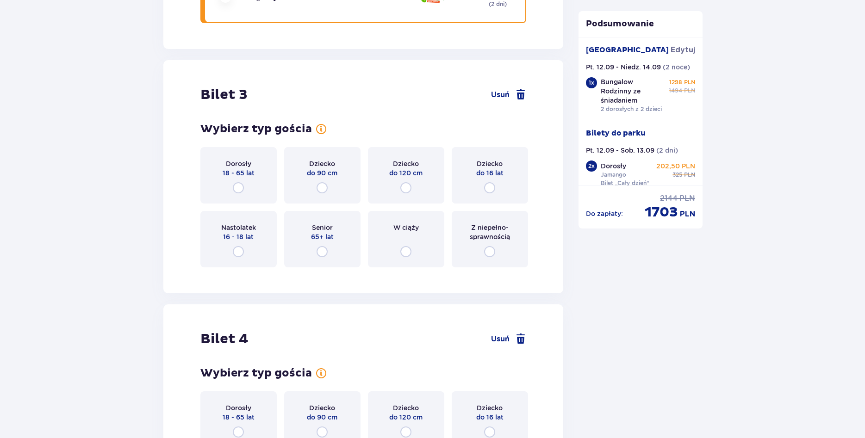
scroll to position [2046, 0]
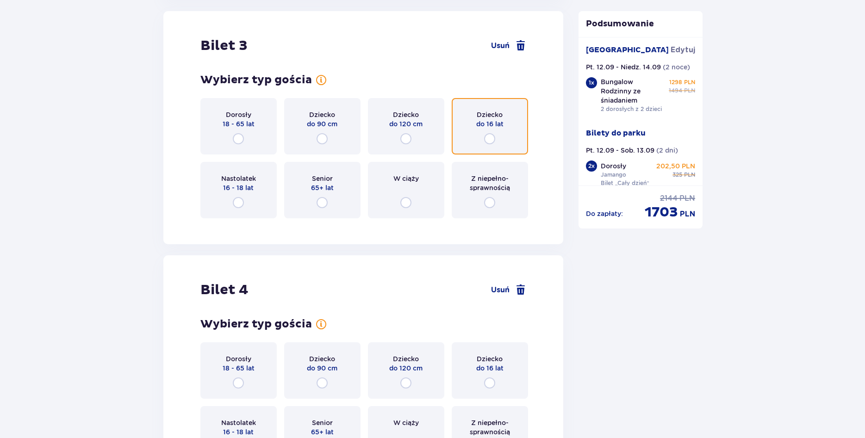
click at [489, 139] on input "radio" at bounding box center [489, 138] width 11 height 11
radio input "true"
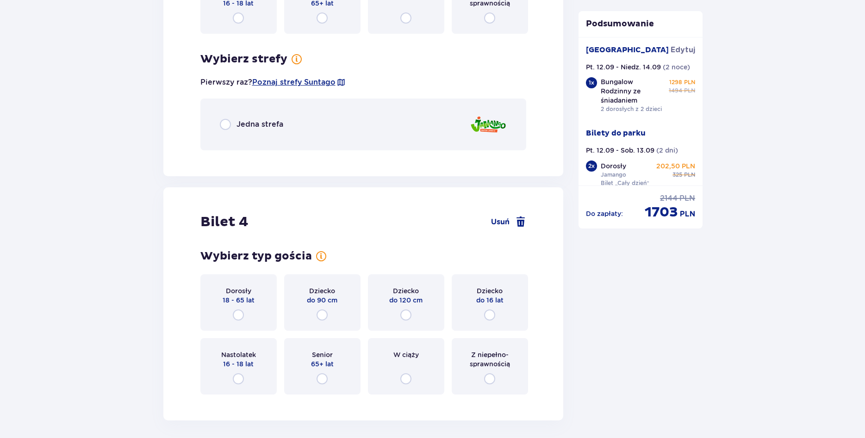
scroll to position [2272, 0]
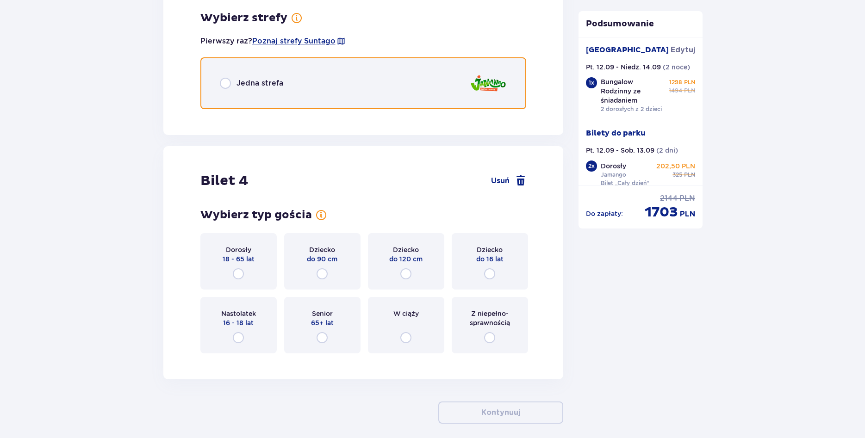
click at [225, 84] on input "radio" at bounding box center [225, 83] width 11 height 11
radio input "true"
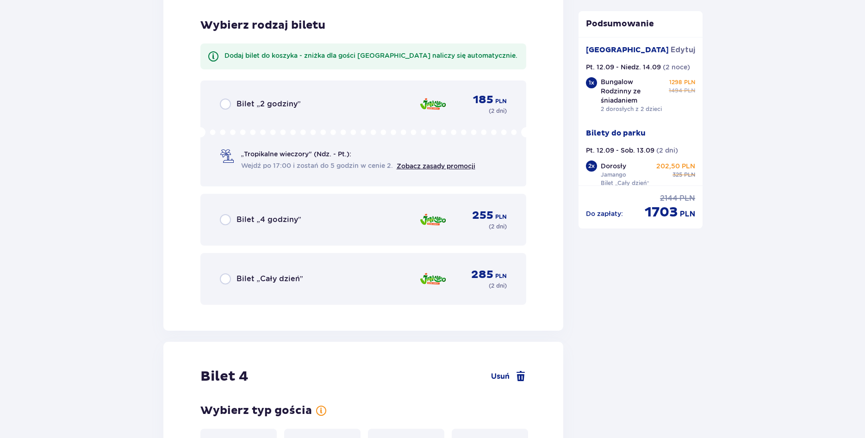
scroll to position [2388, 0]
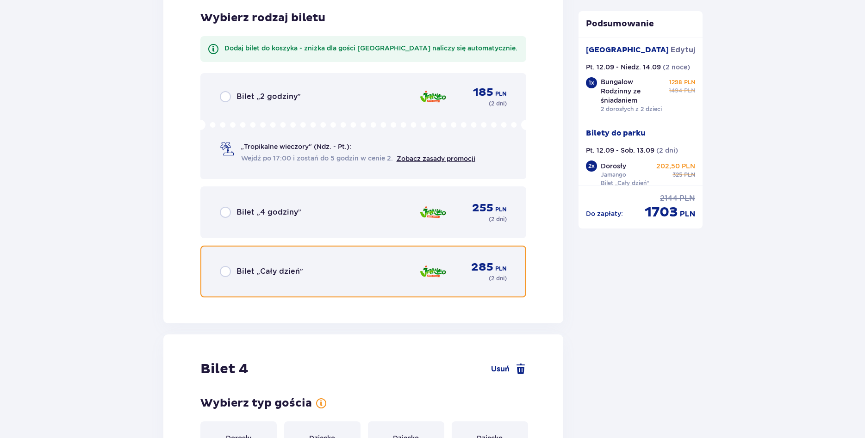
click at [229, 270] on input "radio" at bounding box center [225, 271] width 11 height 11
radio input "true"
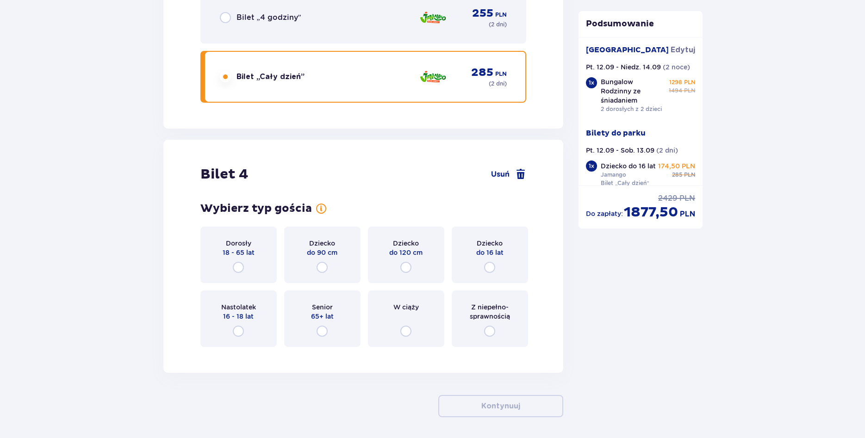
scroll to position [2618, 0]
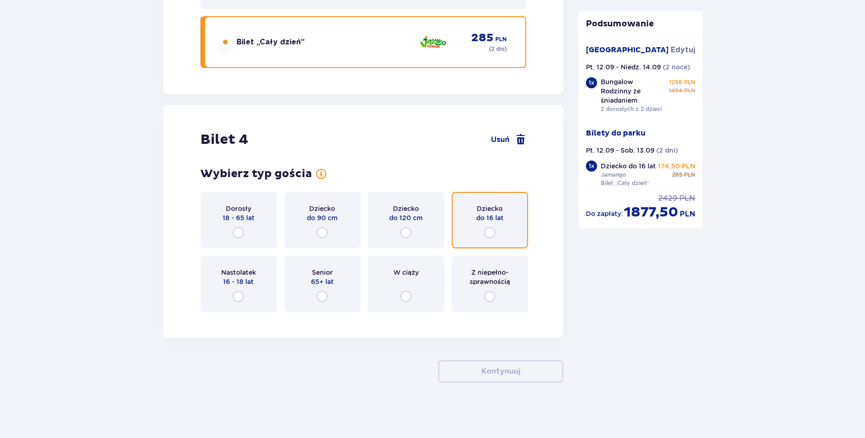
click at [490, 234] on input "radio" at bounding box center [489, 232] width 11 height 11
radio input "true"
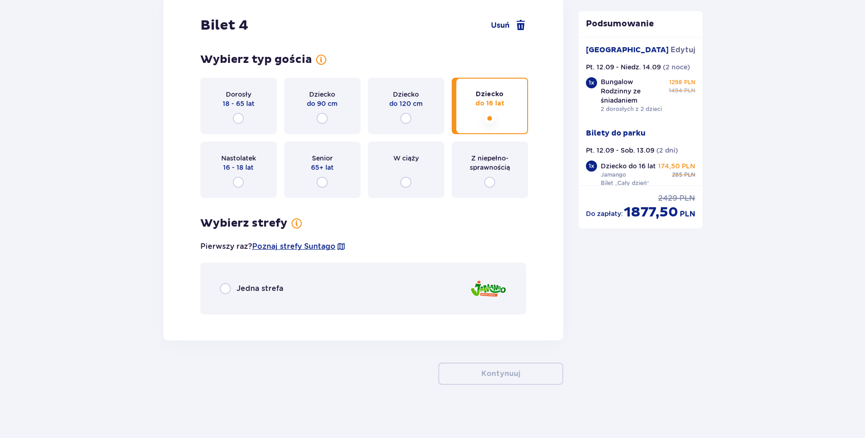
scroll to position [2734, 0]
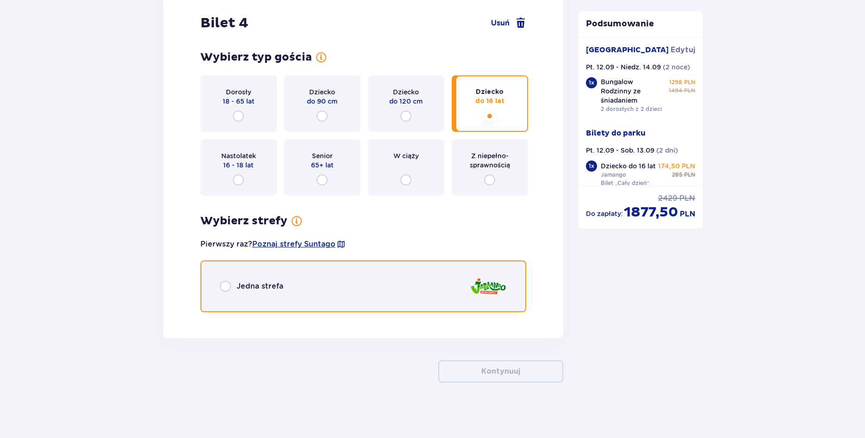
click at [220, 286] on input "radio" at bounding box center [225, 286] width 11 height 11
radio input "true"
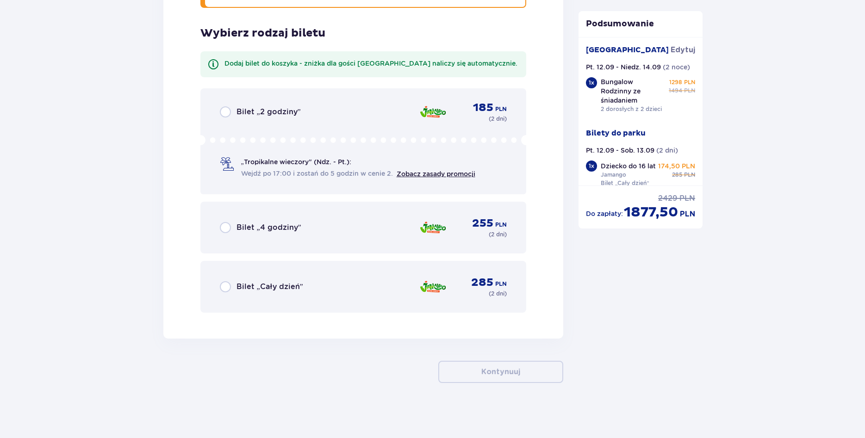
scroll to position [3039, 0]
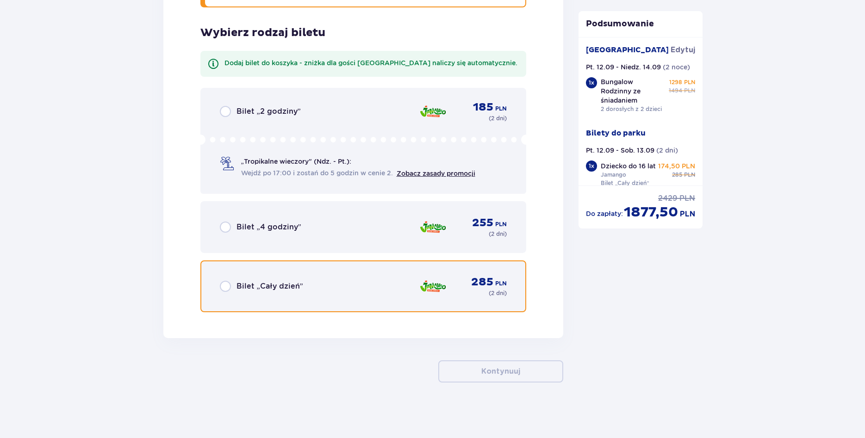
click at [228, 286] on input "radio" at bounding box center [225, 286] width 11 height 11
radio input "true"
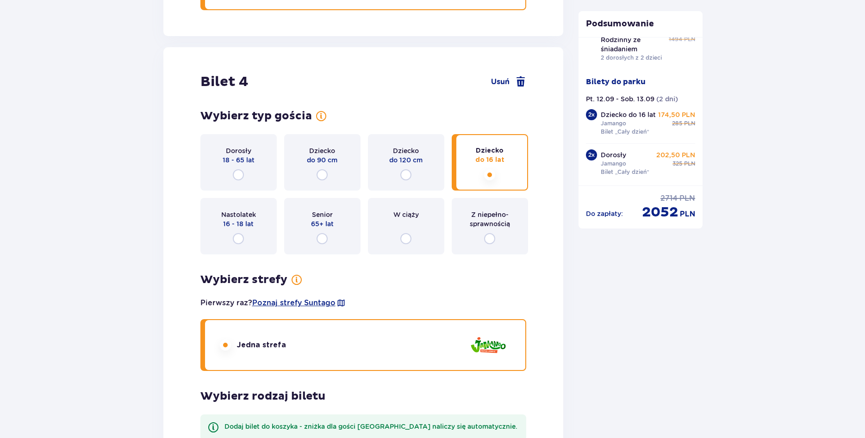
scroll to position [2662, 0]
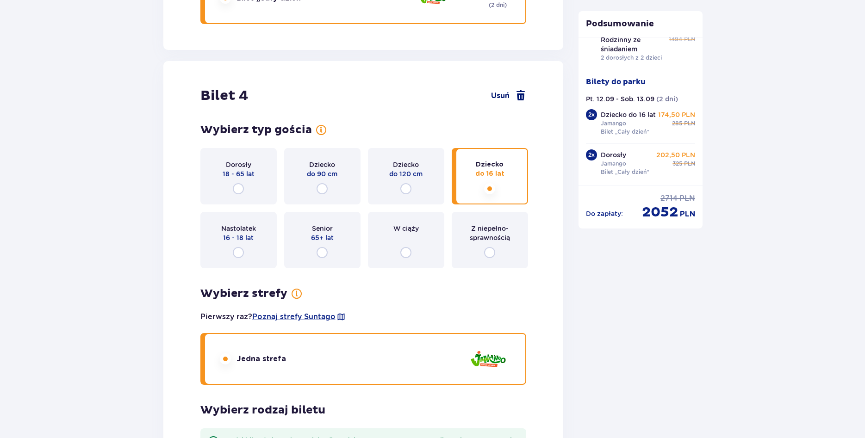
click at [505, 95] on span "Usuń" at bounding box center [500, 96] width 19 height 10
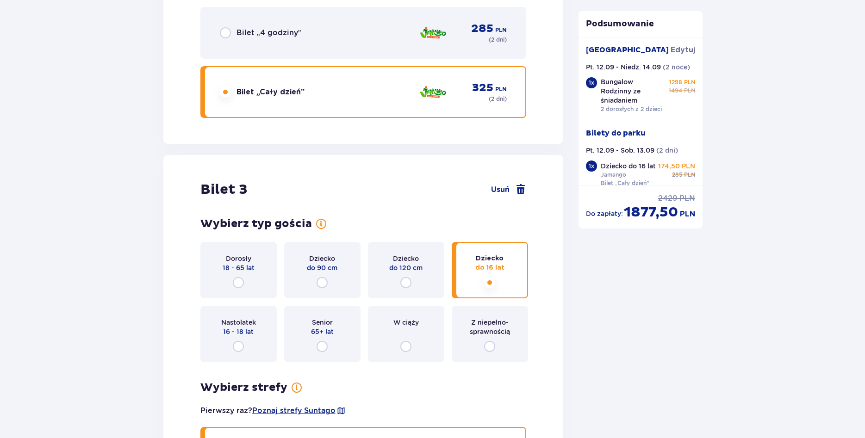
scroll to position [1901, 0]
click at [510, 188] on span "Usuń" at bounding box center [508, 190] width 35 height 11
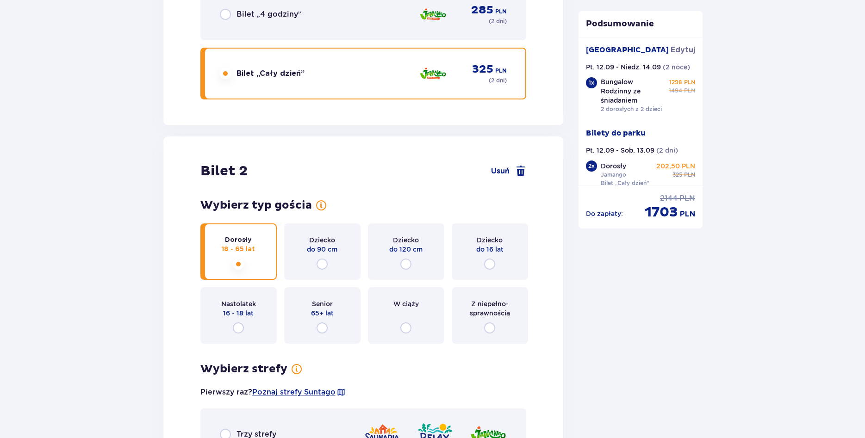
scroll to position [982, 0]
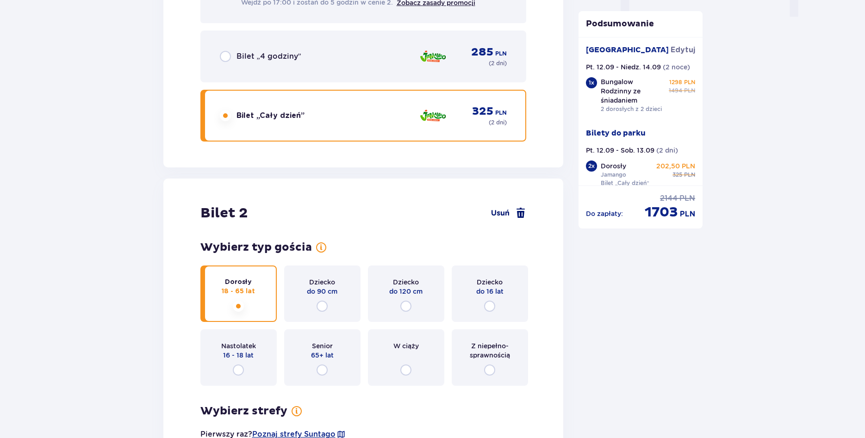
click at [506, 213] on span "Usuń" at bounding box center [500, 213] width 19 height 10
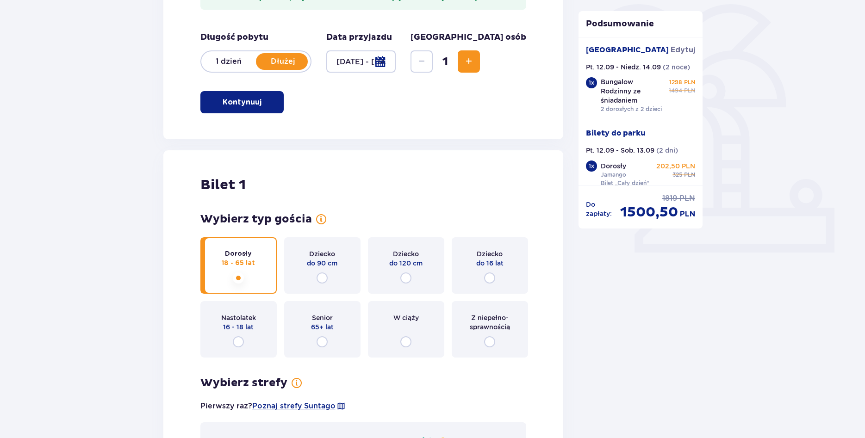
scroll to position [244, 0]
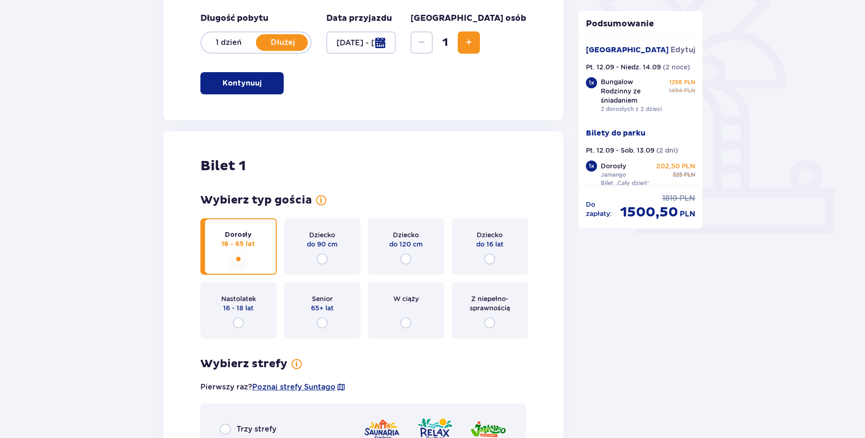
click at [396, 43] on div at bounding box center [361, 42] width 70 height 22
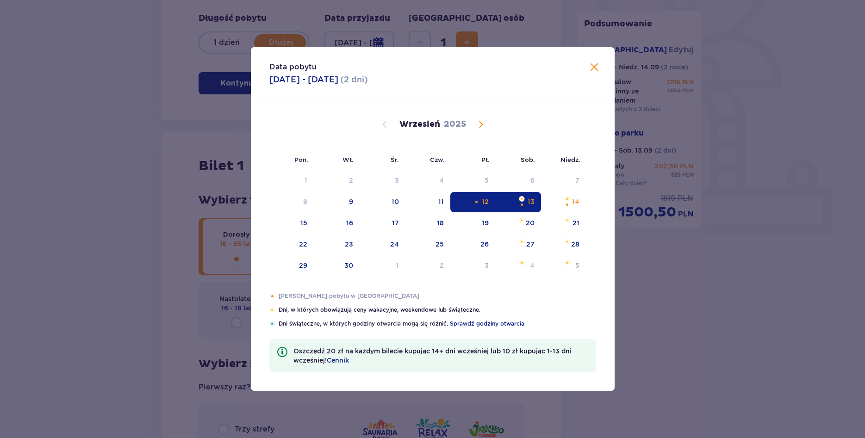
click at [489, 201] on div "12" at bounding box center [472, 202] width 45 height 20
click at [590, 72] on span at bounding box center [594, 67] width 11 height 11
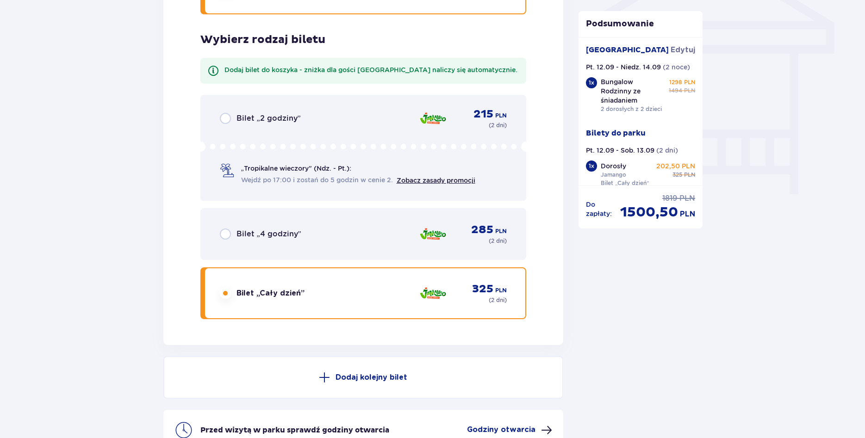
scroll to position [811, 0]
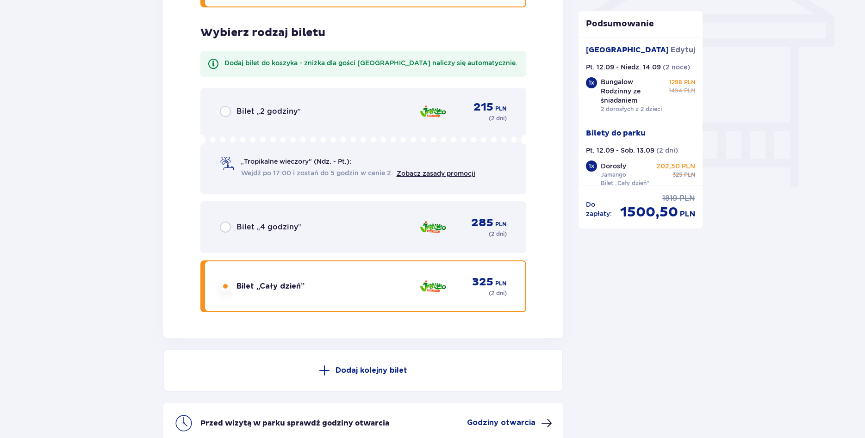
click at [376, 369] on p "Dodaj kolejny bilet" at bounding box center [372, 371] width 72 height 10
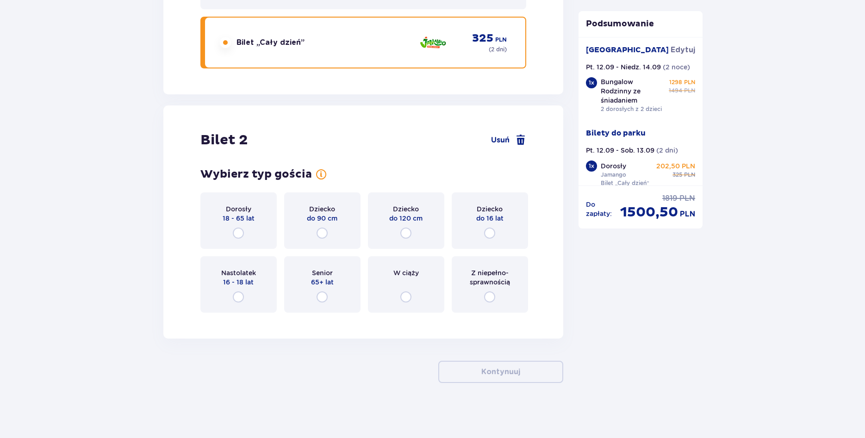
scroll to position [1055, 0]
click at [237, 233] on input "radio" at bounding box center [238, 232] width 11 height 11
radio input "true"
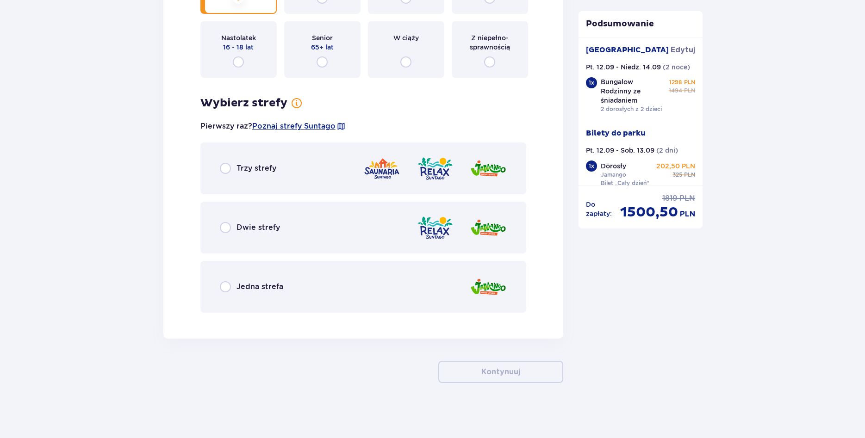
scroll to position [1290, 0]
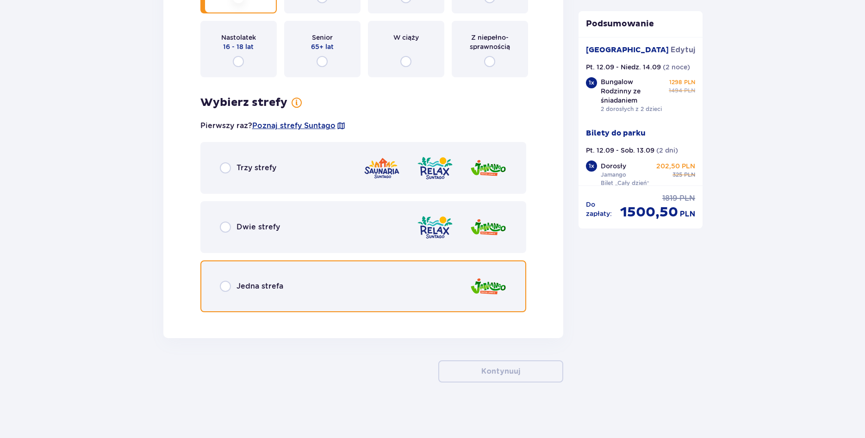
click at [224, 289] on input "radio" at bounding box center [225, 286] width 11 height 11
radio input "true"
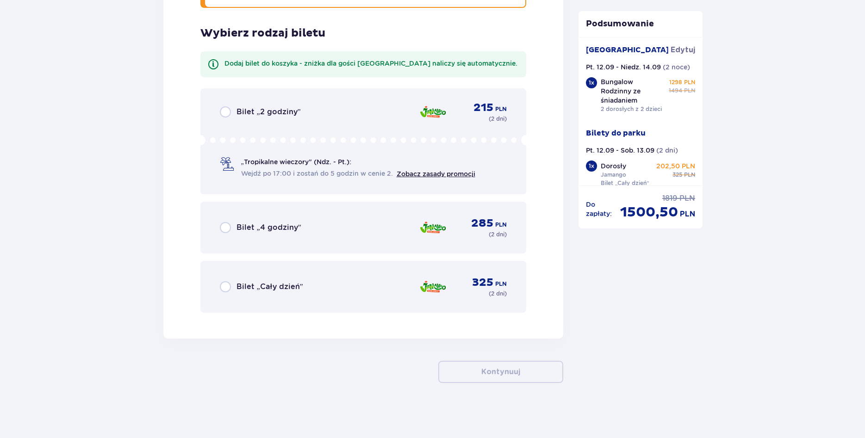
scroll to position [1595, 0]
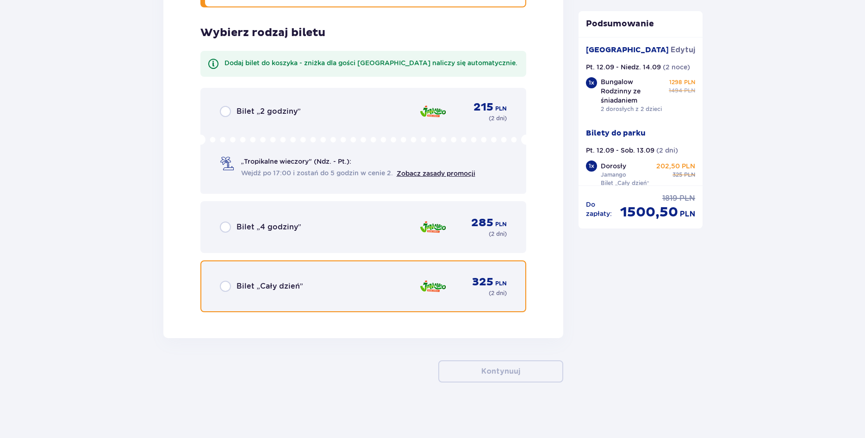
click at [226, 289] on input "radio" at bounding box center [225, 286] width 11 height 11
radio input "true"
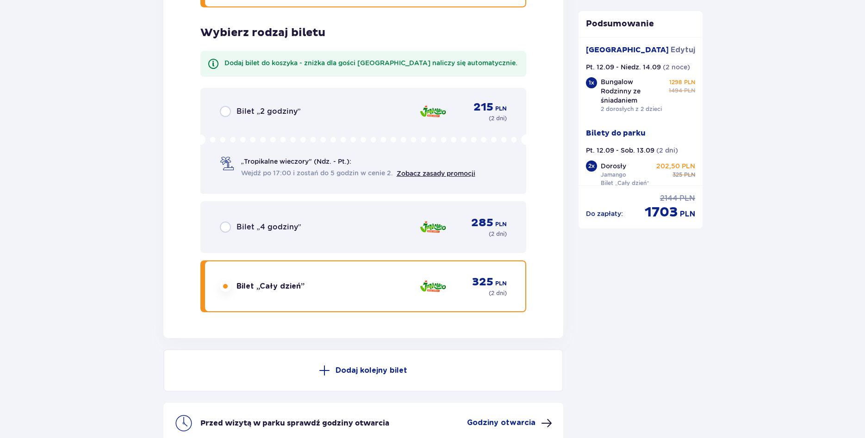
scroll to position [1643, 0]
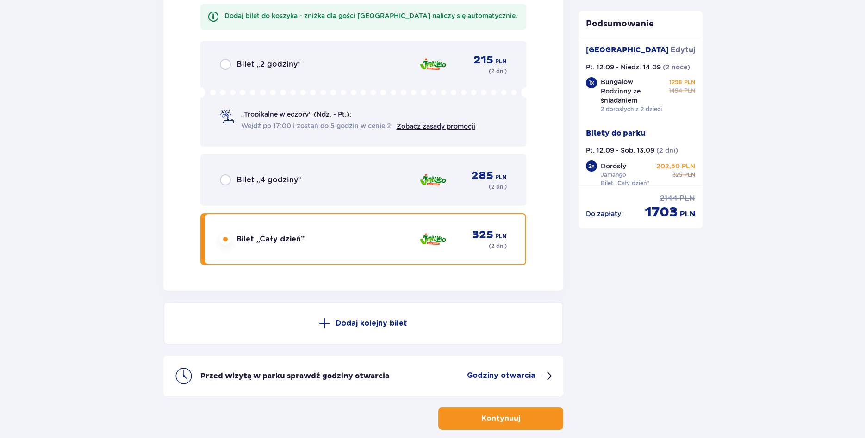
click at [497, 248] on p "( 2 dni )" at bounding box center [498, 246] width 18 height 8
click at [394, 322] on p "Dodaj kolejny bilet" at bounding box center [372, 323] width 72 height 10
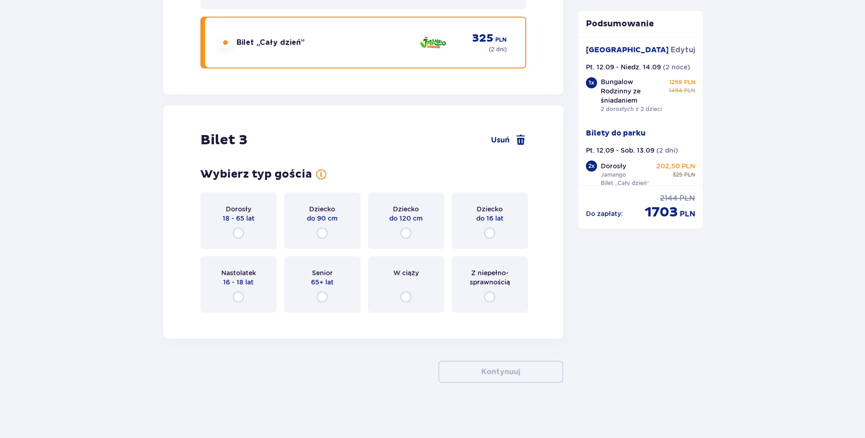
scroll to position [1952, 0]
click at [489, 235] on input "radio" at bounding box center [489, 232] width 11 height 11
radio input "true"
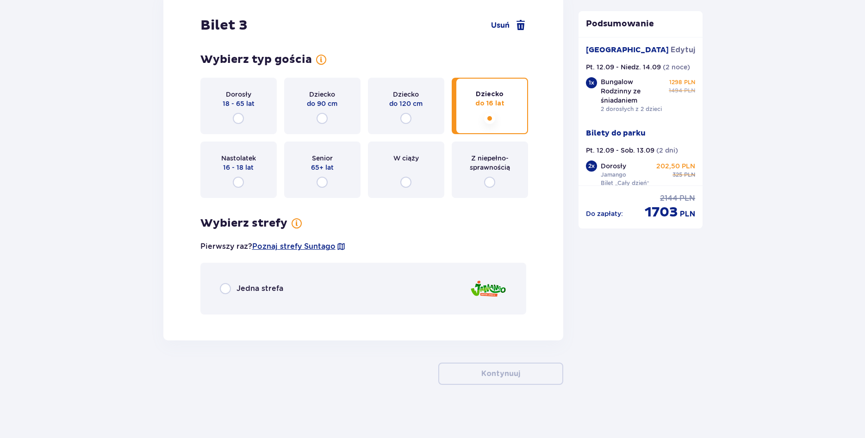
scroll to position [2068, 0]
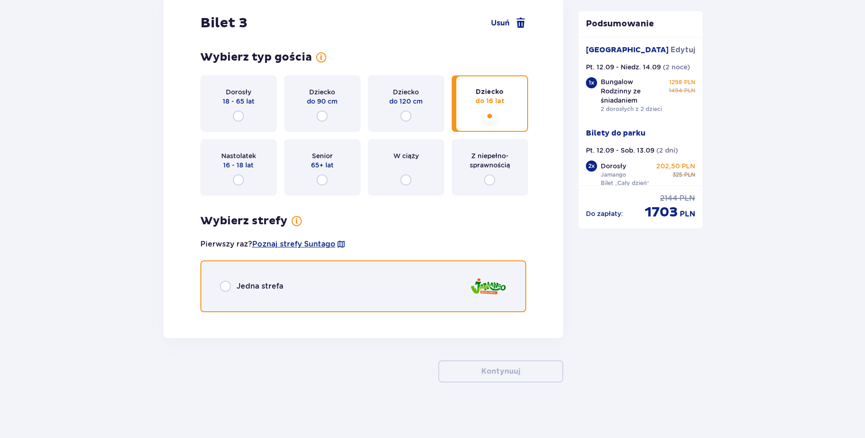
click at [225, 286] on input "radio" at bounding box center [225, 286] width 11 height 11
radio input "true"
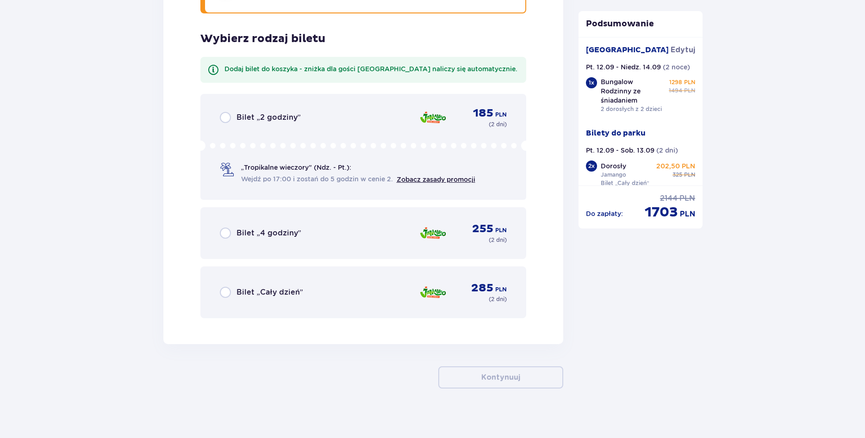
scroll to position [2373, 0]
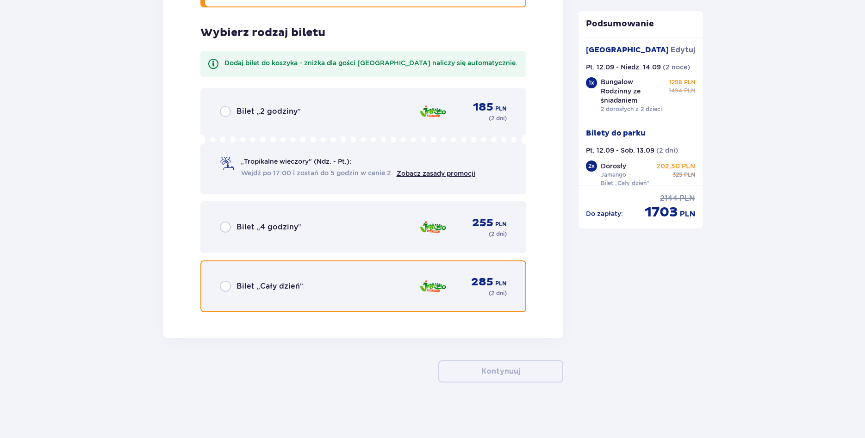
click at [224, 286] on input "radio" at bounding box center [225, 286] width 11 height 11
radio input "true"
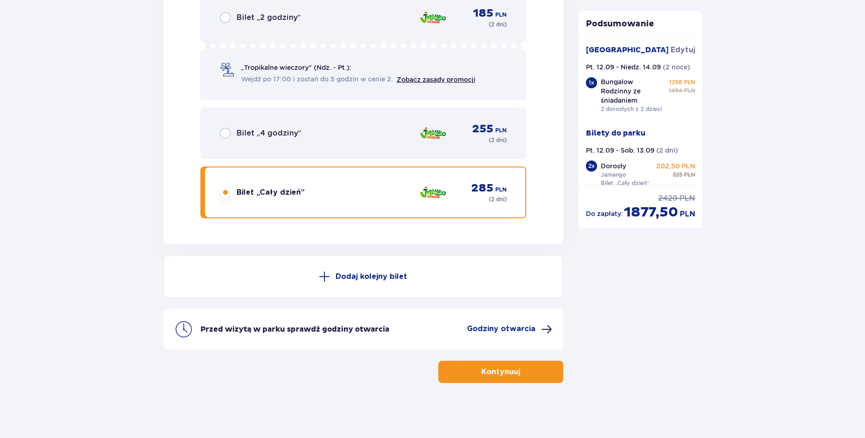
scroll to position [2468, 0]
click at [368, 279] on p "Dodaj kolejny bilet" at bounding box center [372, 276] width 72 height 10
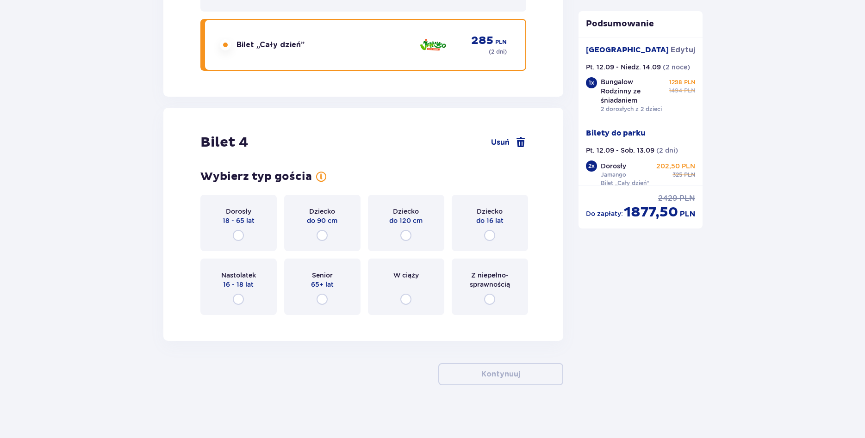
scroll to position [2618, 0]
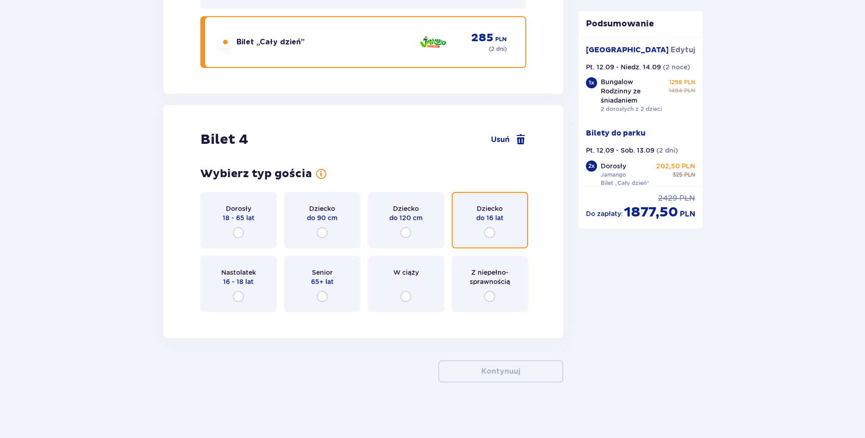
click at [486, 234] on input "radio" at bounding box center [489, 232] width 11 height 11
radio input "true"
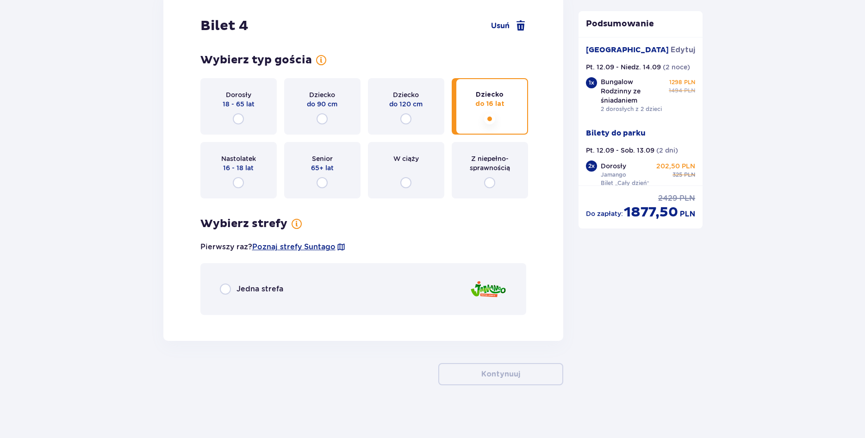
scroll to position [2734, 0]
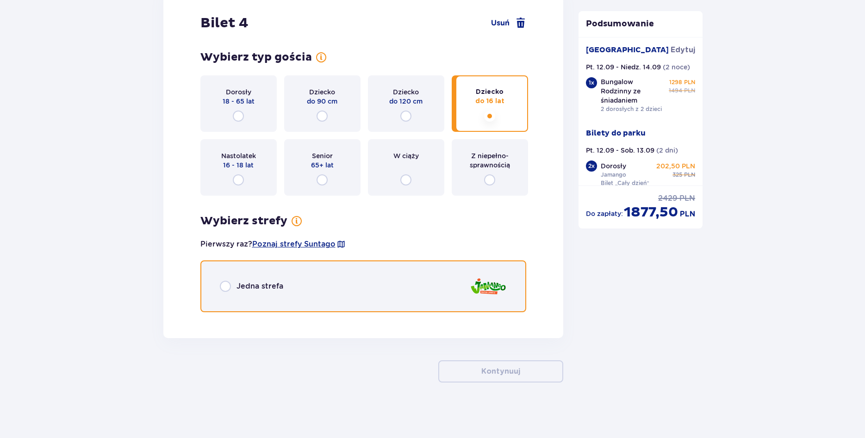
click at [223, 287] on input "radio" at bounding box center [225, 286] width 11 height 11
radio input "true"
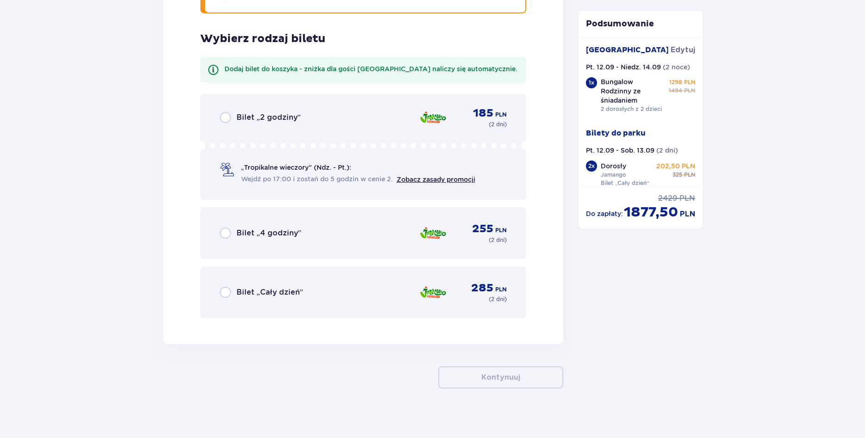
scroll to position [3039, 0]
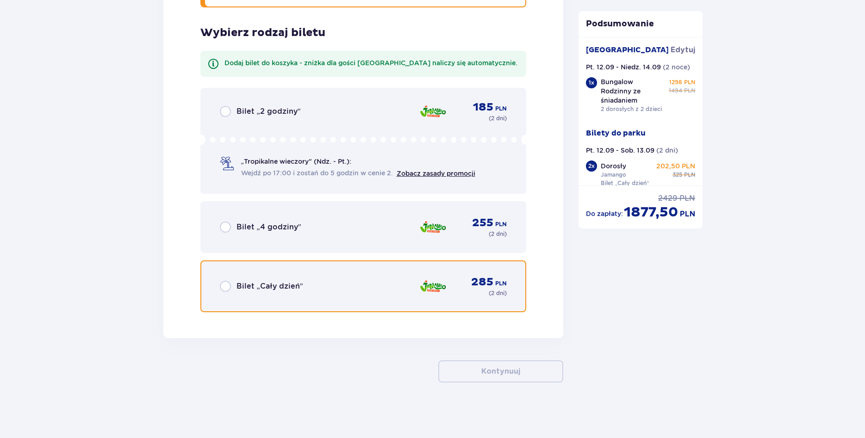
click at [225, 288] on input "radio" at bounding box center [225, 286] width 11 height 11
radio input "true"
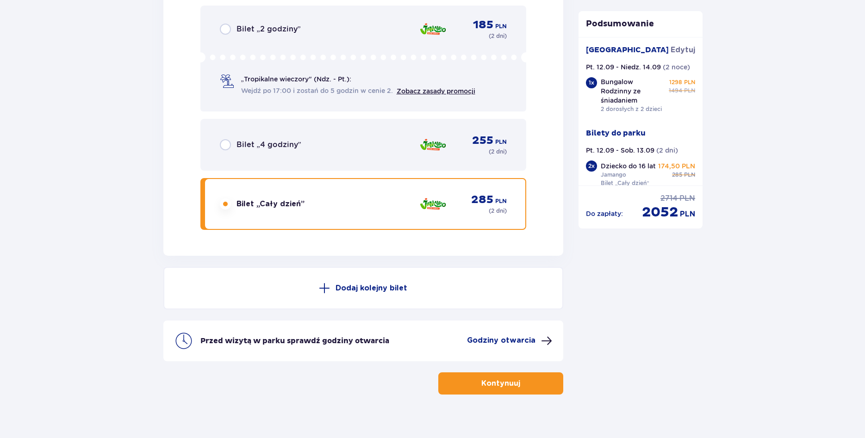
scroll to position [3134, 0]
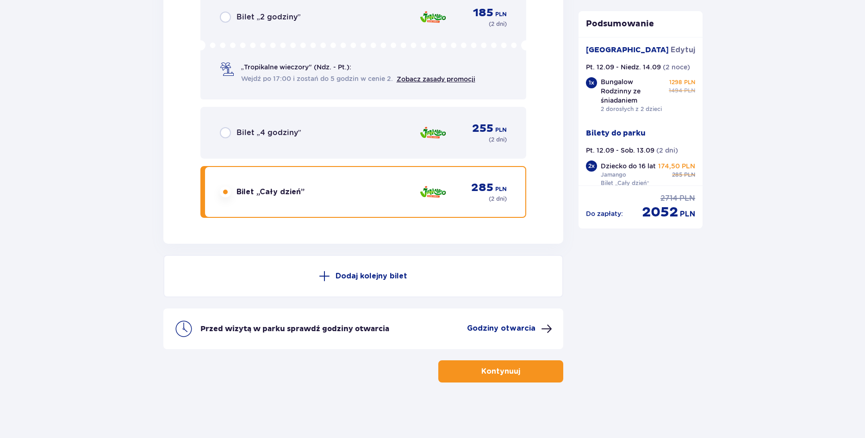
click at [520, 330] on p "Godziny otwarcia" at bounding box center [501, 329] width 69 height 10
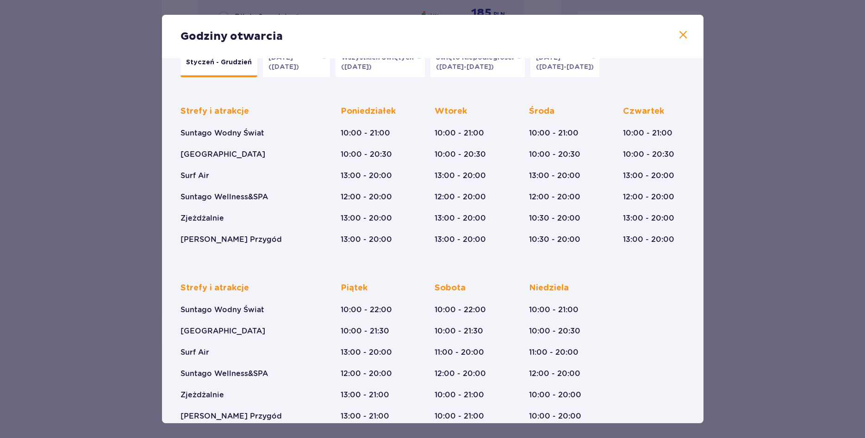
scroll to position [42, 0]
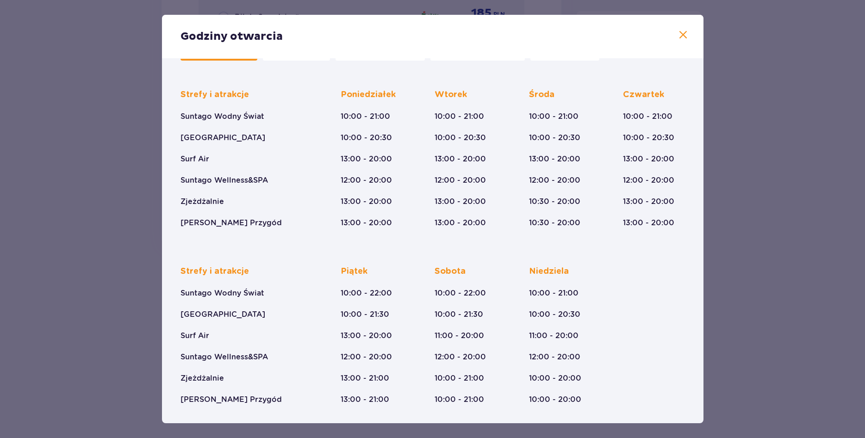
click at [683, 34] on span at bounding box center [683, 35] width 11 height 11
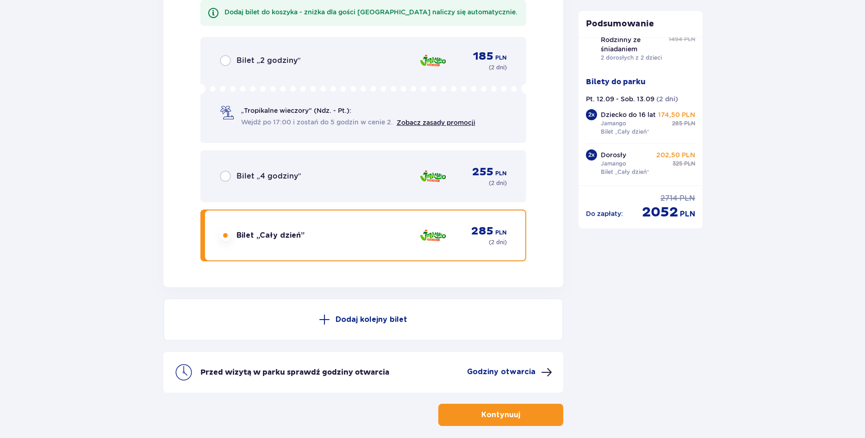
scroll to position [3134, 0]
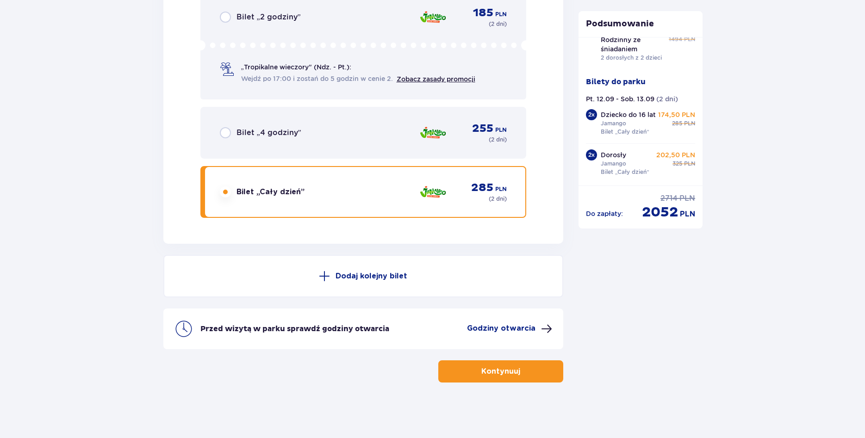
click at [511, 378] on button "Kontynuuj" at bounding box center [500, 372] width 125 height 22
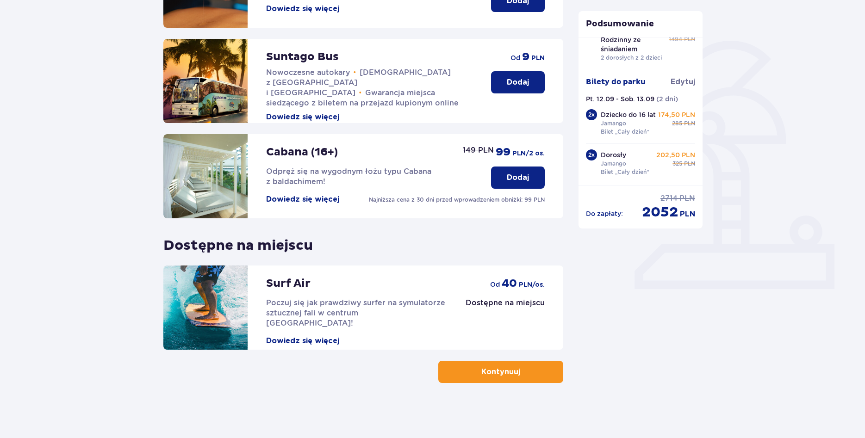
scroll to position [189, 0]
click at [520, 370] on span "button" at bounding box center [522, 371] width 11 height 11
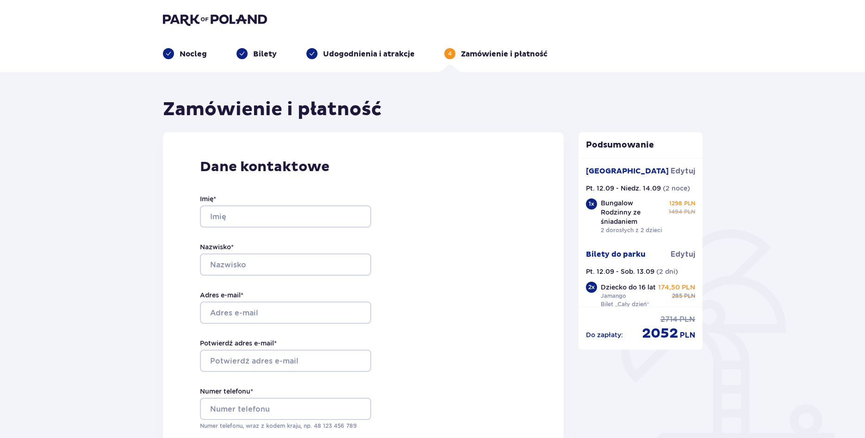
scroll to position [51, 0]
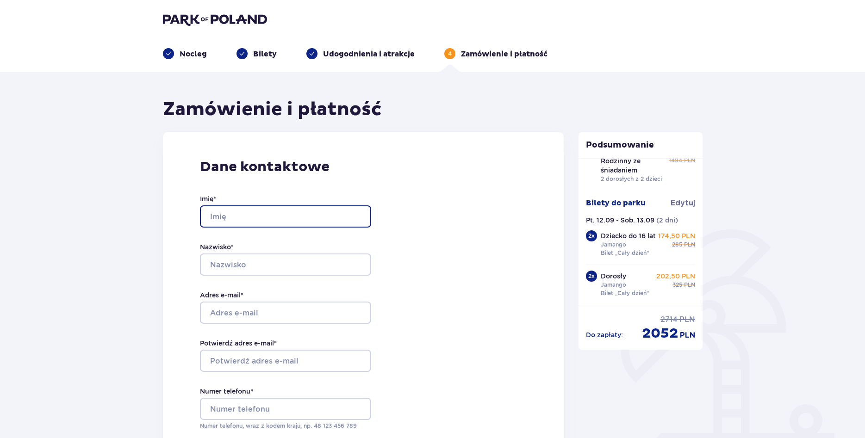
click at [278, 219] on input "Imię *" at bounding box center [285, 217] width 171 height 22
type input "ł"
type input "Łukasz"
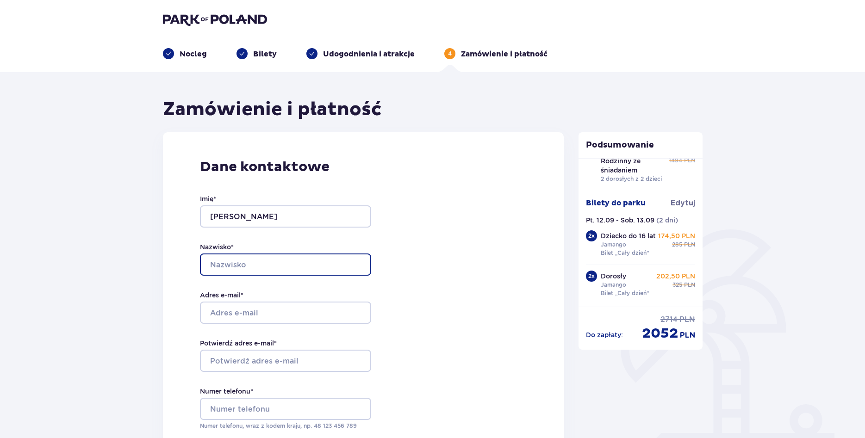
click at [267, 262] on input "Nazwisko *" at bounding box center [285, 265] width 171 height 22
type input "Grzyb"
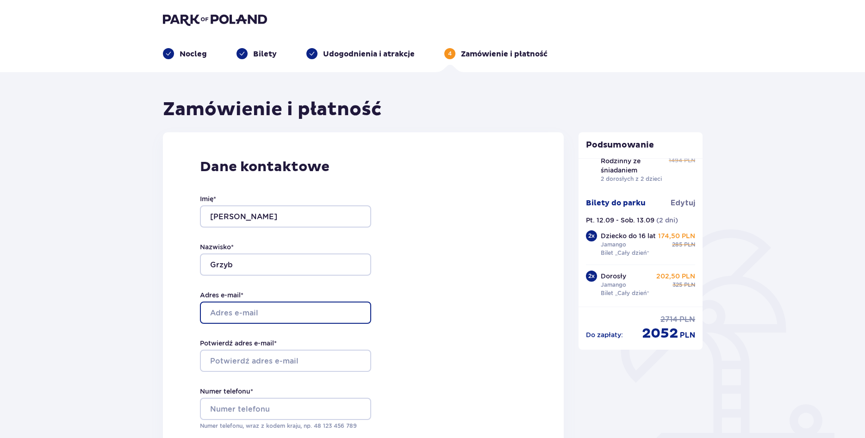
click at [291, 315] on input "Adres e-mail *" at bounding box center [285, 313] width 171 height 22
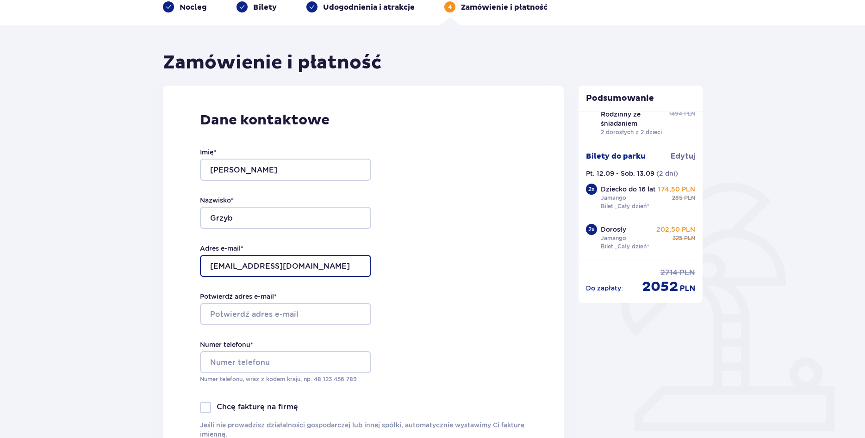
scroll to position [47, 0]
type input "[EMAIL_ADDRESS][DOMAIN_NAME]"
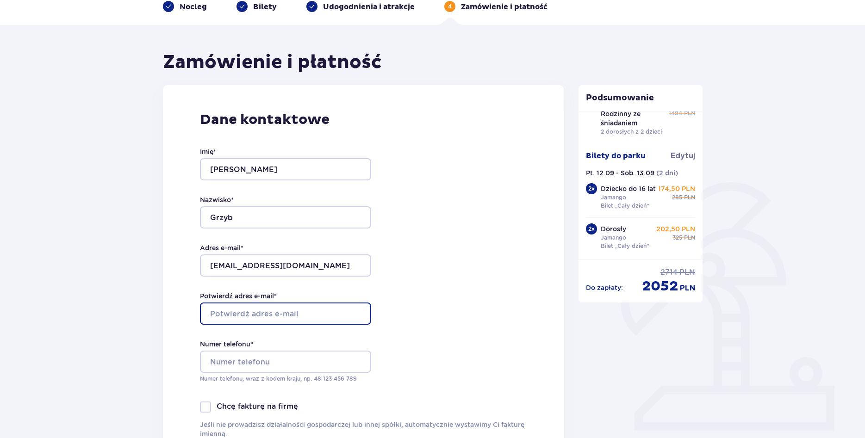
click at [287, 315] on input "Potwierdź adres e-mail *" at bounding box center [285, 314] width 171 height 22
type input "[EMAIL_ADDRESS][DOMAIN_NAME]"
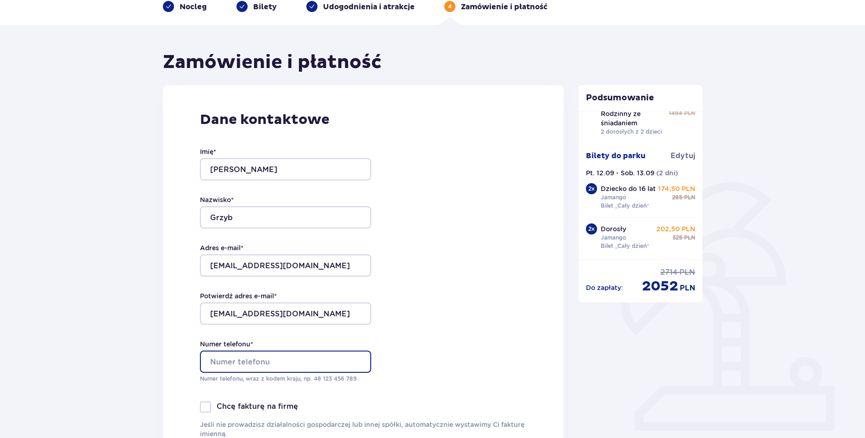
click at [268, 366] on input "Numer telefonu *" at bounding box center [285, 362] width 171 height 22
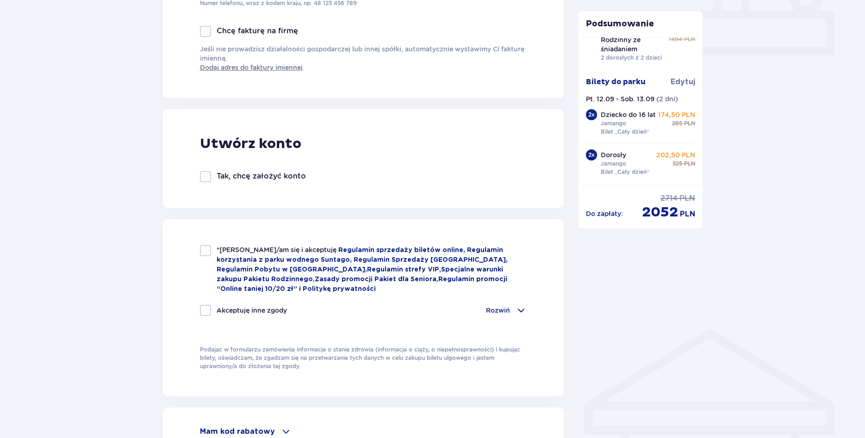
scroll to position [425, 0]
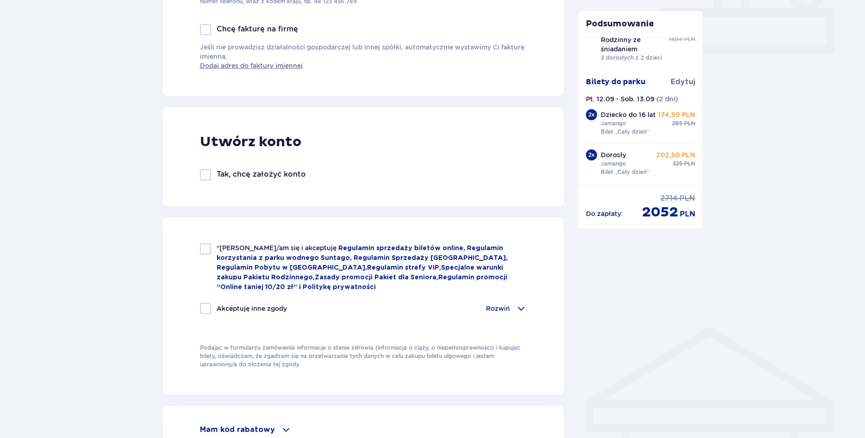
type input "664996831"
click at [206, 249] on div at bounding box center [205, 248] width 11 height 11
checkbox input "true"
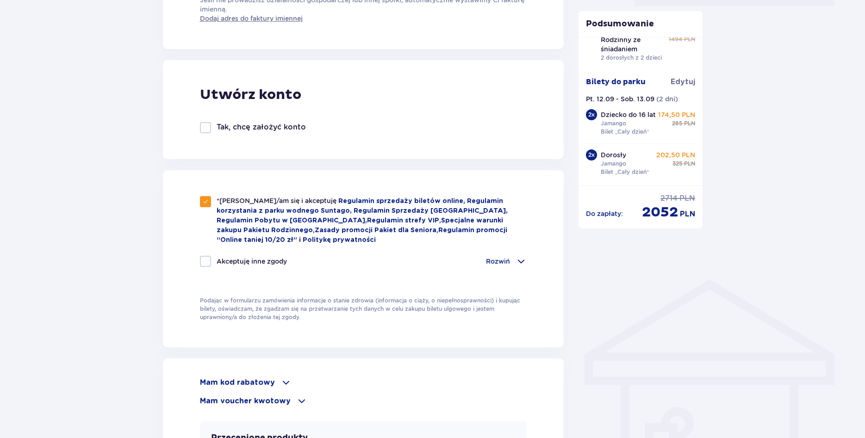
click at [520, 262] on span at bounding box center [521, 261] width 11 height 11
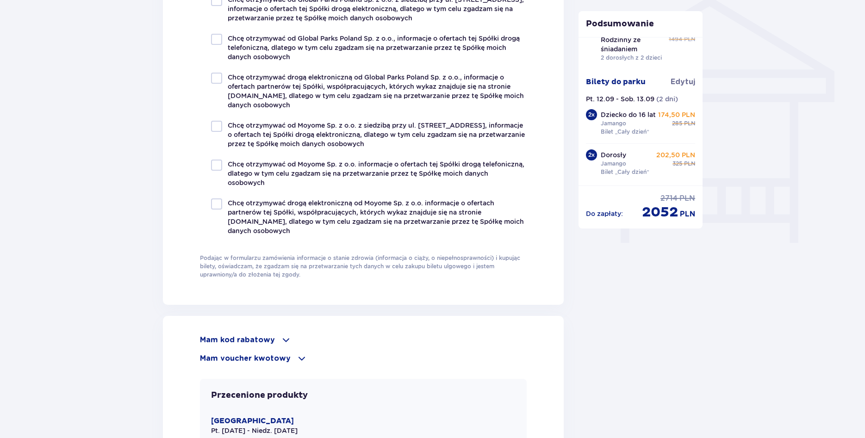
scroll to position [850, 0]
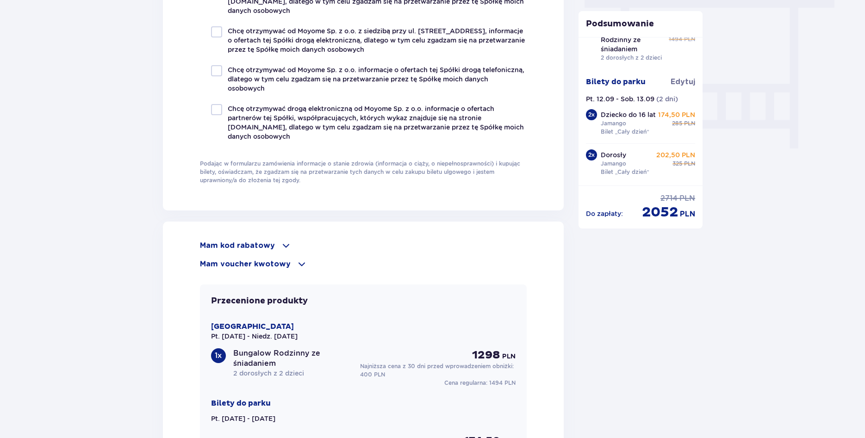
click at [281, 244] on span at bounding box center [285, 245] width 11 height 11
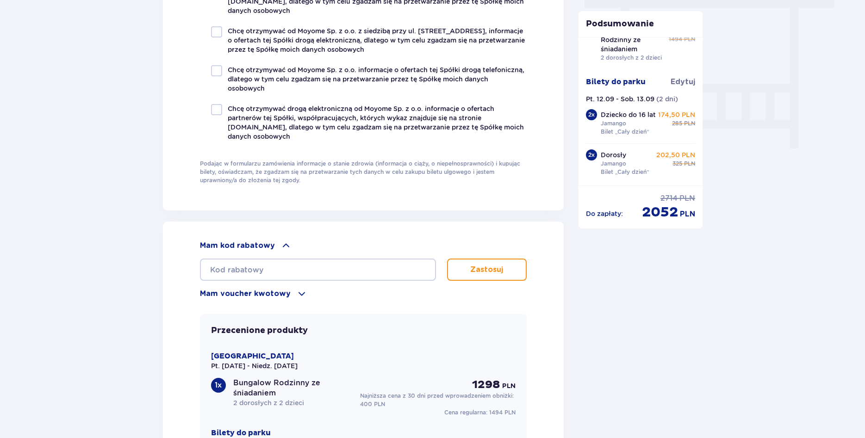
click at [297, 290] on span at bounding box center [301, 293] width 11 height 11
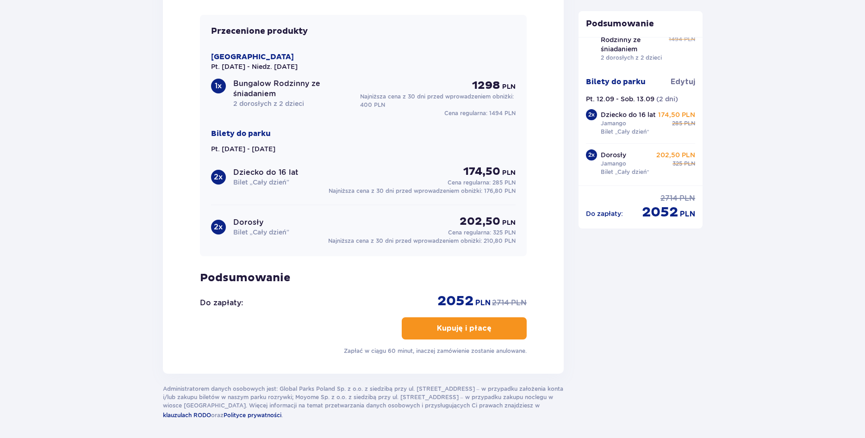
scroll to position [1180, 0]
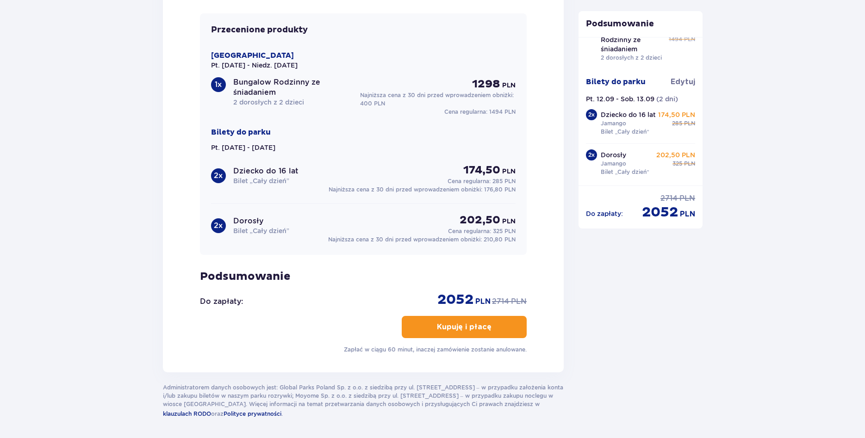
click at [476, 325] on p "Kupuję i płacę" at bounding box center [464, 327] width 55 height 10
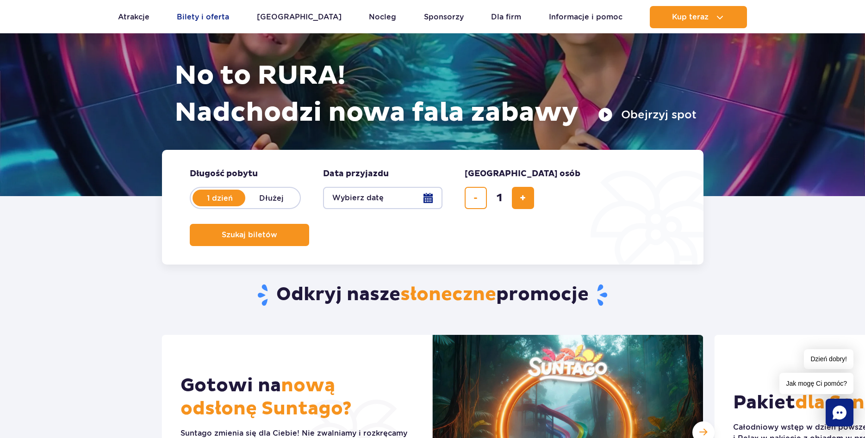
scroll to position [94, 0]
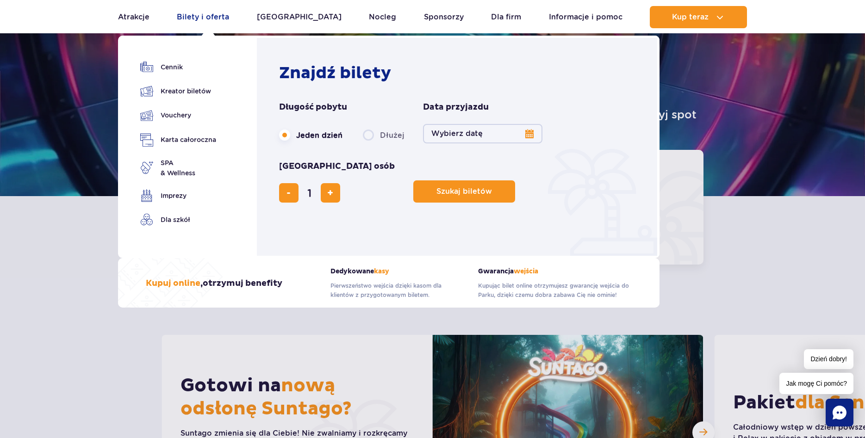
click at [214, 16] on link "Bilety i oferta" at bounding box center [203, 17] width 52 height 22
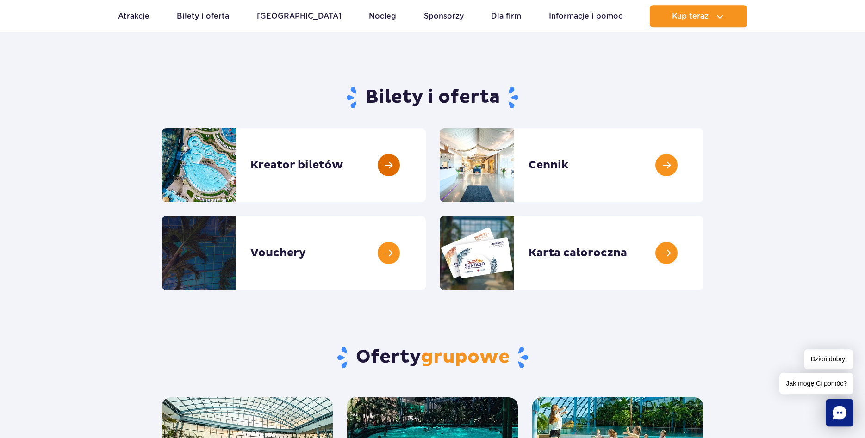
scroll to position [47, 0]
click at [704, 165] on link at bounding box center [704, 166] width 0 height 74
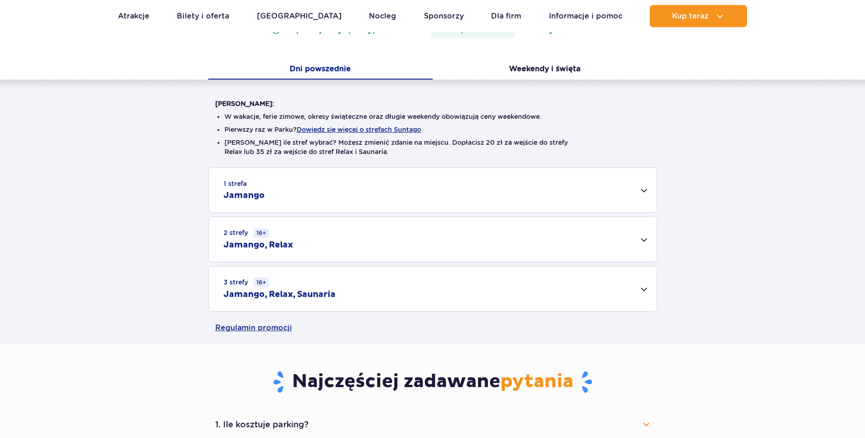
scroll to position [189, 0]
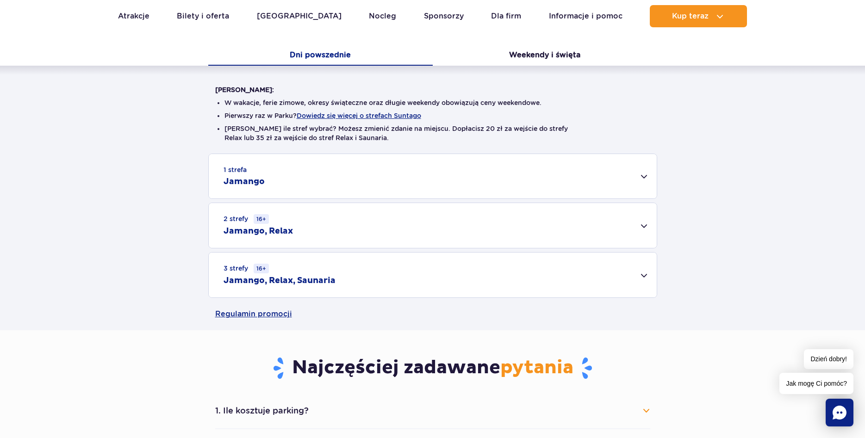
click at [647, 175] on div "1 strefa Jamango" at bounding box center [433, 176] width 448 height 44
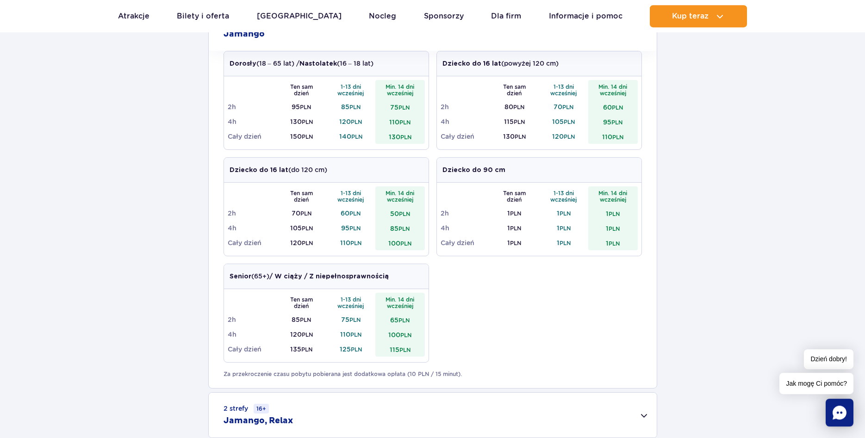
scroll to position [330, 0]
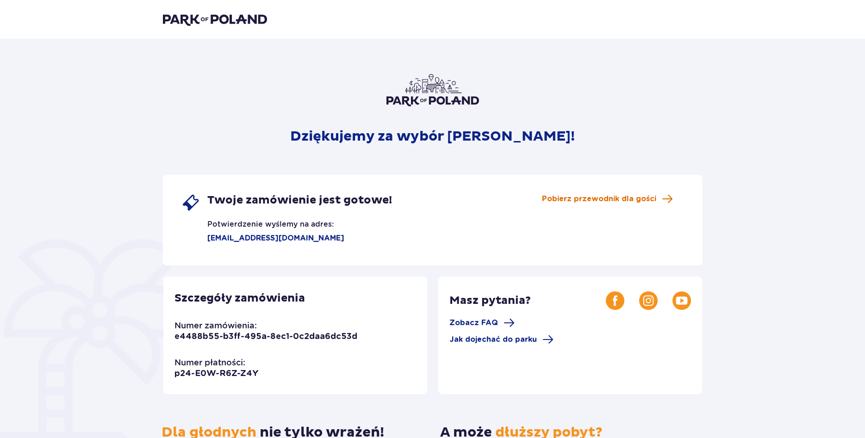
click at [610, 199] on span "Pobierz przewodnik dla gości" at bounding box center [599, 199] width 114 height 10
